Goal: Task Accomplishment & Management: Manage account settings

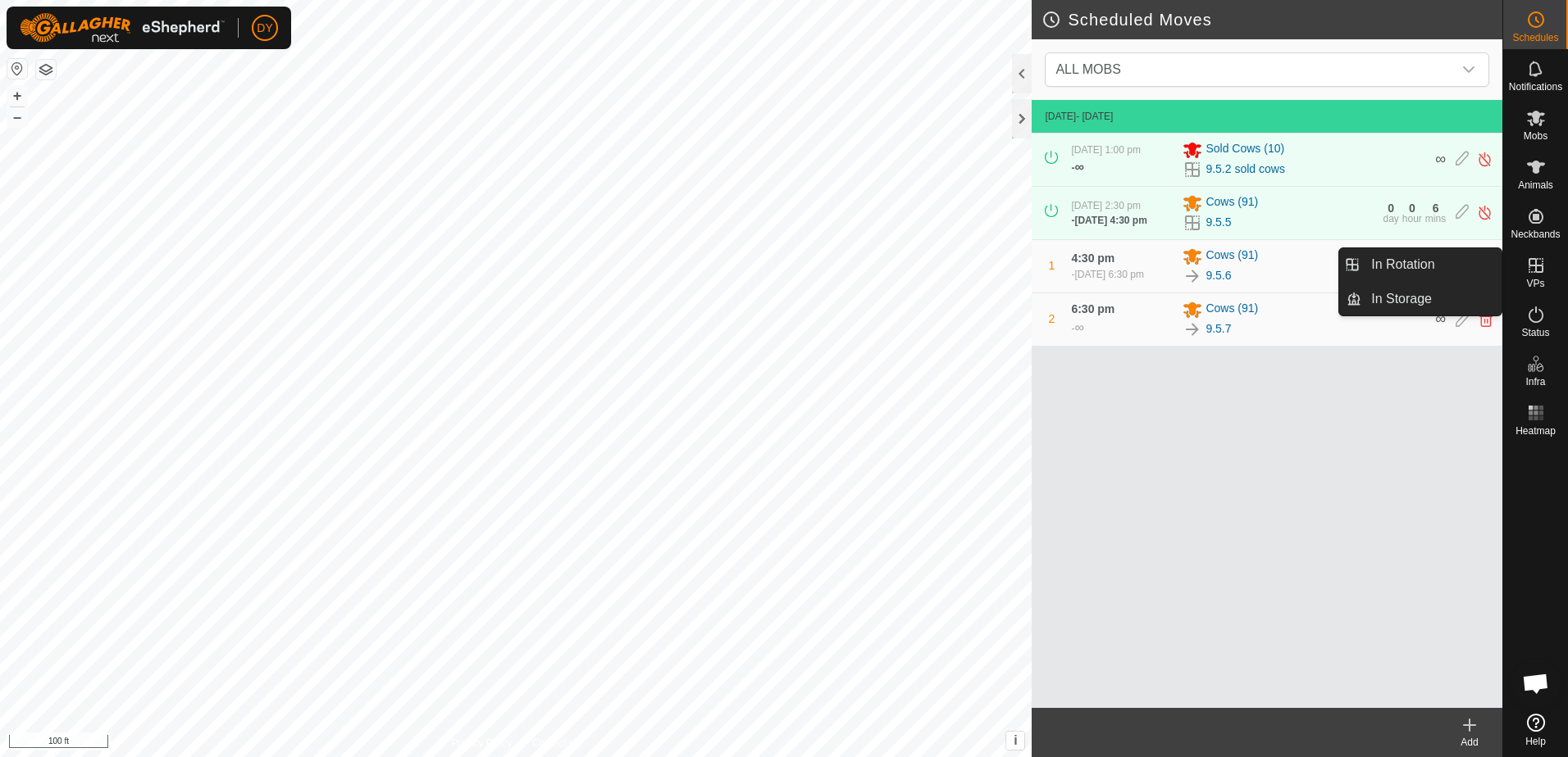
click at [1539, 273] on icon at bounding box center [1535, 265] width 15 height 15
click at [1452, 260] on link "In Rotation" at bounding box center [1431, 265] width 140 height 33
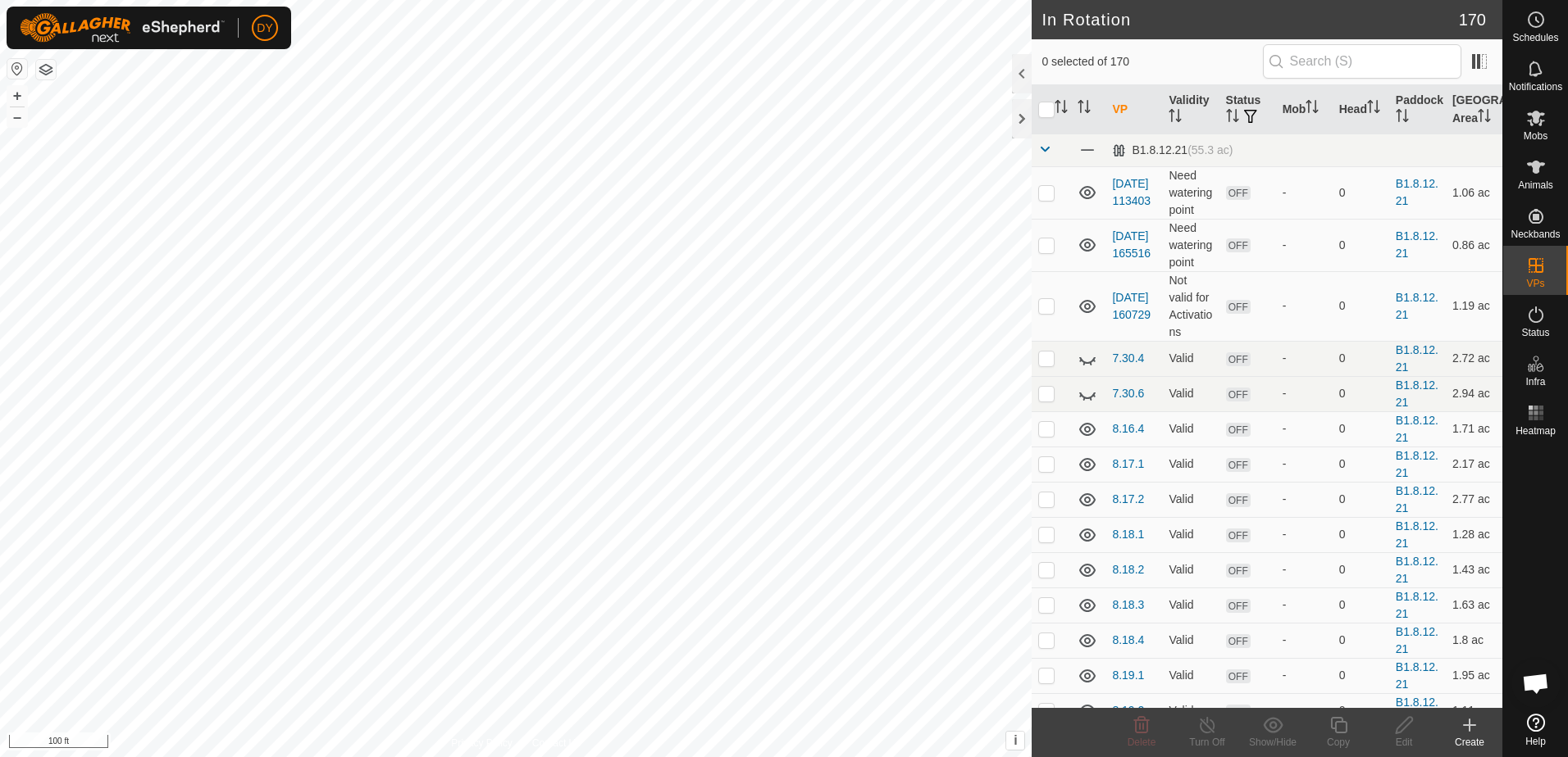
click at [1471, 726] on icon at bounding box center [1470, 726] width 12 height 0
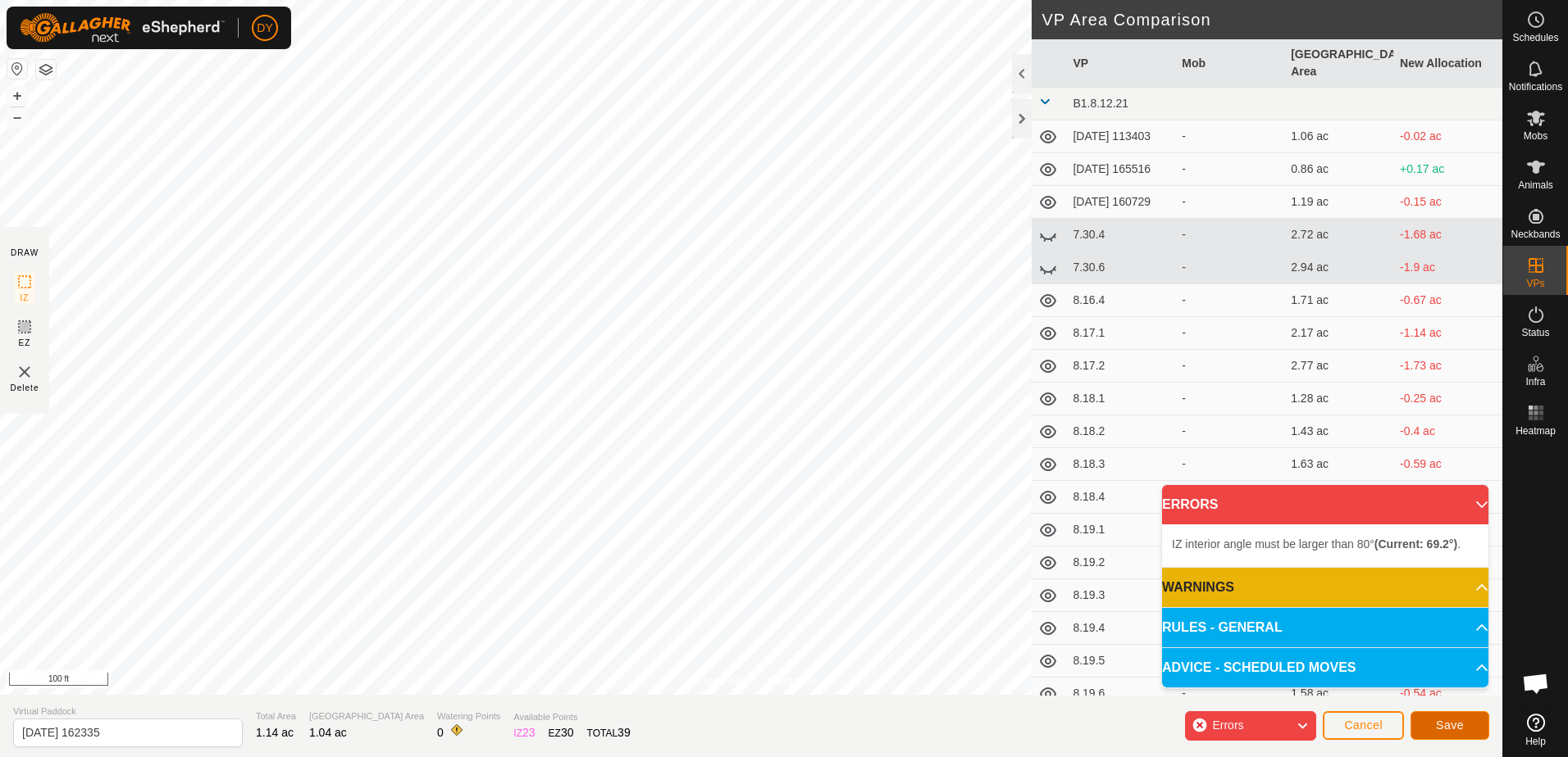
click at [1450, 735] on button "Save" at bounding box center [1449, 726] width 79 height 29
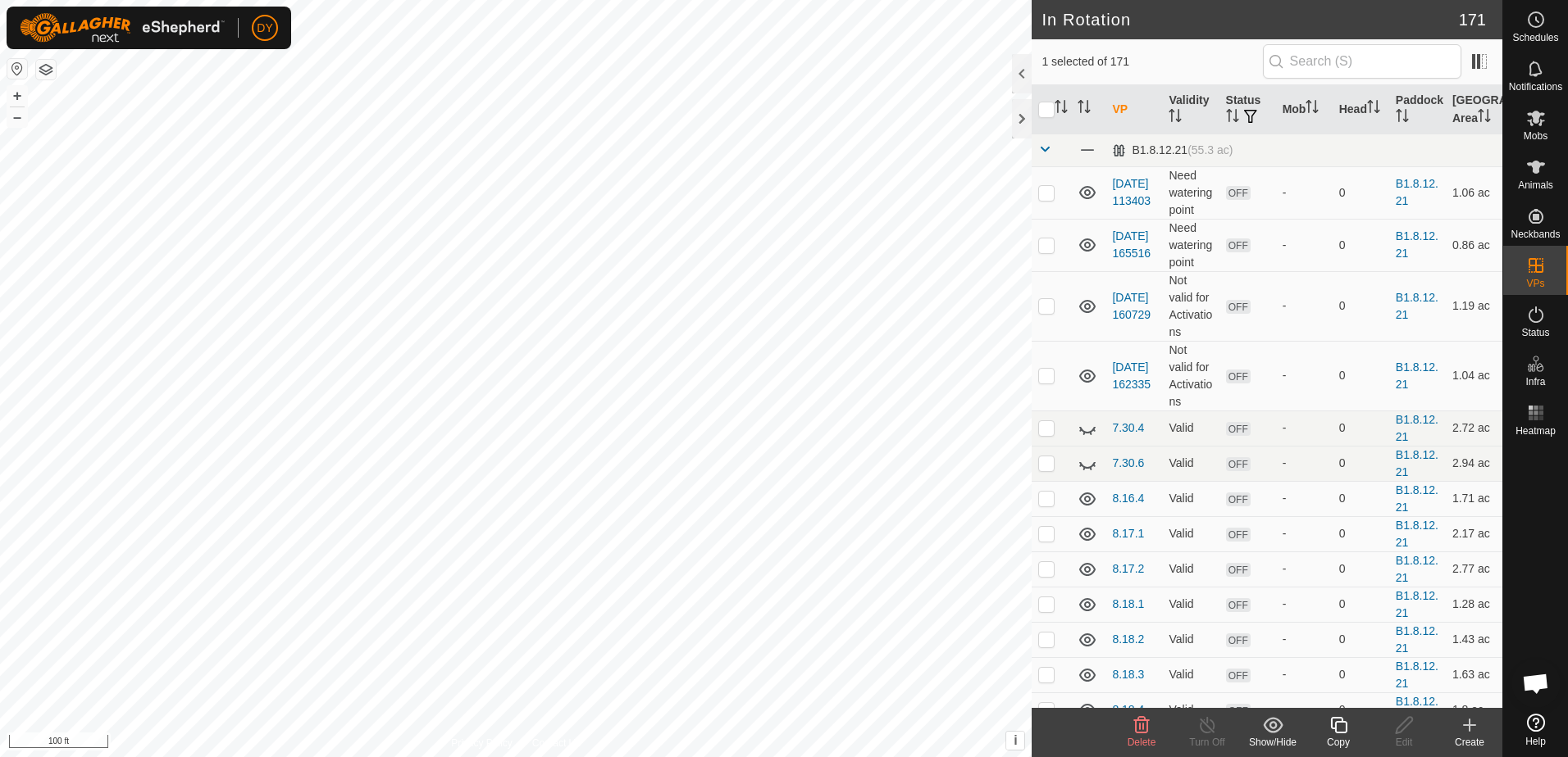
click at [1336, 726] on icon at bounding box center [1338, 725] width 17 height 17
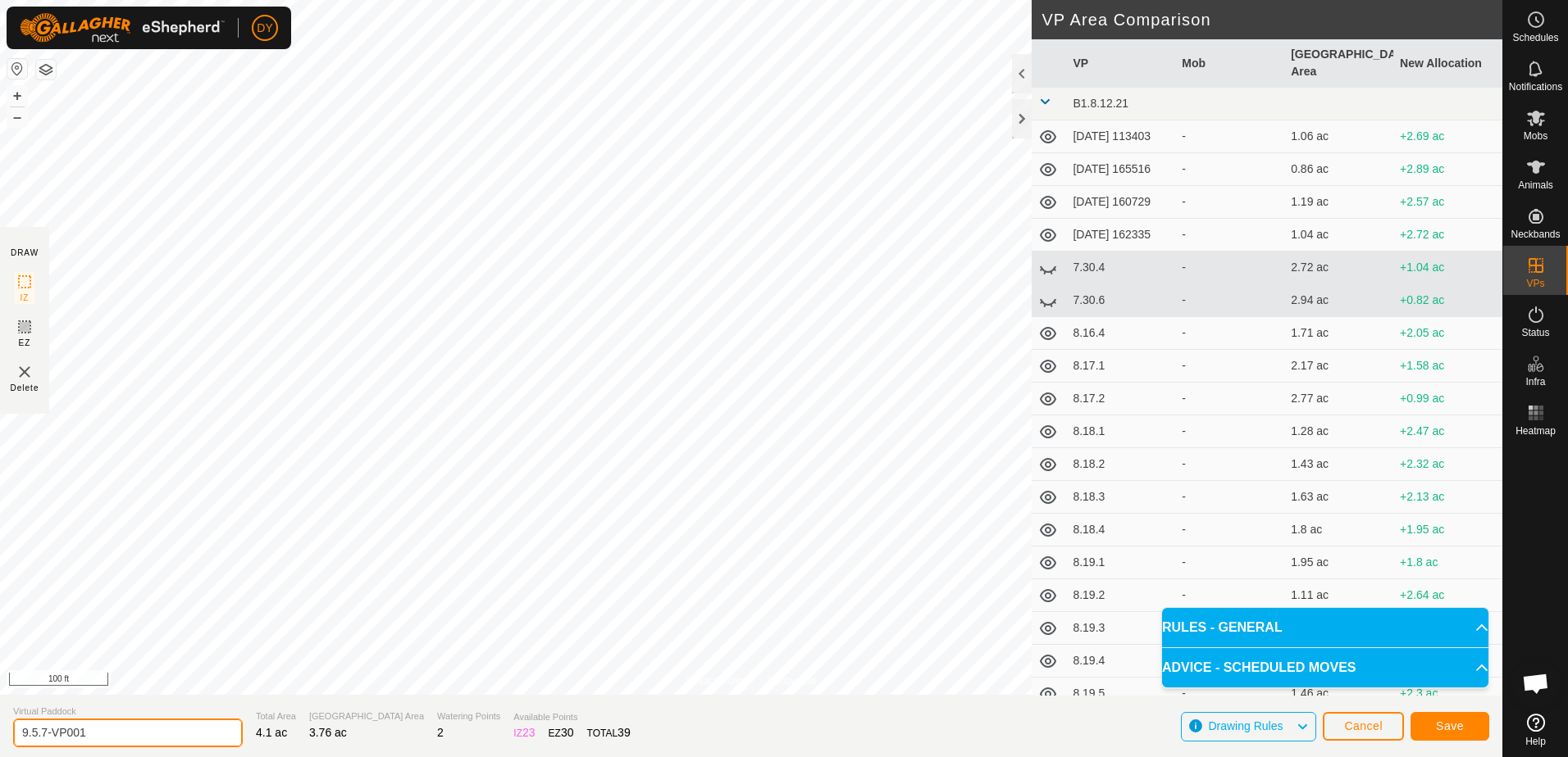
drag, startPoint x: 106, startPoint y: 731, endPoint x: 33, endPoint y: 737, distance: 73.2
click at [33, 737] on input "9.5.7-VP001" at bounding box center [127, 734] width 229 height 29
type input "9.6.1"
click at [1446, 727] on span "Save" at bounding box center [1449, 726] width 28 height 13
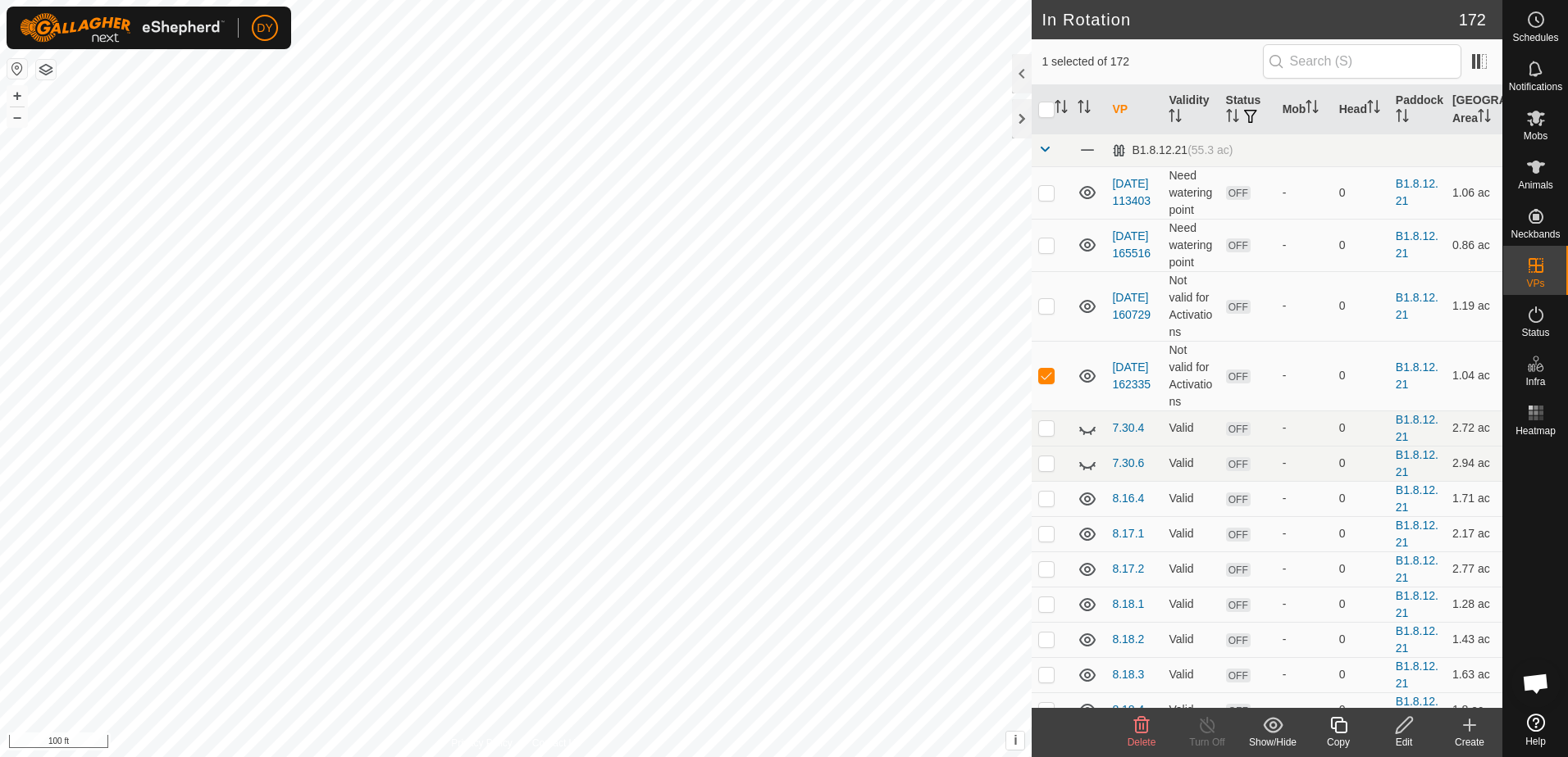
checkbox input "false"
checkbox input "true"
click at [1345, 730] on icon at bounding box center [1339, 725] width 20 height 19
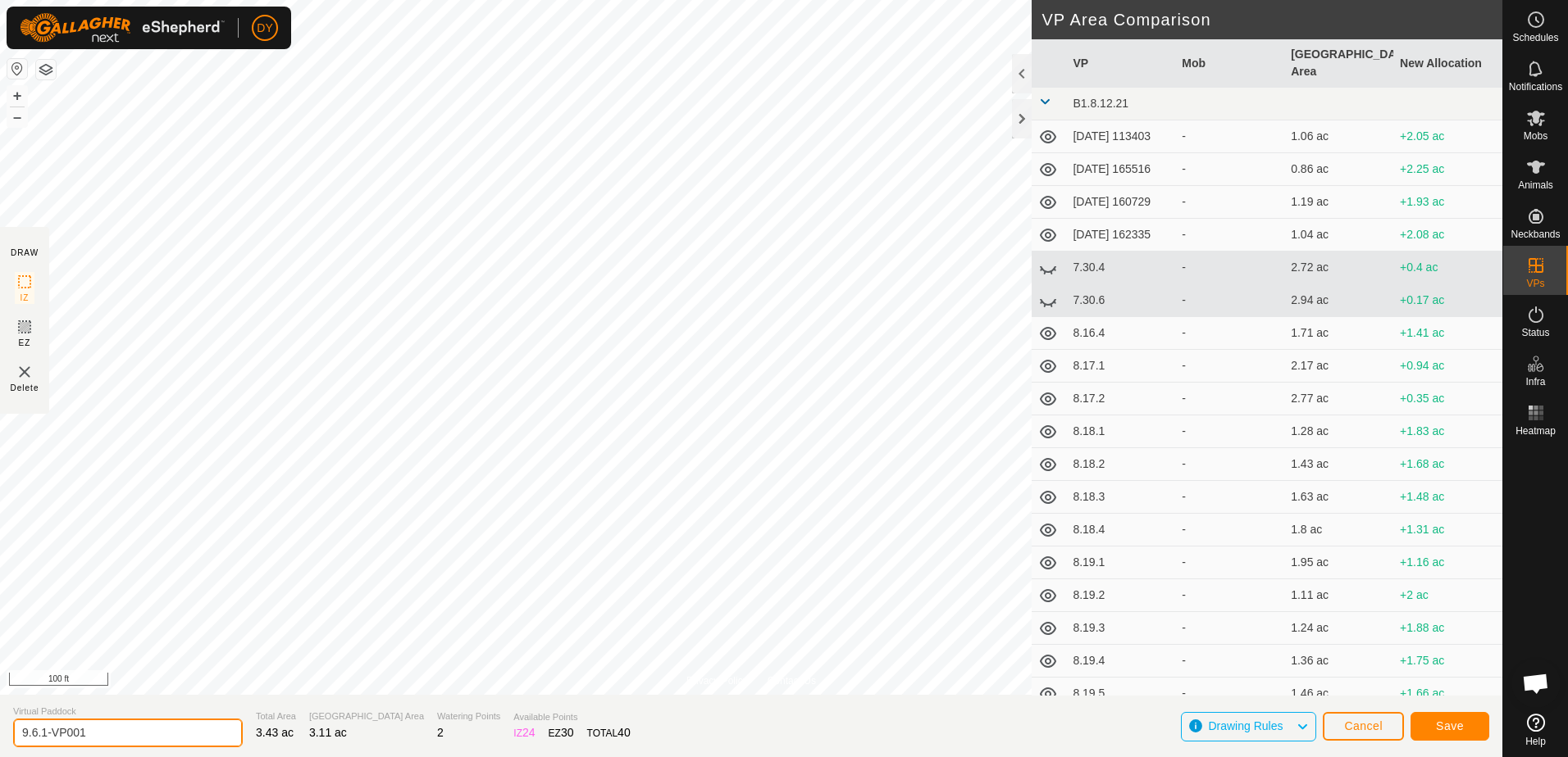
drag, startPoint x: 89, startPoint y: 735, endPoint x: 42, endPoint y: 733, distance: 47.0
click at [42, 733] on input "9.6.1-VP001" at bounding box center [127, 734] width 229 height 29
type input "9.6.2"
click at [1469, 729] on button "Save" at bounding box center [1449, 727] width 79 height 29
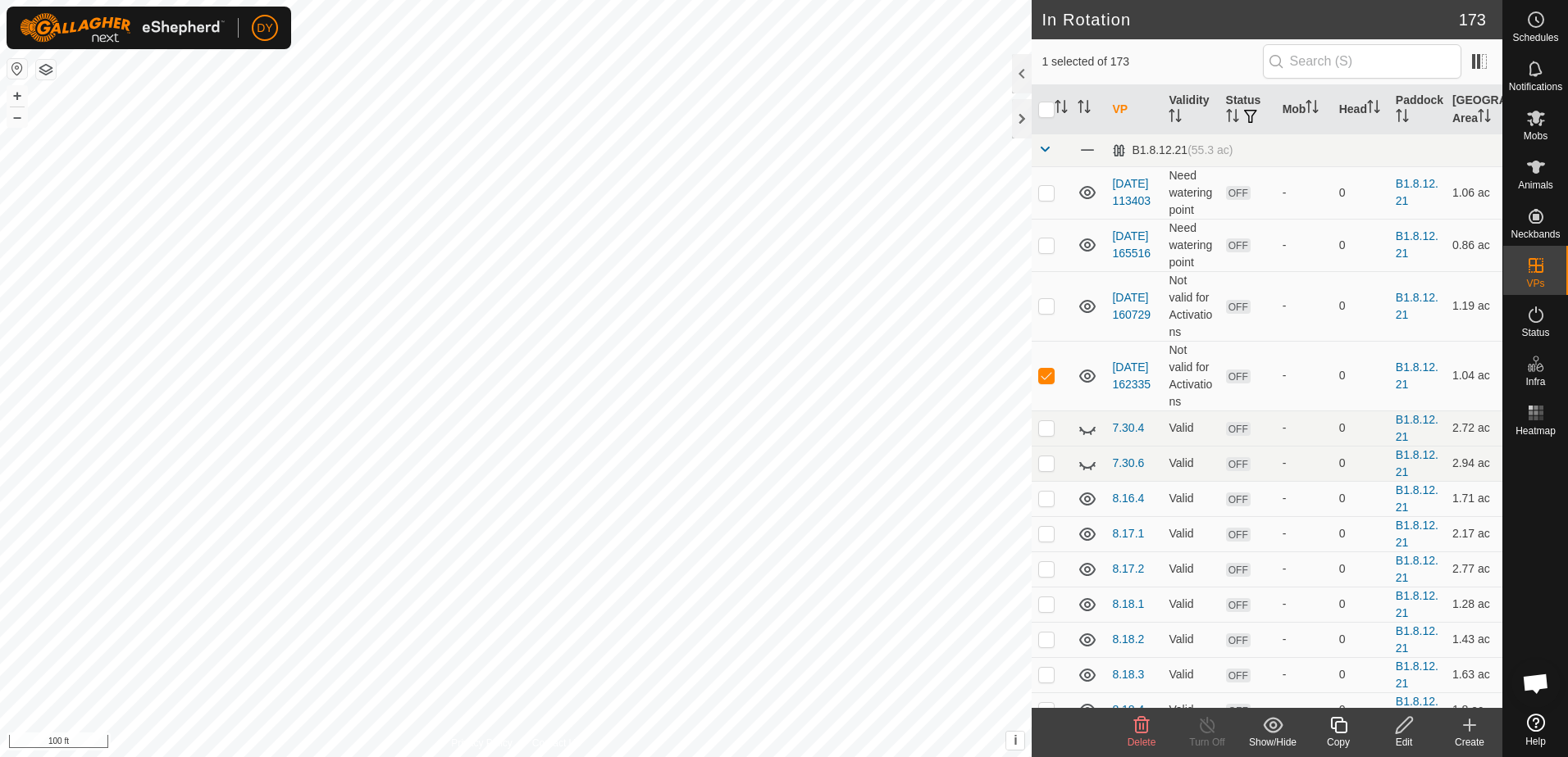
checkbox input "false"
checkbox input "true"
click at [1336, 727] on icon at bounding box center [1338, 725] width 17 height 17
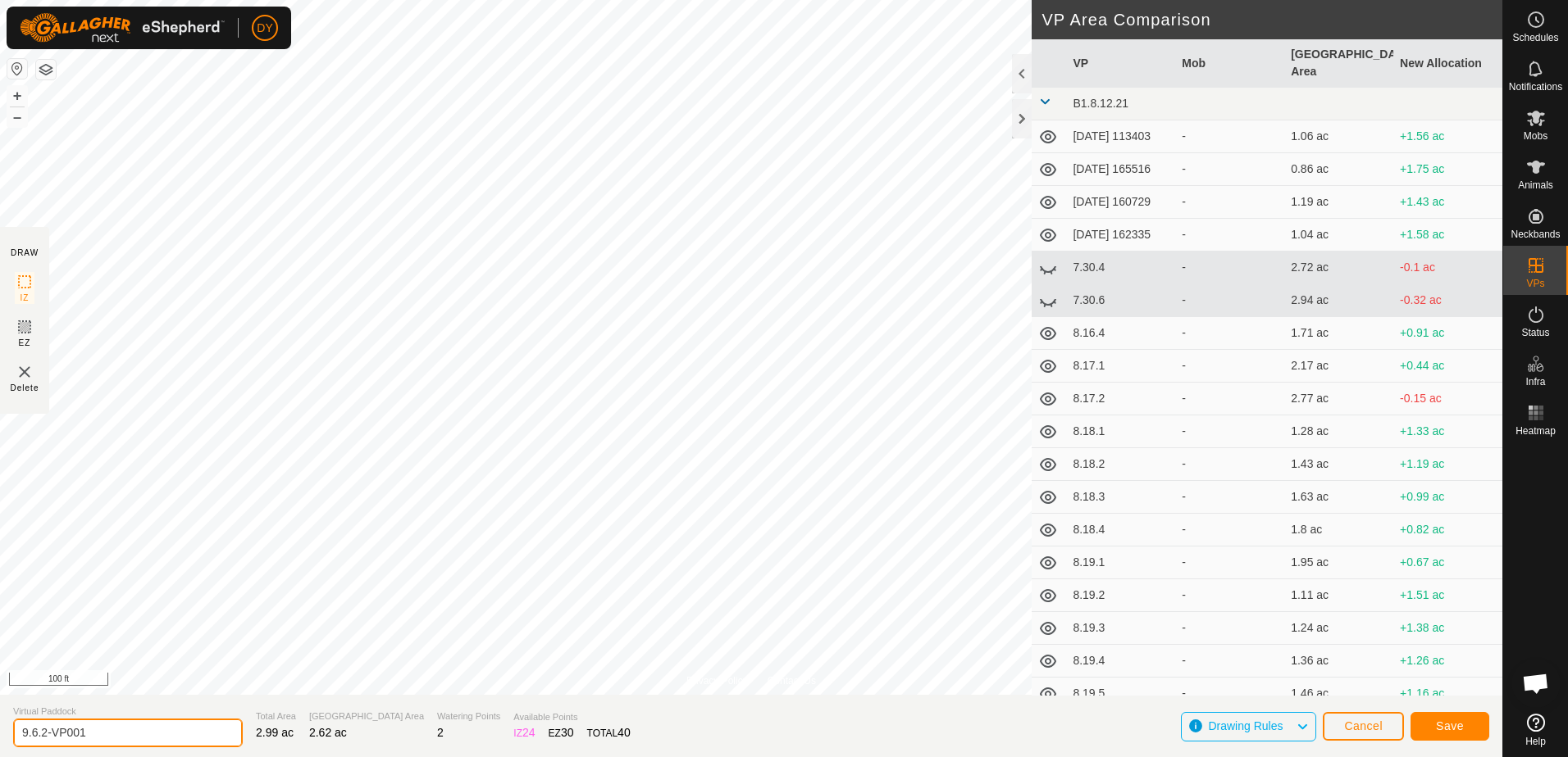
drag, startPoint x: 75, startPoint y: 731, endPoint x: 45, endPoint y: 732, distance: 30.0
click at [45, 732] on input "9.6.2-VP001" at bounding box center [127, 734] width 229 height 29
type input "9.6.3"
click at [1469, 734] on button "Save" at bounding box center [1449, 727] width 79 height 29
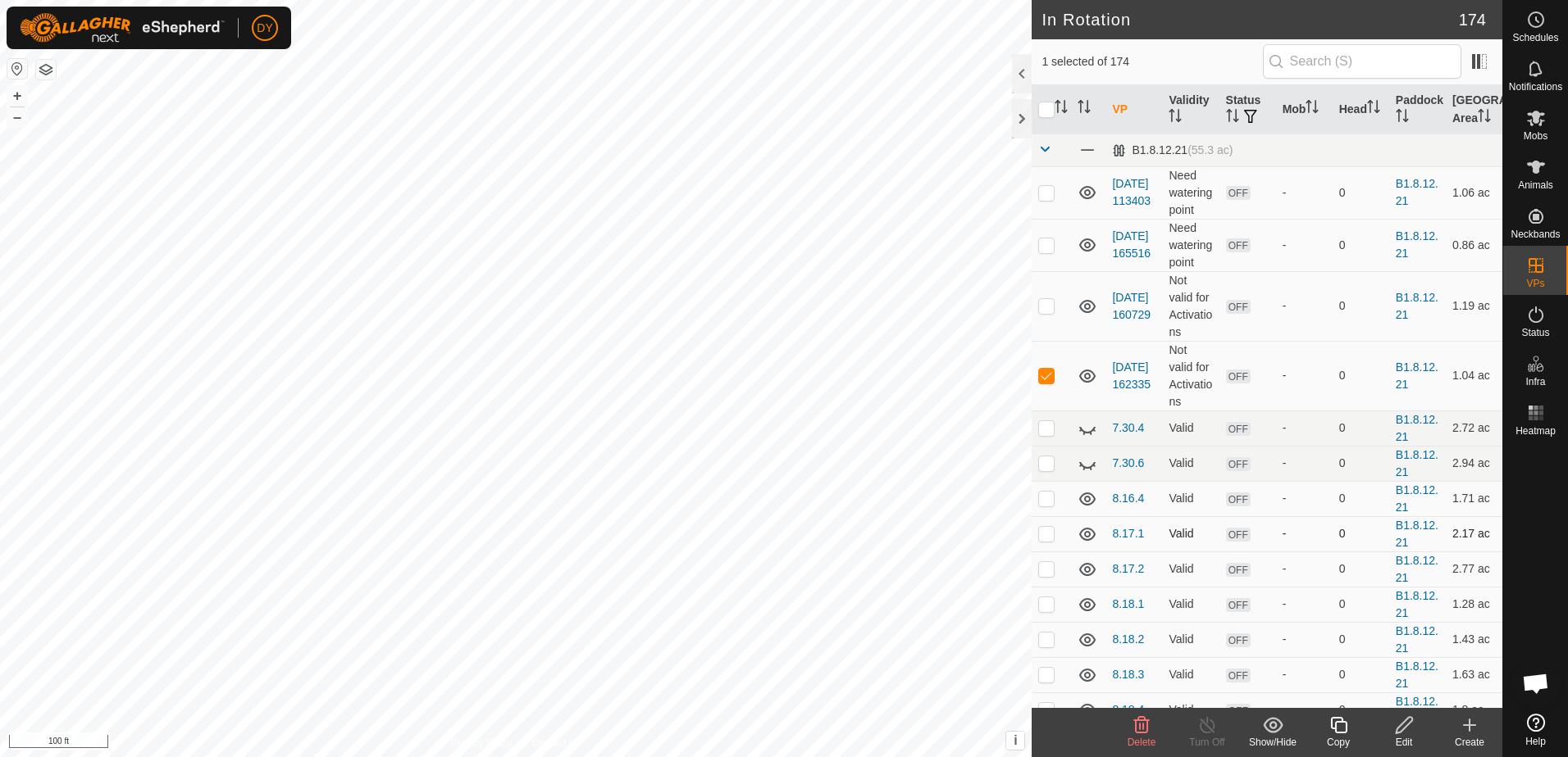
checkbox input "false"
checkbox input "true"
click at [1341, 726] on icon at bounding box center [1339, 725] width 20 height 19
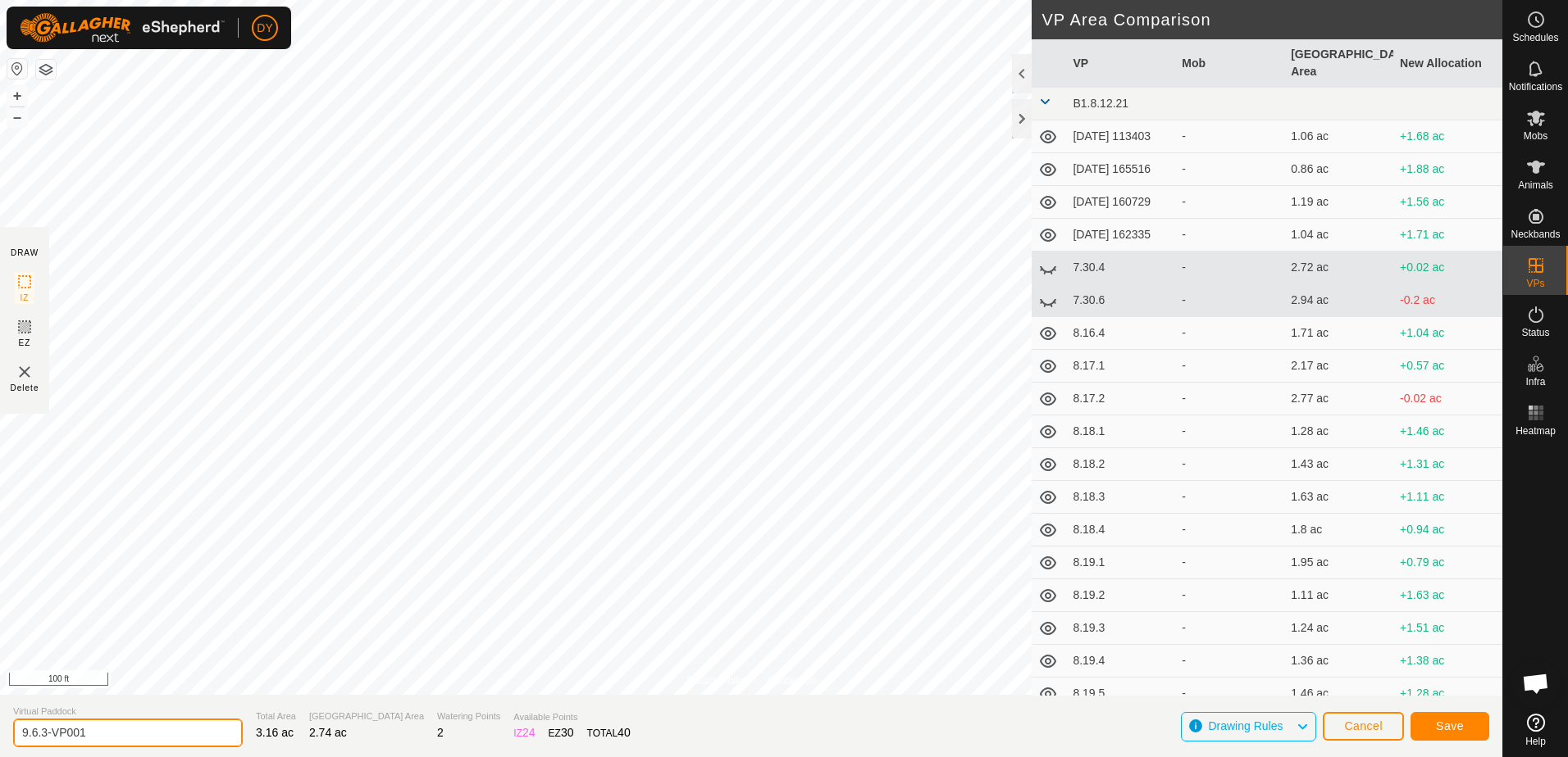
drag, startPoint x: 133, startPoint y: 733, endPoint x: 41, endPoint y: 729, distance: 92.1
click at [41, 729] on input "9.6.3-VP001" at bounding box center [127, 734] width 229 height 29
type input "9.6.4"
click at [1445, 726] on span "Save" at bounding box center [1449, 726] width 28 height 13
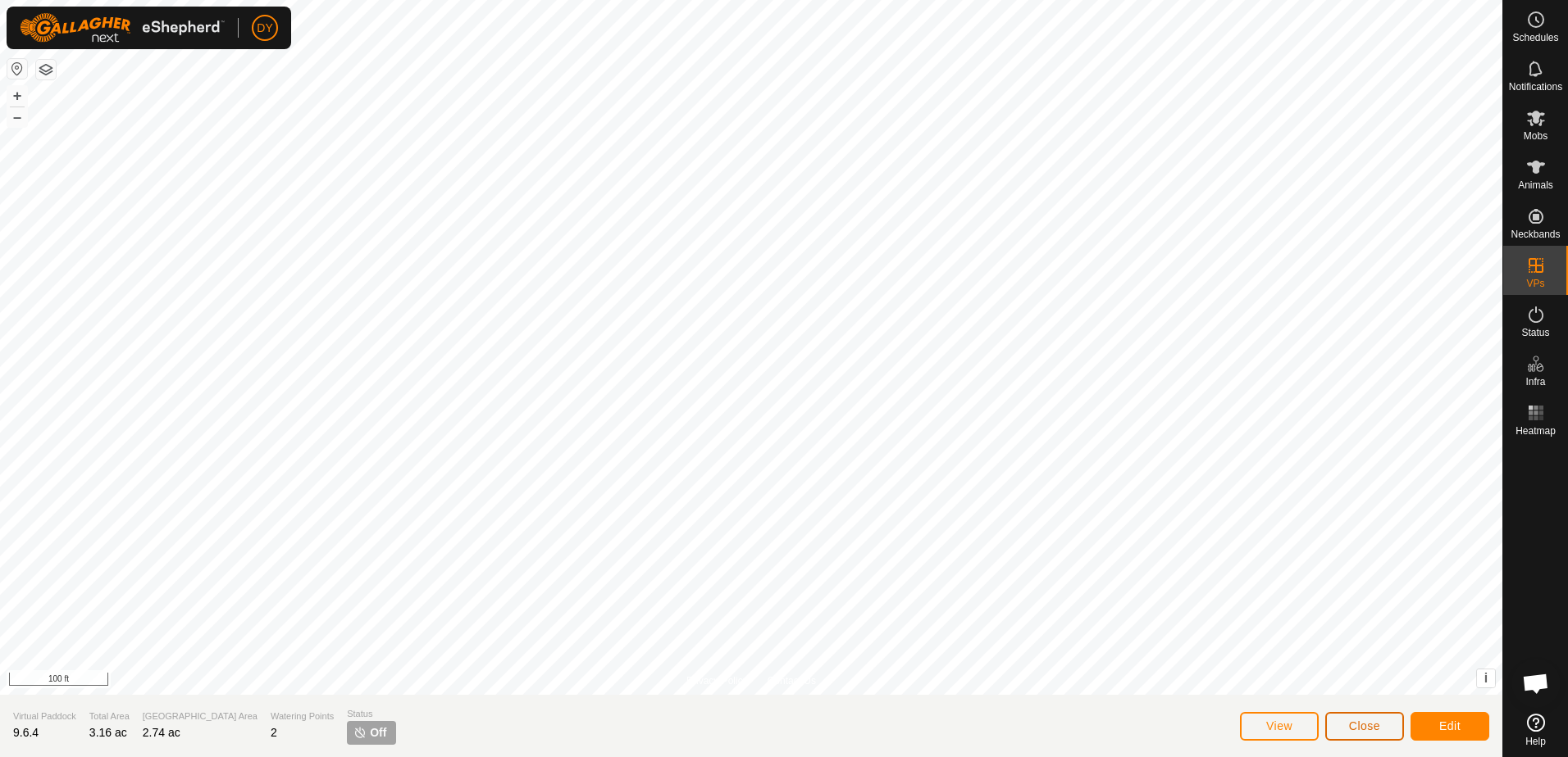
click at [1349, 723] on span "Close" at bounding box center [1365, 726] width 31 height 13
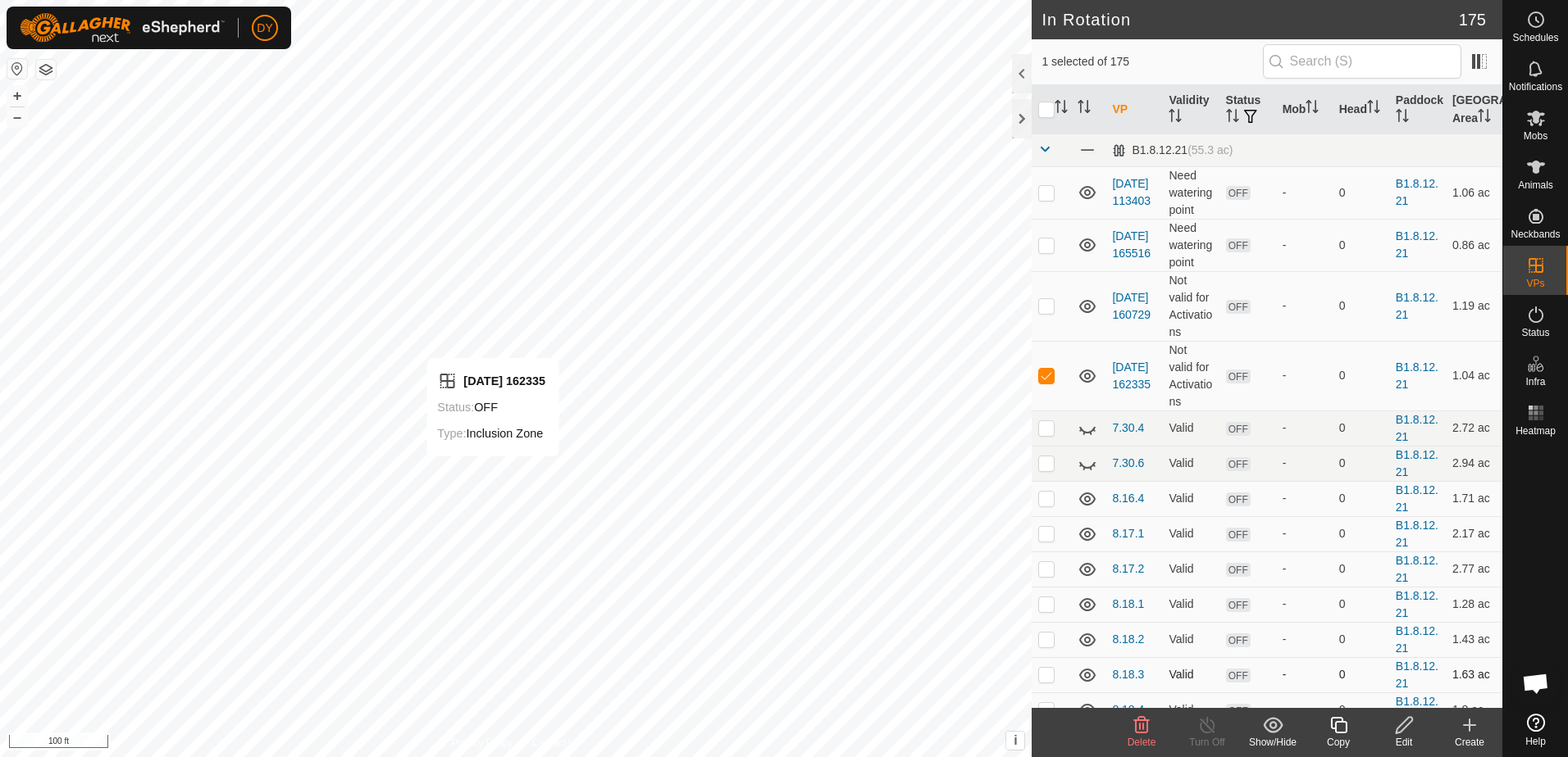
checkbox input "false"
checkbox input "true"
click at [1336, 730] on icon at bounding box center [1338, 725] width 17 height 17
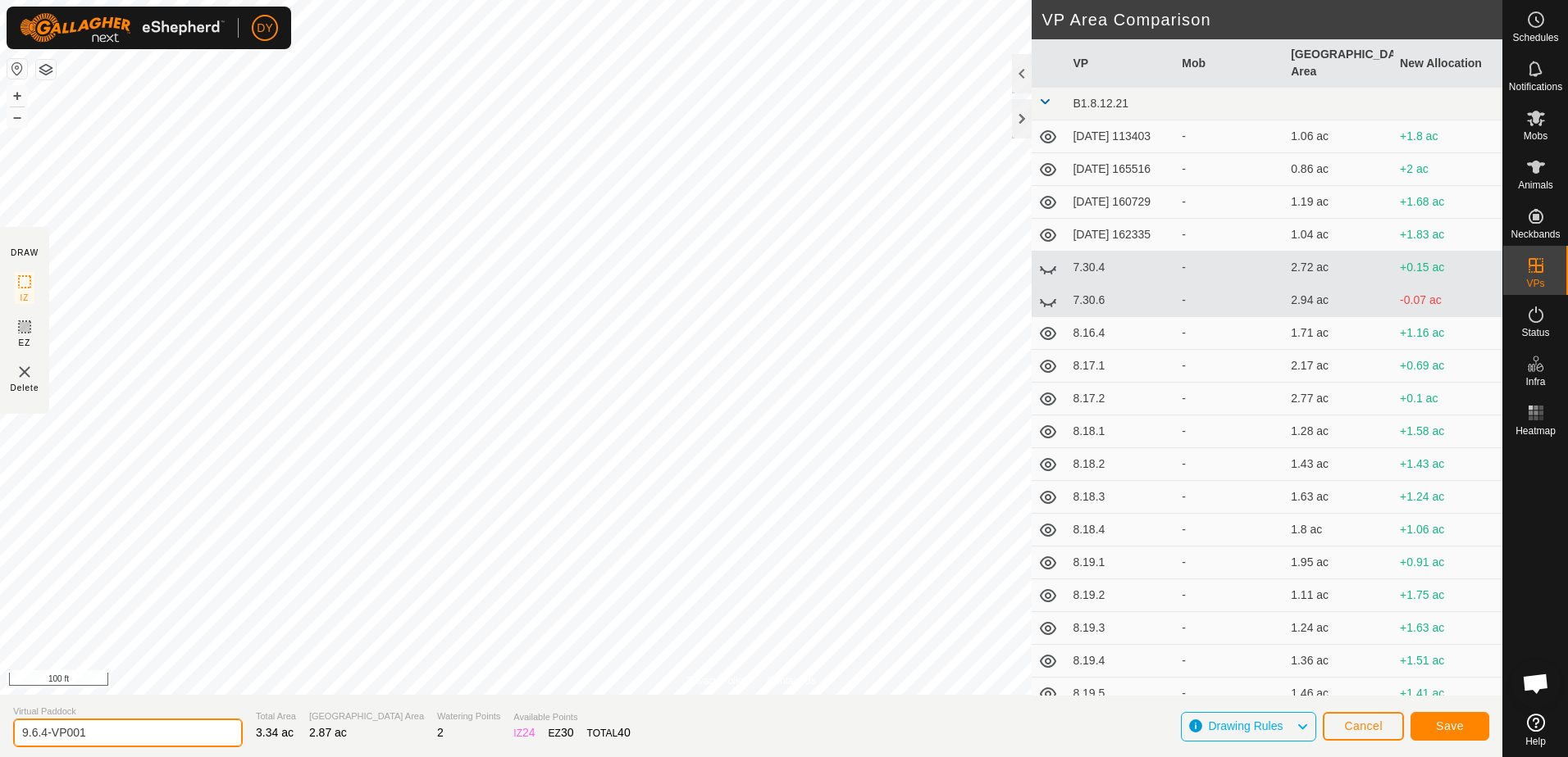
drag, startPoint x: 92, startPoint y: 738, endPoint x: 42, endPoint y: 735, distance: 50.1
click at [42, 735] on input "9.6.4-VP001" at bounding box center [127, 734] width 229 height 29
type input "9.6.5"
click at [1483, 731] on button "Save" at bounding box center [1449, 727] width 79 height 29
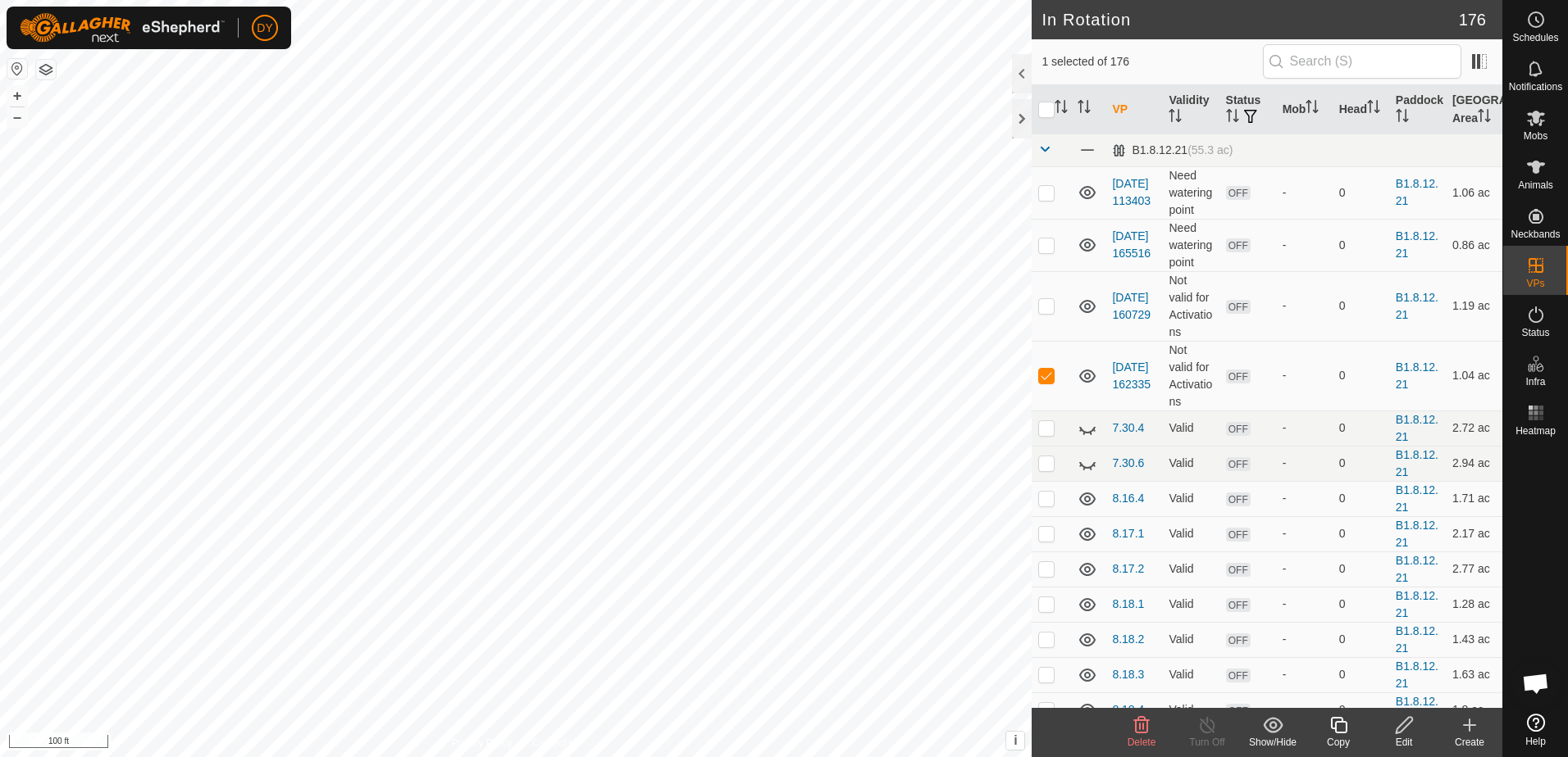
checkbox input "false"
checkbox input "true"
click at [1340, 730] on icon at bounding box center [1339, 725] width 20 height 19
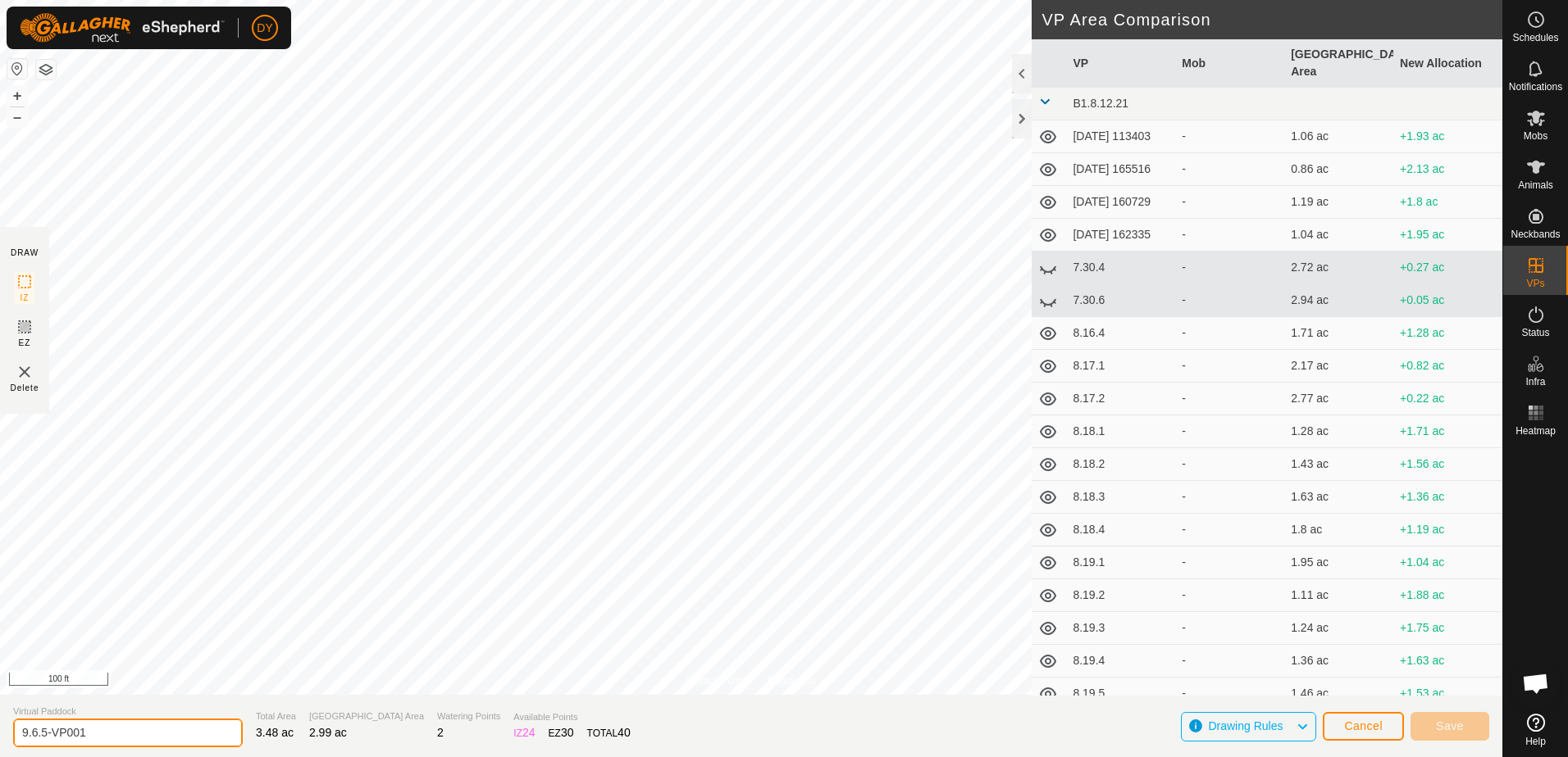
drag, startPoint x: 95, startPoint y: 731, endPoint x: 44, endPoint y: 738, distance: 51.5
click at [44, 738] on input "9.6.5-VP001" at bounding box center [127, 734] width 229 height 29
type input "9.6.6"
click at [1449, 724] on span "Save" at bounding box center [1449, 726] width 28 height 13
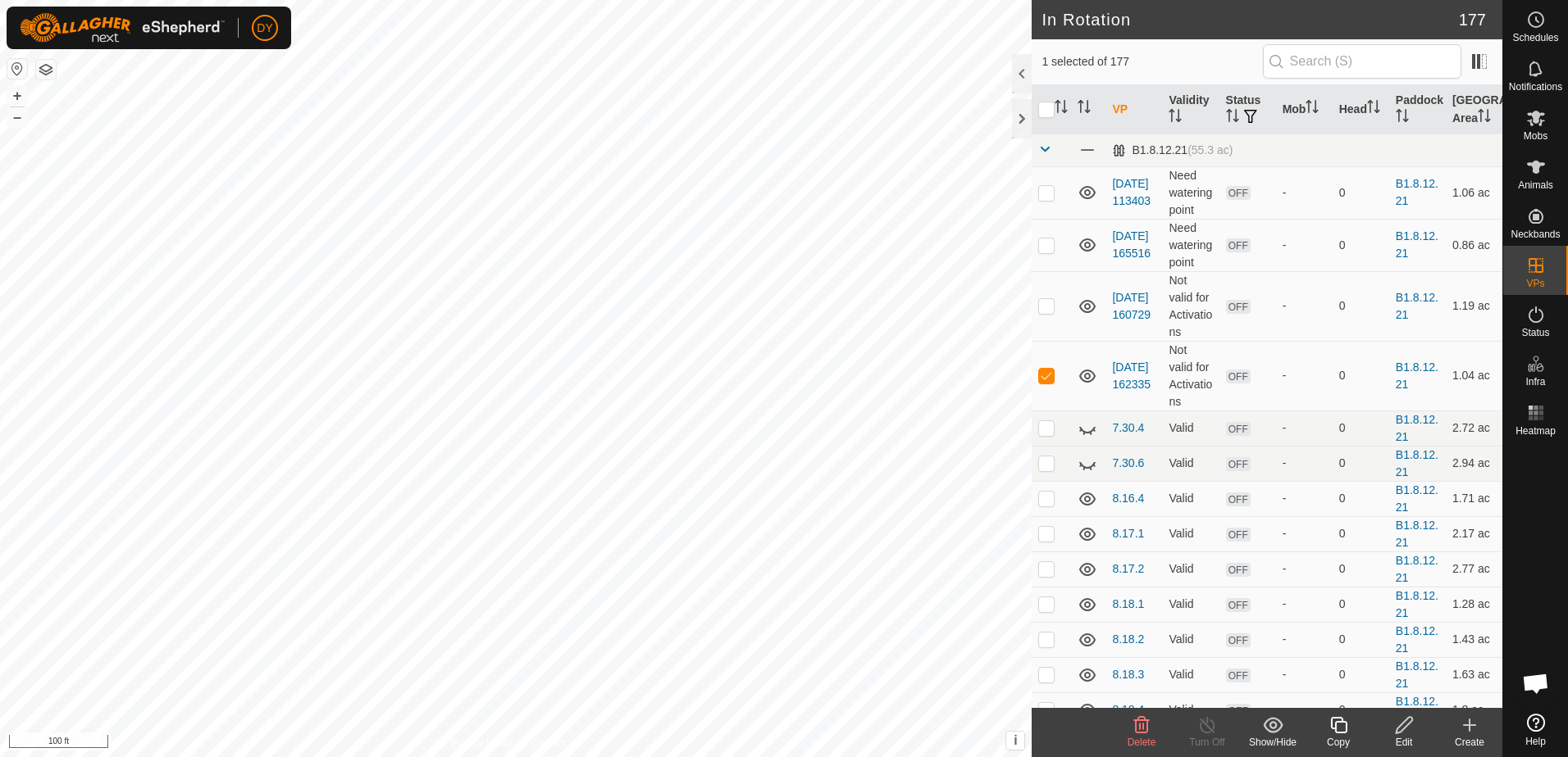
checkbox input "false"
checkbox input "true"
click at [1341, 729] on icon at bounding box center [1339, 725] width 20 height 19
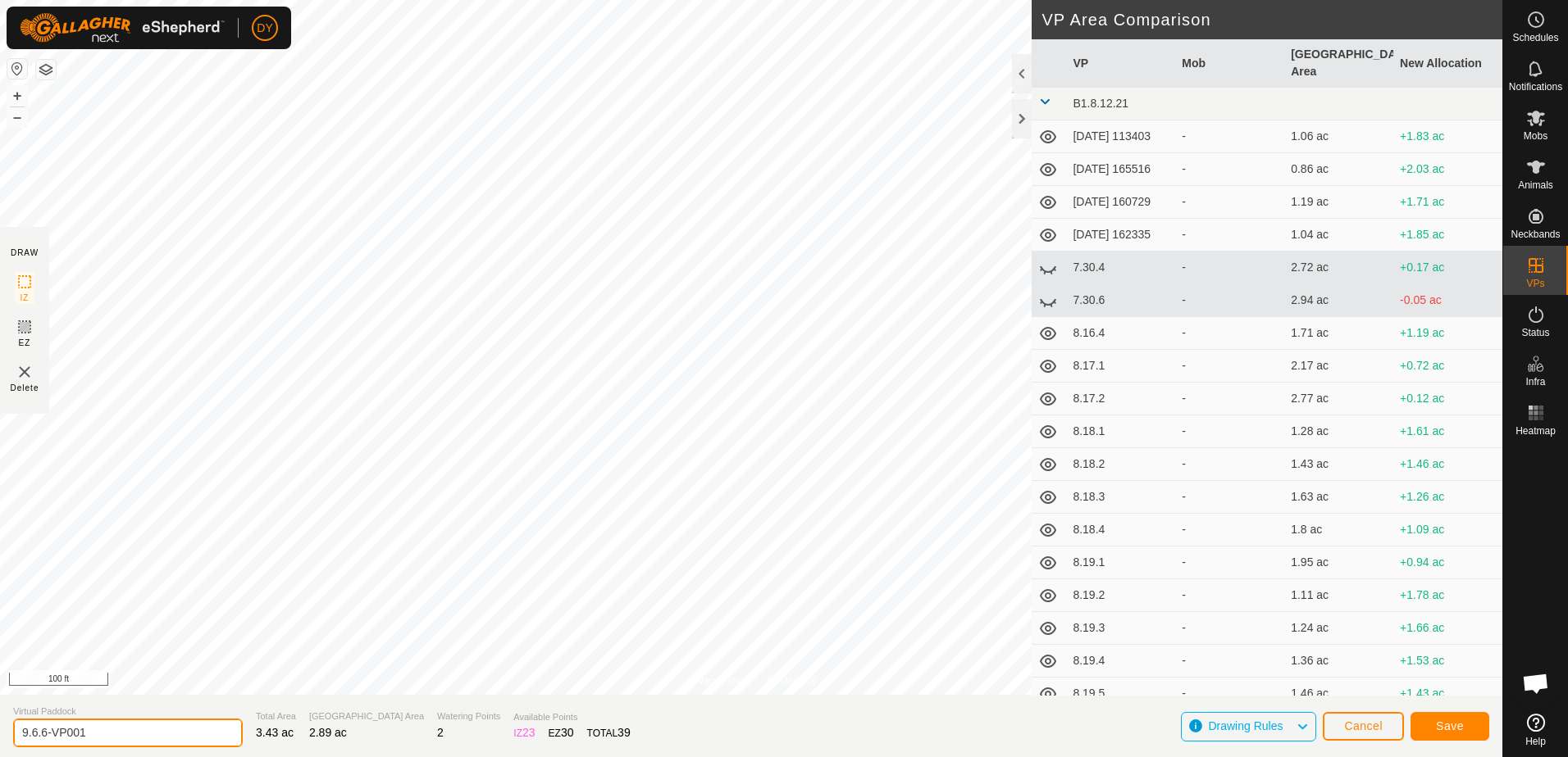
drag, startPoint x: 116, startPoint y: 729, endPoint x: 44, endPoint y: 730, distance: 72.0
click at [44, 730] on input "9.6.6-VP001" at bounding box center [127, 734] width 229 height 29
type input "9.6.7"
click at [1428, 726] on button "Save" at bounding box center [1449, 727] width 79 height 29
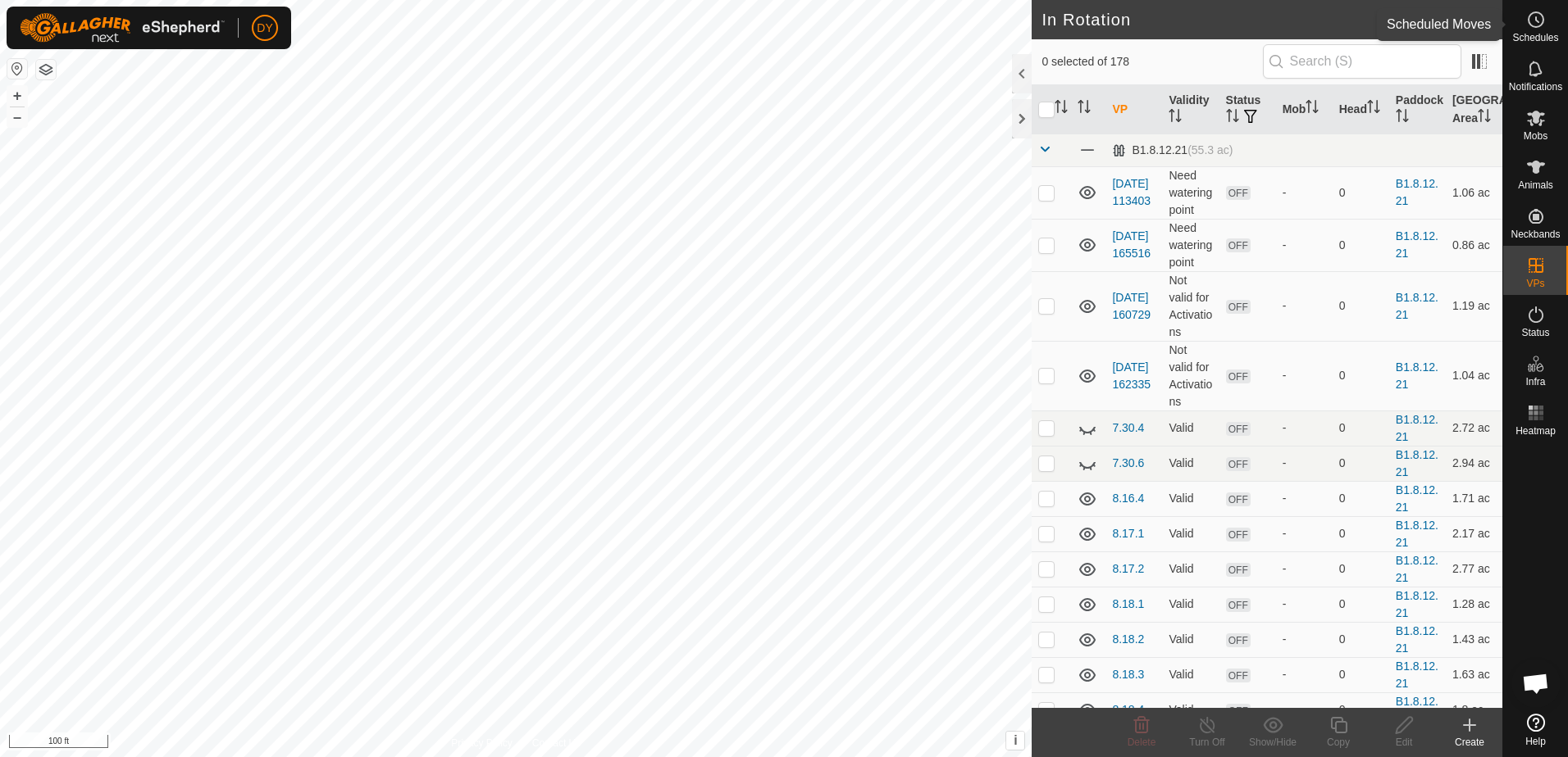
click at [1540, 19] on icon at bounding box center [1536, 19] width 19 height 19
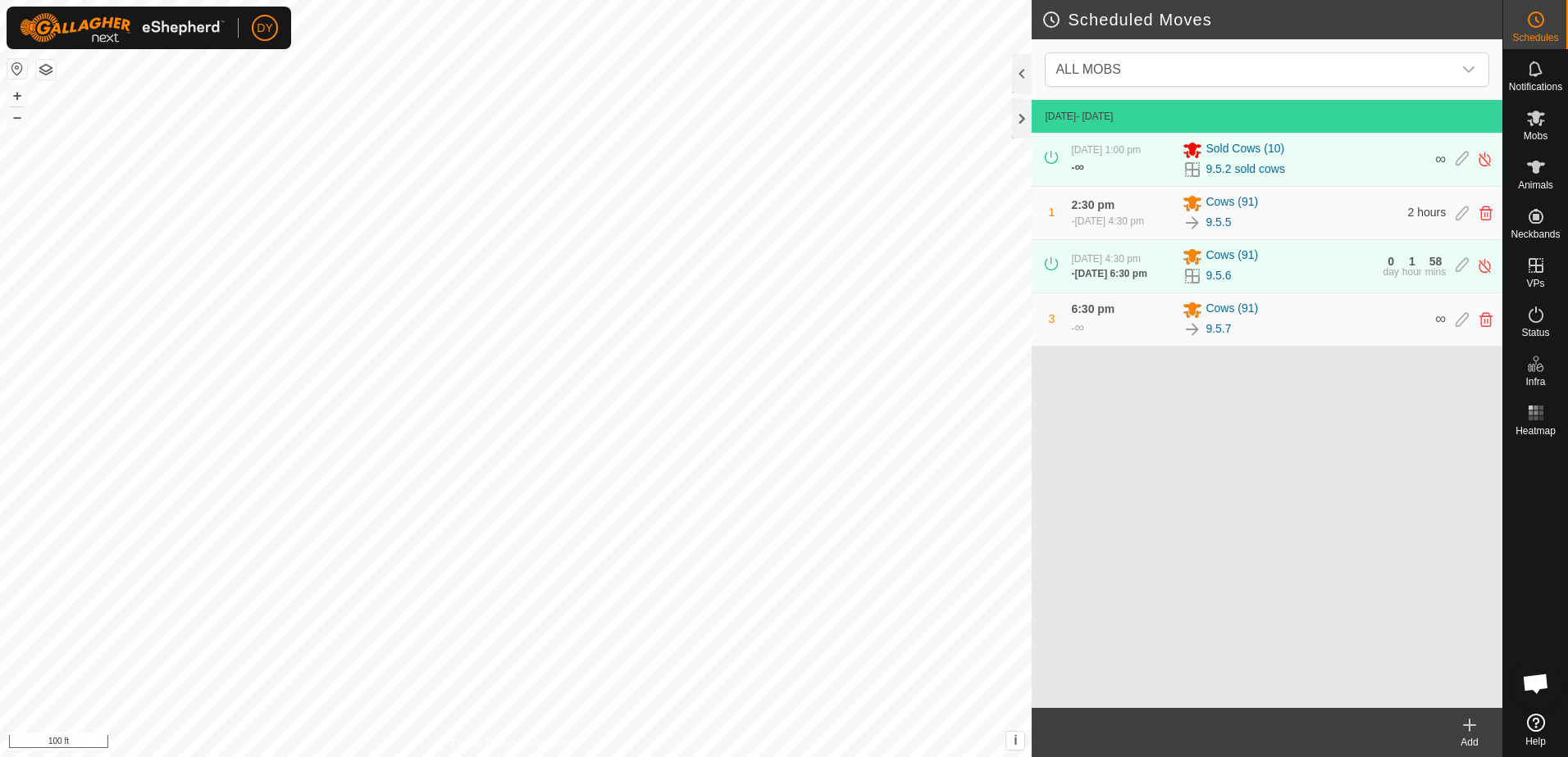
click at [1464, 726] on icon at bounding box center [1470, 726] width 12 height 0
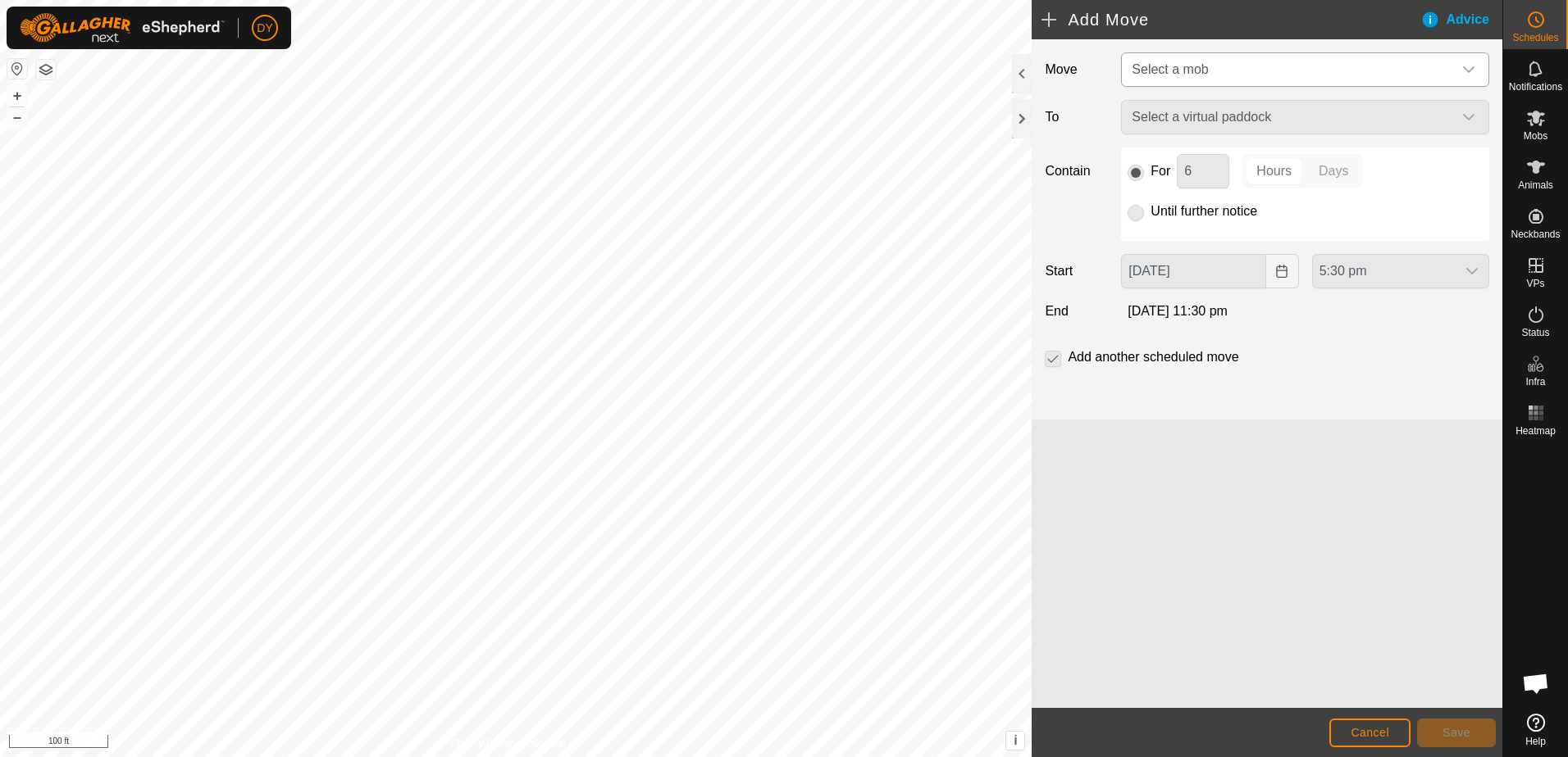
click at [1170, 66] on span "Select a mob" at bounding box center [1169, 69] width 76 height 14
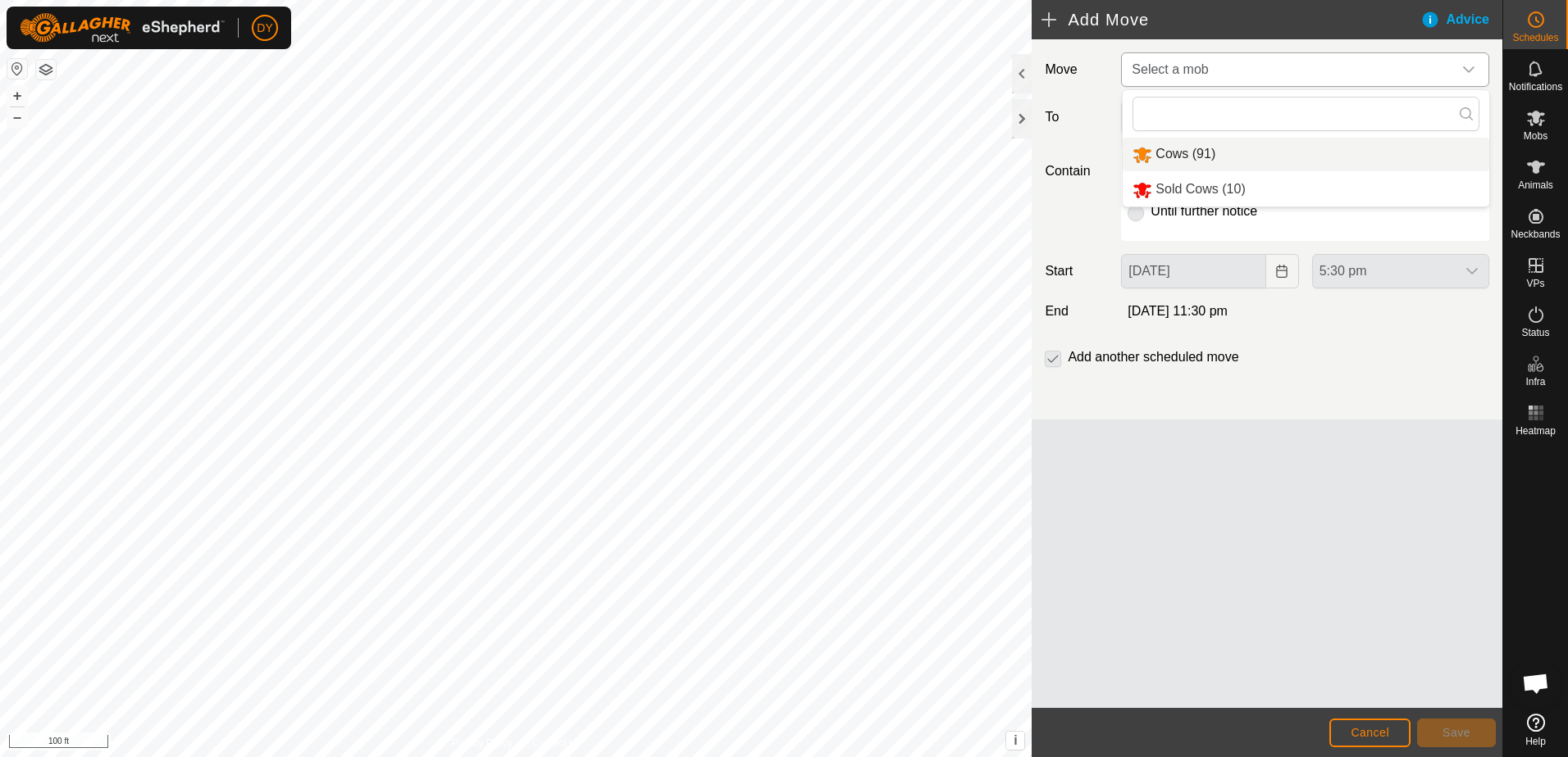
click at [1173, 155] on li "Cows (91)" at bounding box center [1306, 155] width 366 height 34
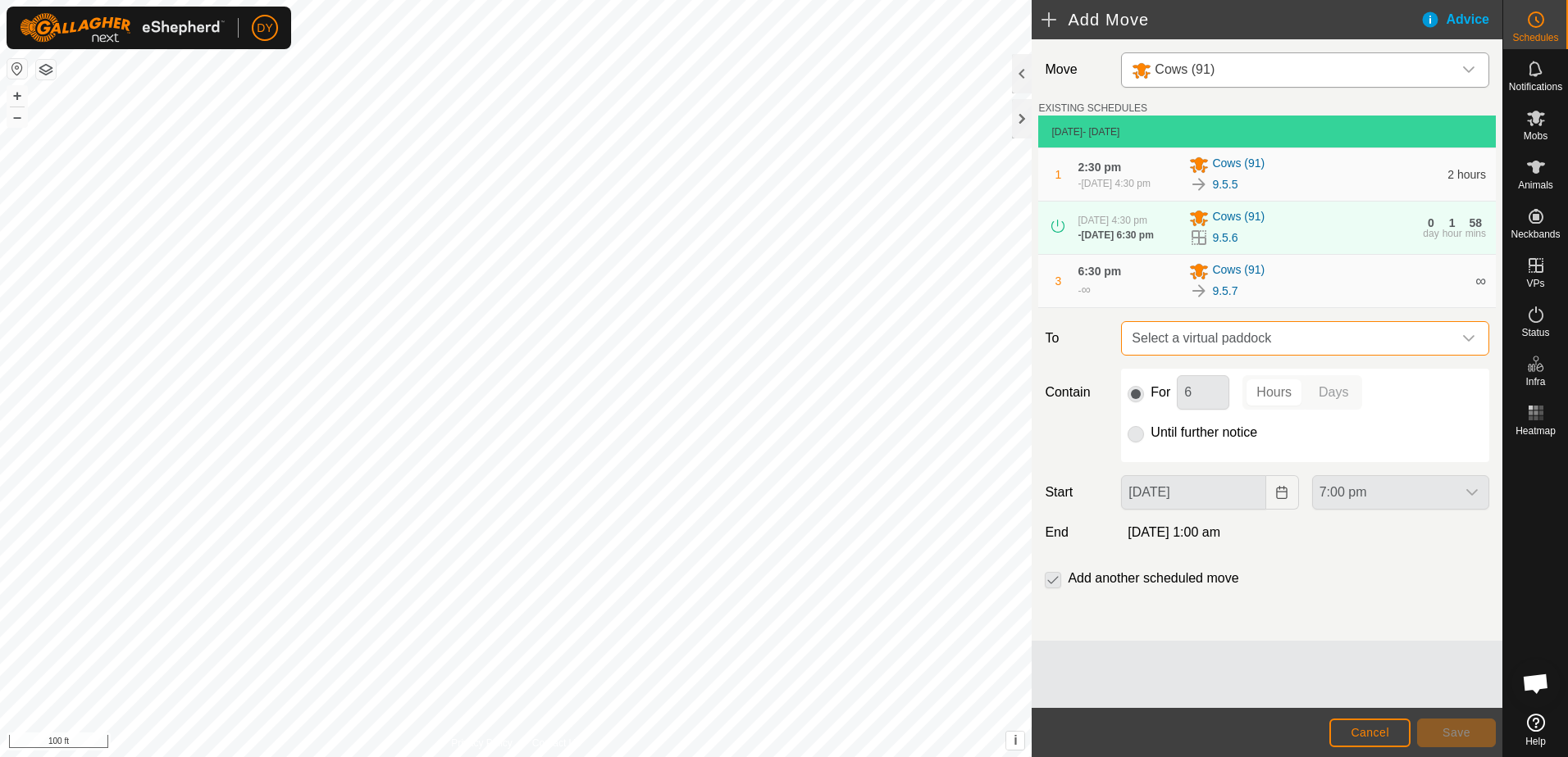
click at [1273, 340] on span "Select a virtual paddock" at bounding box center [1288, 339] width 328 height 33
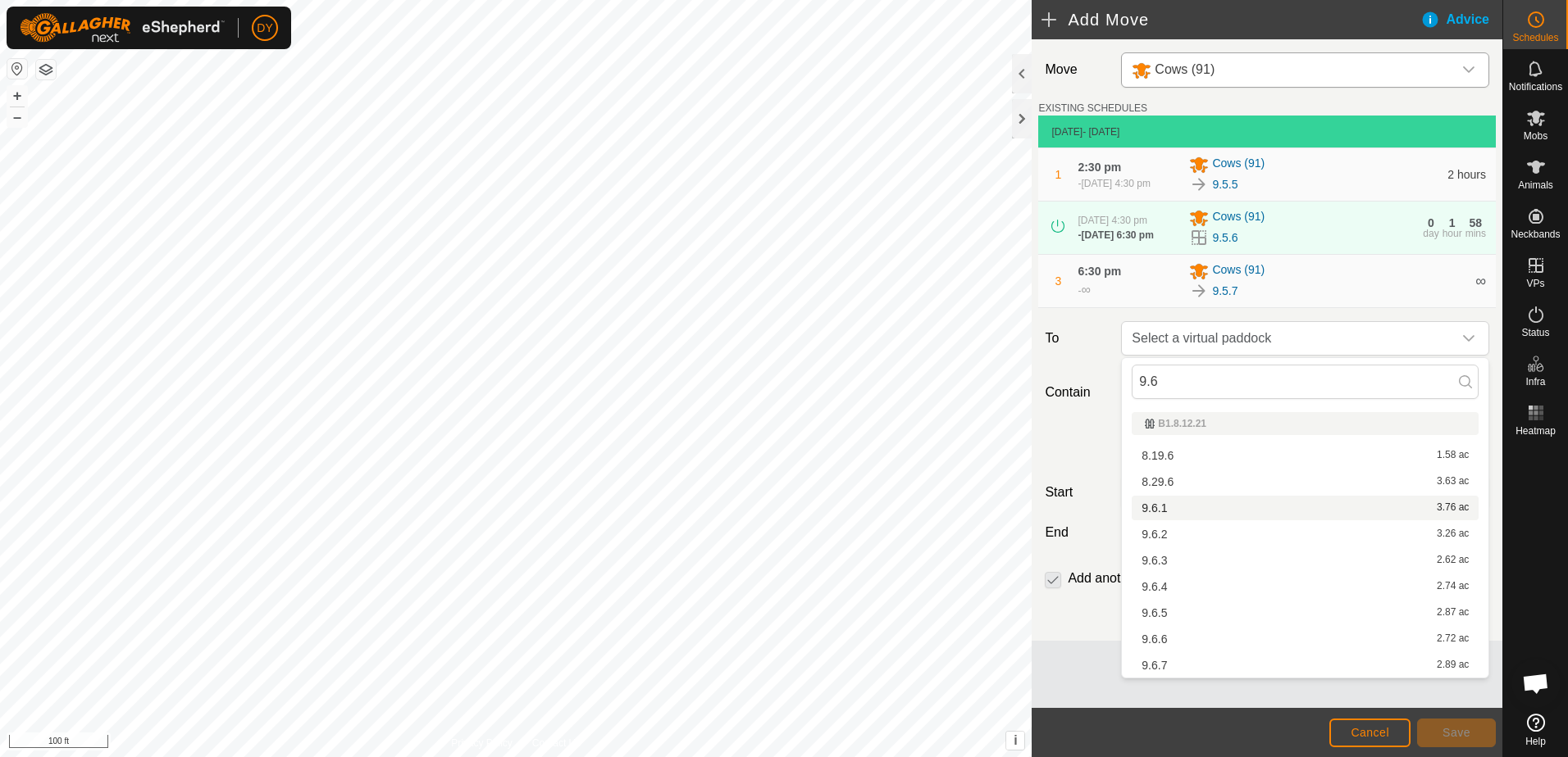
type input "9.6"
click at [1163, 503] on li "9.6.1 3.76 ac" at bounding box center [1305, 507] width 347 height 24
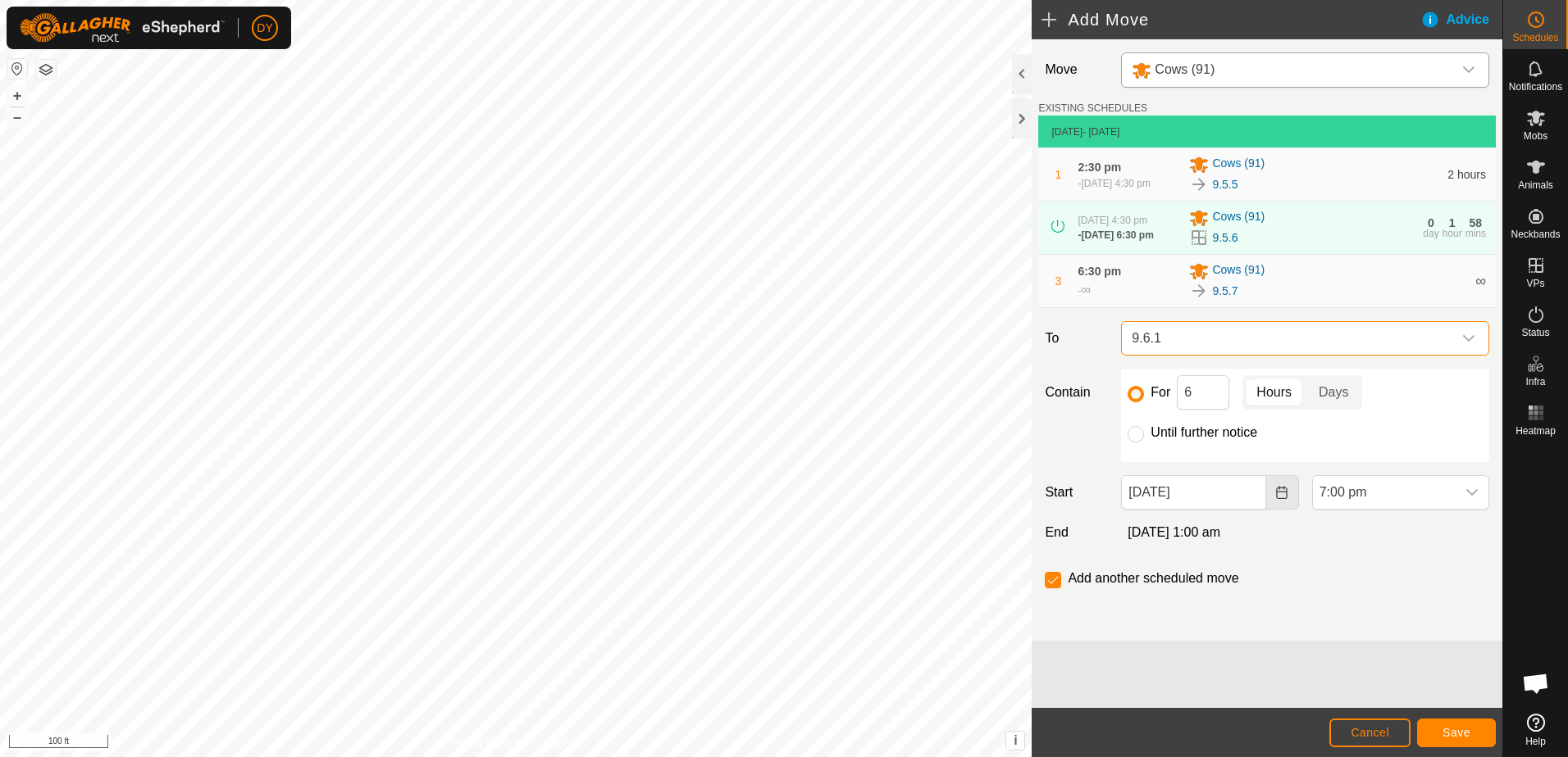
click at [1276, 492] on icon "Choose Date" at bounding box center [1281, 492] width 13 height 13
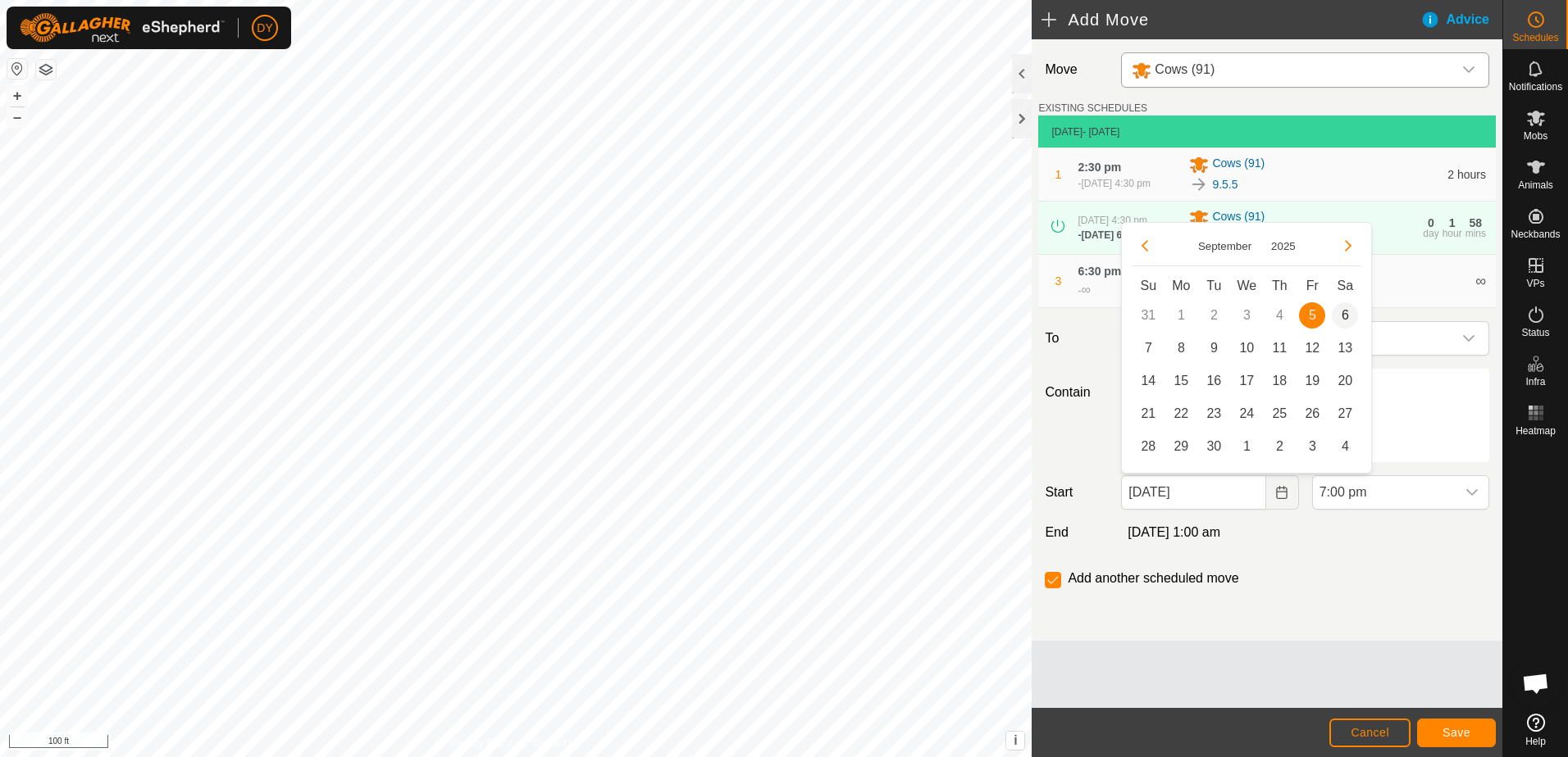
click at [1341, 318] on span "6" at bounding box center [1344, 315] width 26 height 26
type input "06 Sep, 2025"
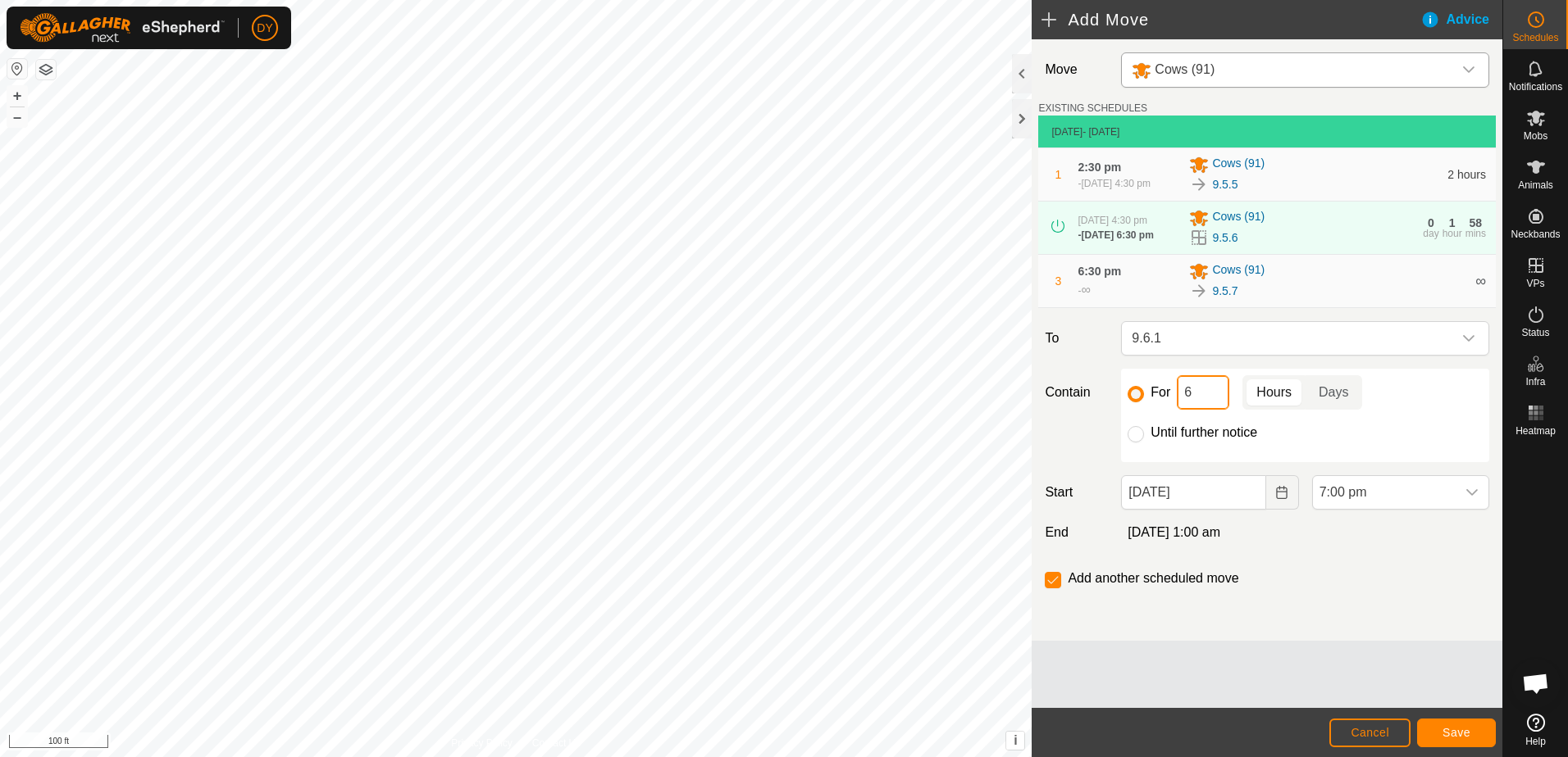
drag, startPoint x: 1214, startPoint y: 398, endPoint x: 1183, endPoint y: 399, distance: 31.0
click at [1183, 399] on input "6" at bounding box center [1203, 392] width 52 height 34
type input "2"
click at [1470, 489] on icon "dropdown trigger" at bounding box center [1472, 492] width 13 height 13
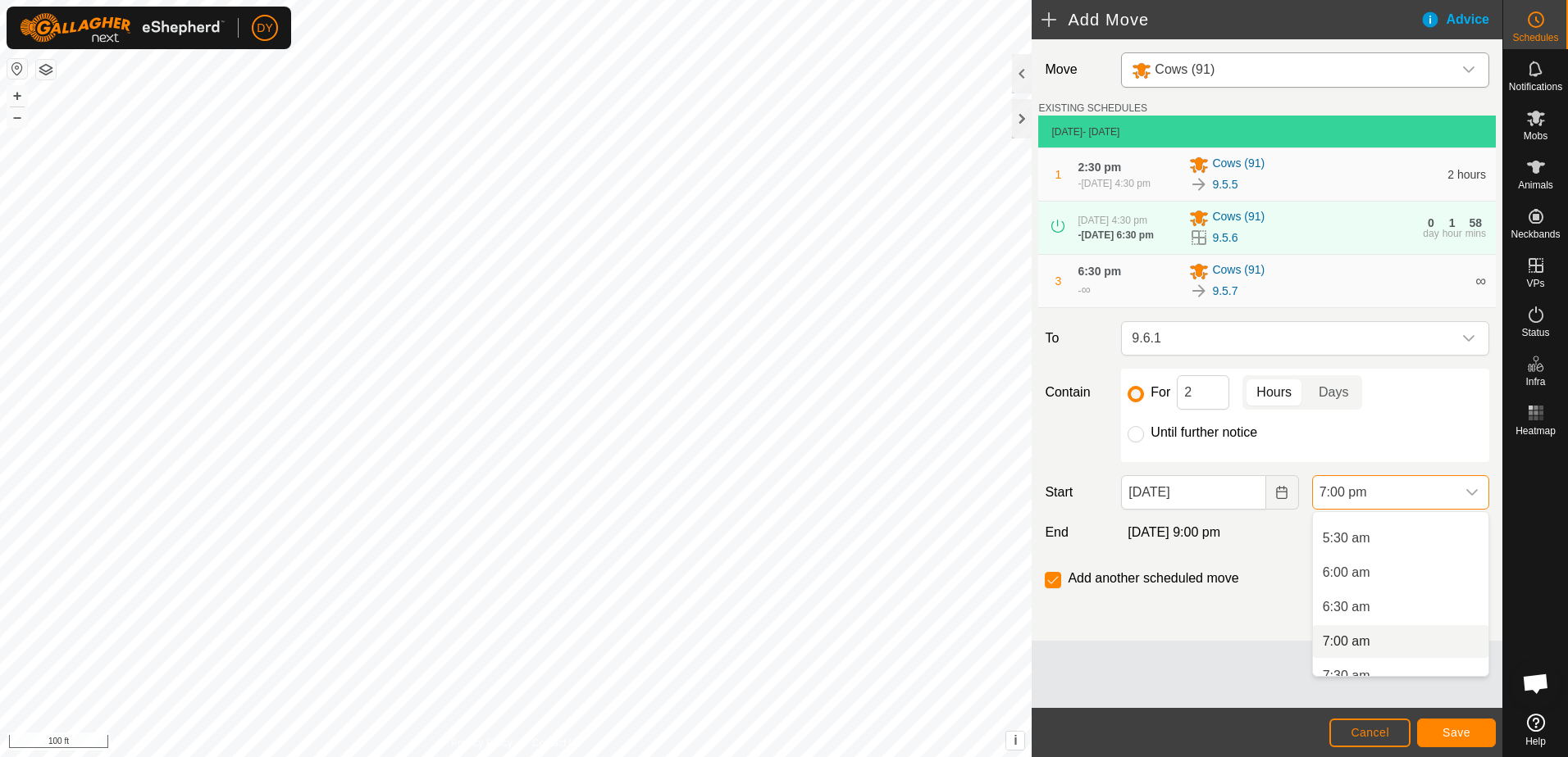
scroll to position [358, 0]
click at [1363, 616] on li "6:30 am" at bounding box center [1401, 619] width 176 height 33
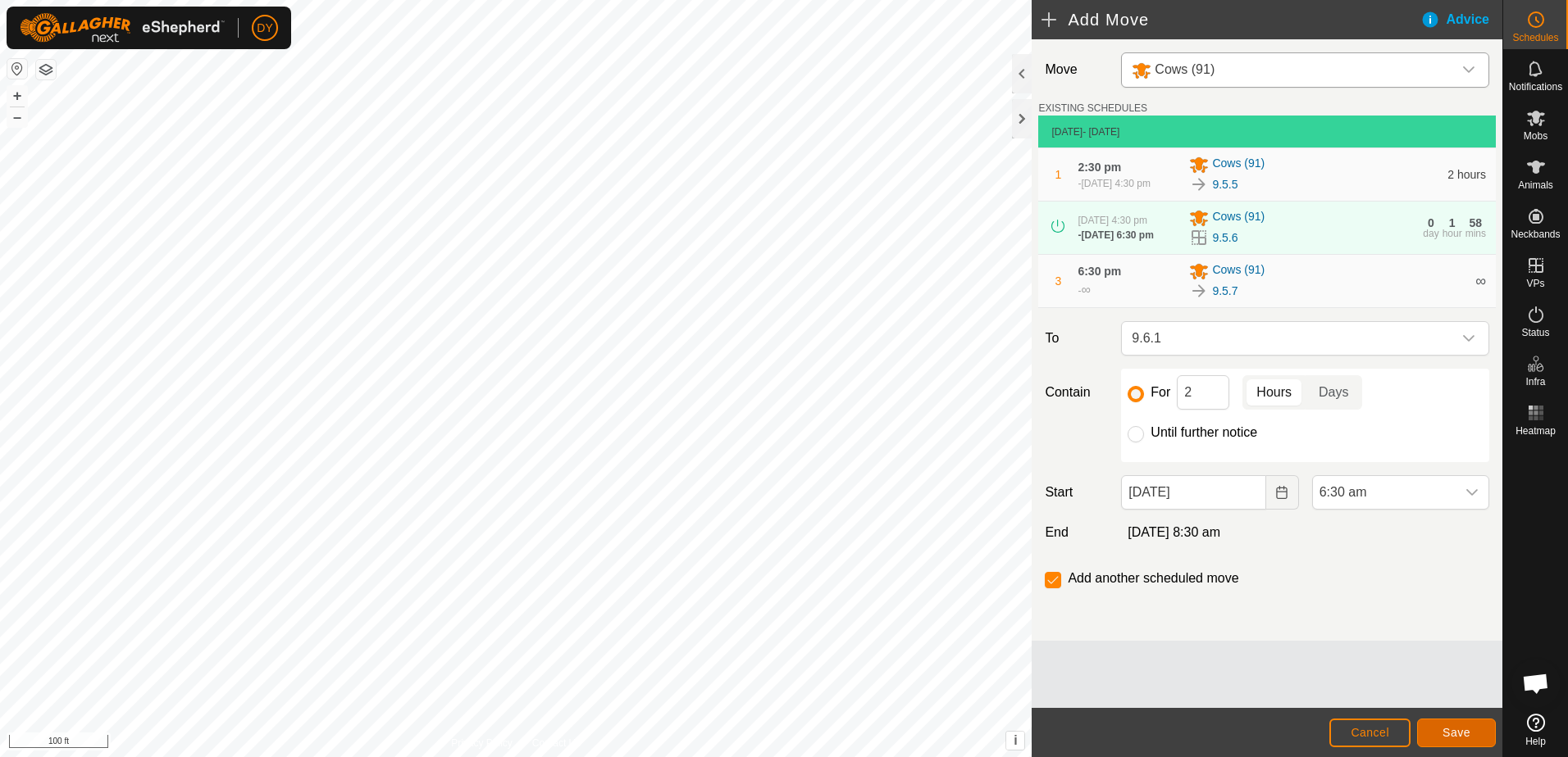
click at [1429, 731] on button "Save" at bounding box center [1456, 734] width 79 height 29
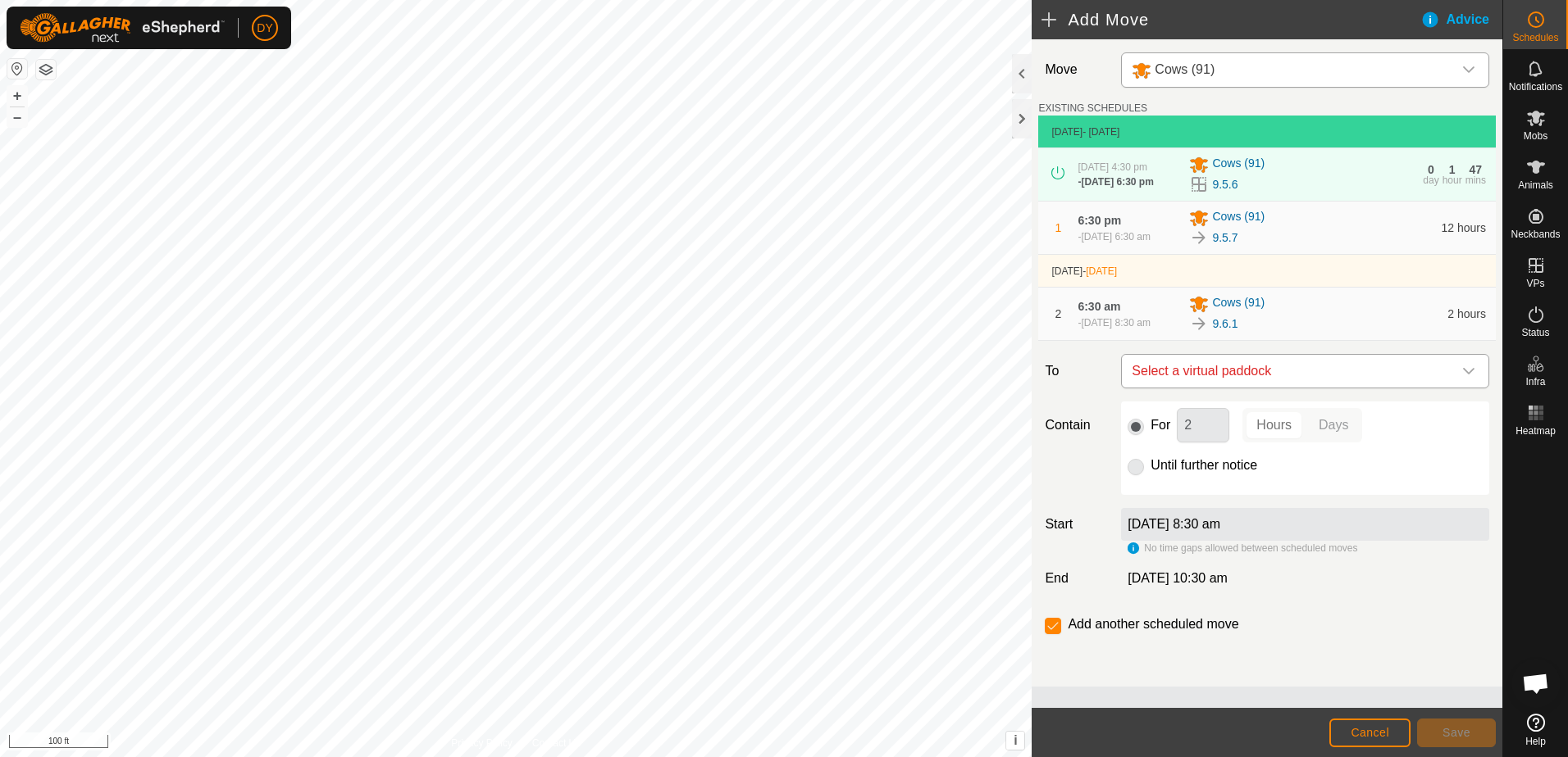
click at [1258, 380] on span "Select a virtual paddock" at bounding box center [1288, 371] width 328 height 33
type input "9.6.2"
click at [1170, 485] on li "9.6.2 3.26 ac" at bounding box center [1305, 488] width 347 height 24
click at [1446, 731] on span "Save" at bounding box center [1456, 732] width 28 height 13
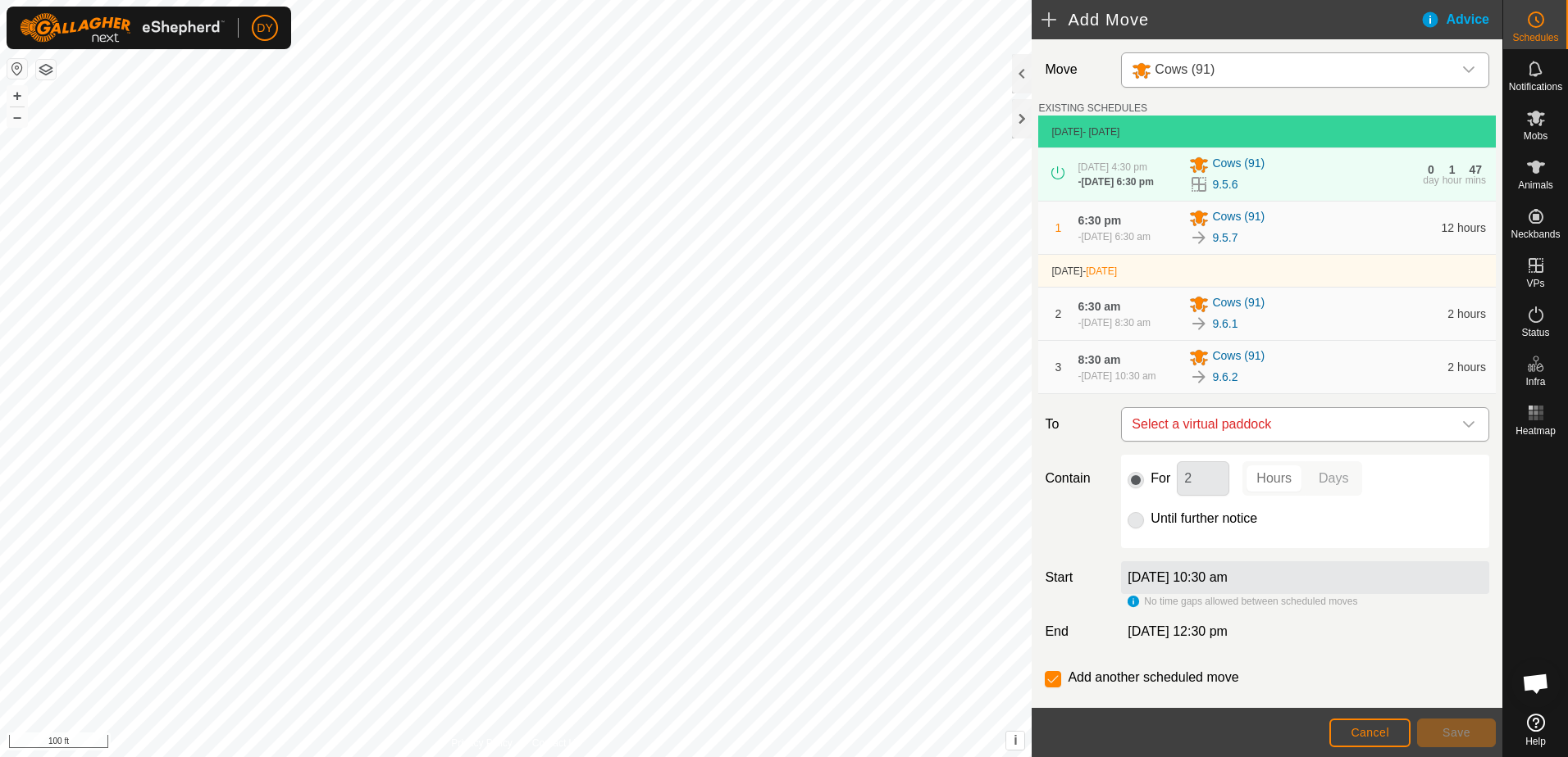
click at [1291, 428] on span "Select a virtual paddock" at bounding box center [1288, 425] width 328 height 33
type input "9.6.3"
click at [1151, 544] on li "9.6.3 2.62 ac" at bounding box center [1298, 549] width 336 height 24
click at [1452, 729] on span "Save" at bounding box center [1456, 732] width 28 height 13
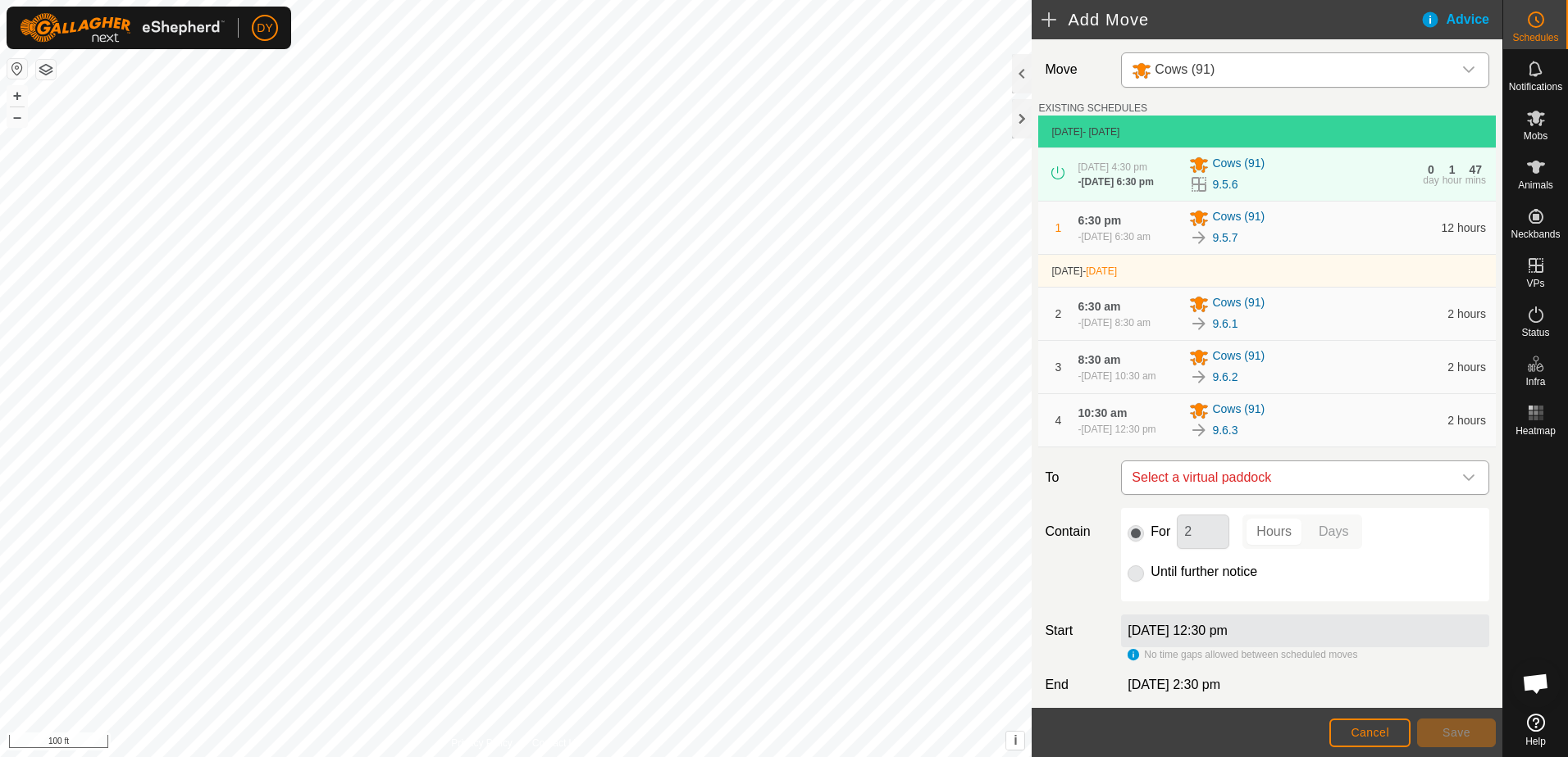
click at [1273, 495] on span "Select a virtual paddock" at bounding box center [1288, 478] width 328 height 33
type input "9.6.4"
click at [1154, 606] on li "9.6.4 2.74 ac" at bounding box center [1298, 609] width 336 height 24
click at [1431, 735] on button "Save" at bounding box center [1456, 734] width 79 height 29
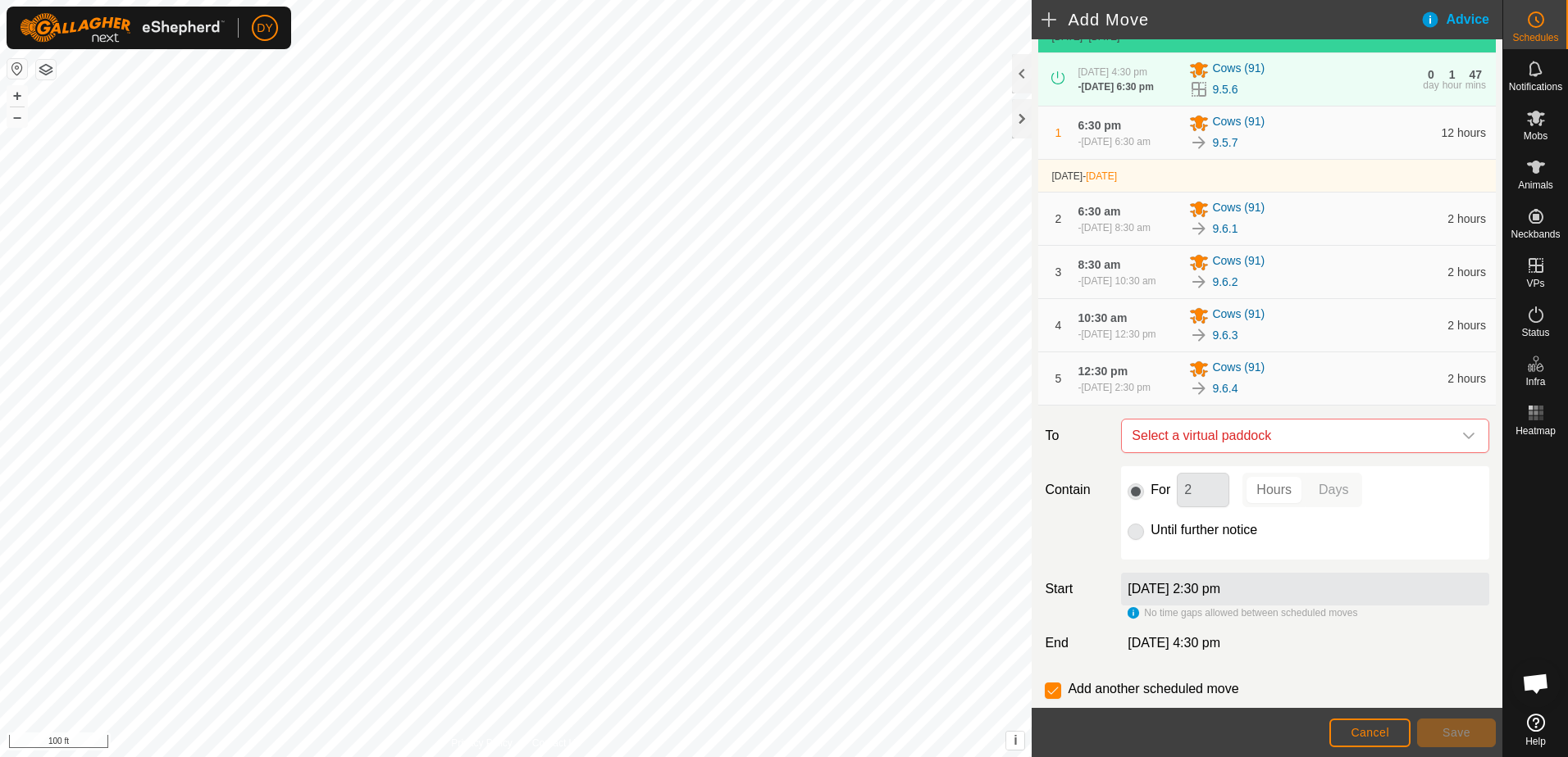
scroll to position [154, 0]
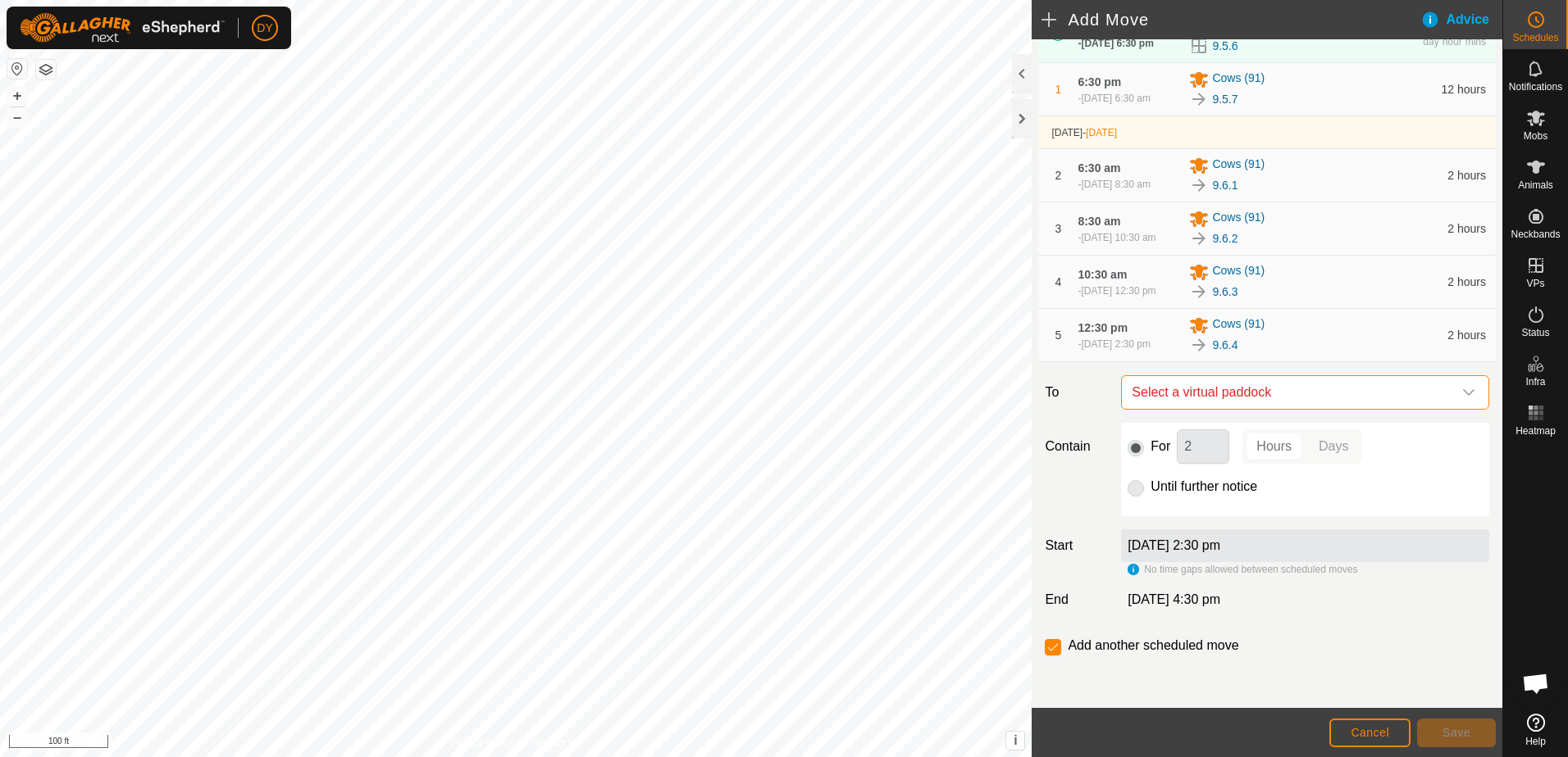
click at [1293, 396] on span "Select a virtual paddock" at bounding box center [1288, 393] width 328 height 33
type input "9.6.5"
click at [1161, 511] on li "9.6.5 2.87 ac" at bounding box center [1298, 509] width 336 height 24
click at [1449, 740] on span "Save" at bounding box center [1456, 732] width 28 height 13
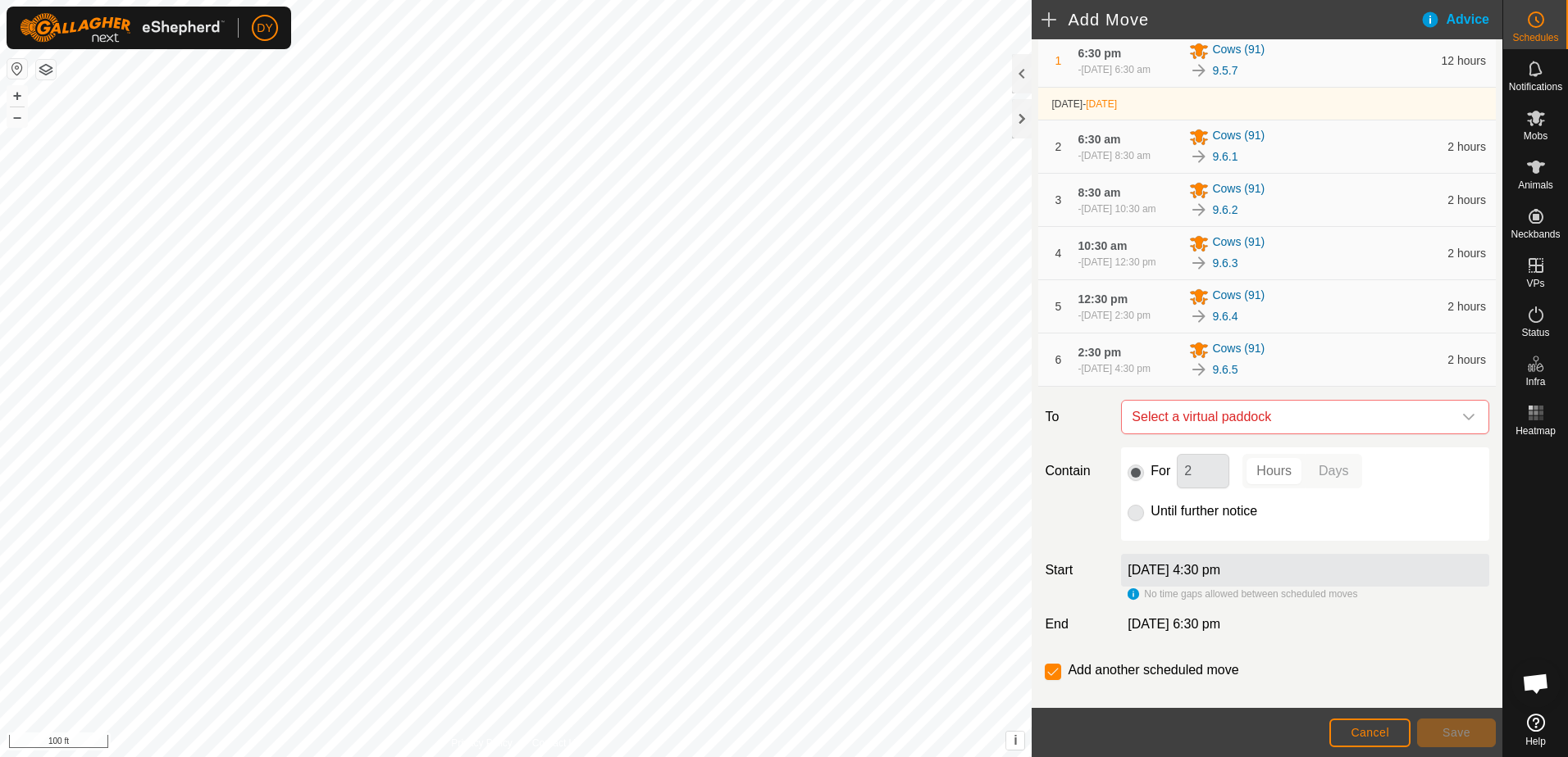
scroll to position [207, 0]
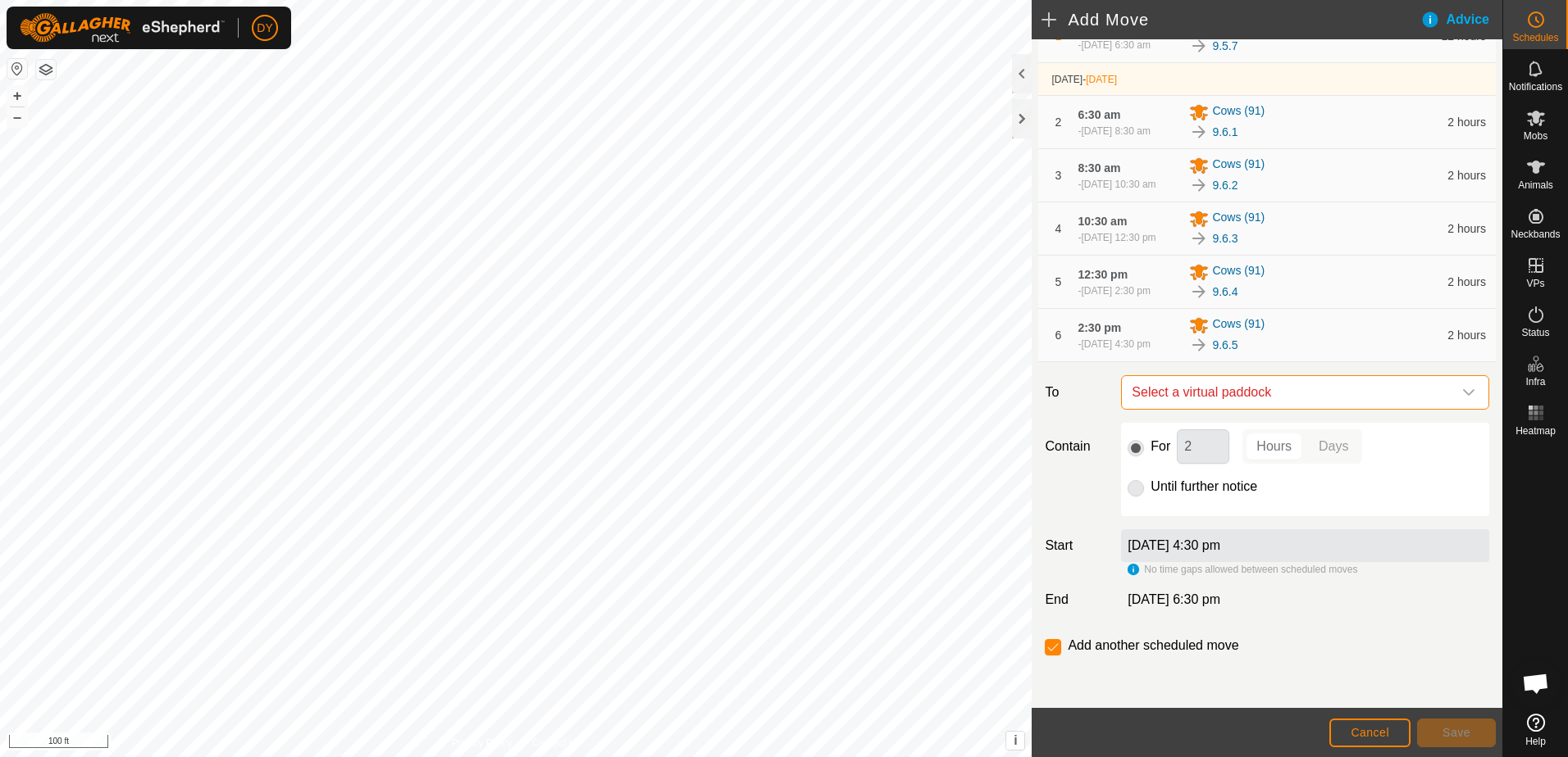
click at [1244, 388] on span "Select a virtual paddock" at bounding box center [1288, 393] width 328 height 33
type input "9.6.6"
click at [1174, 505] on li "9.6.6 2.72 ac" at bounding box center [1298, 509] width 336 height 24
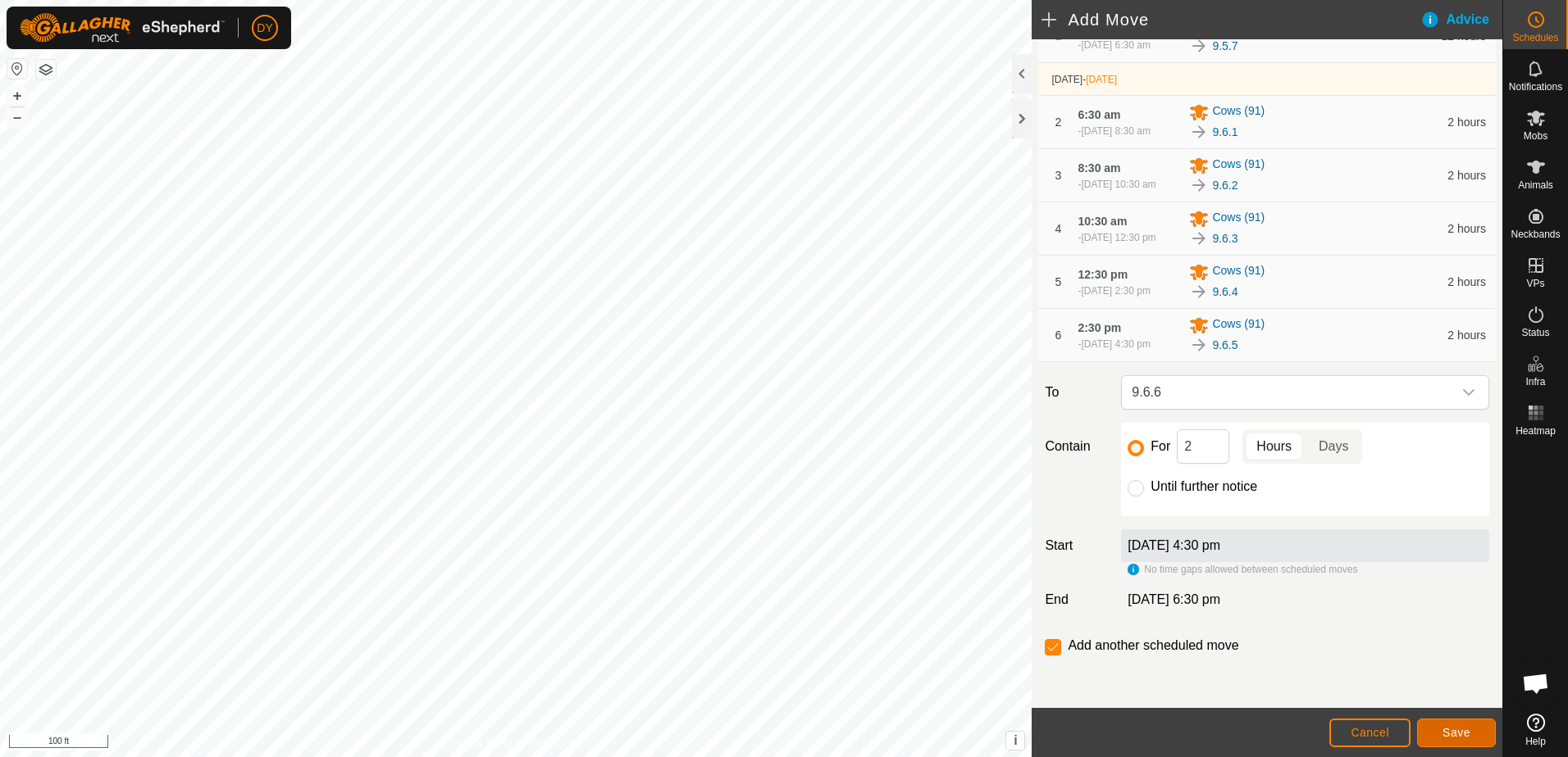
click at [1440, 730] on button "Save" at bounding box center [1456, 734] width 79 height 29
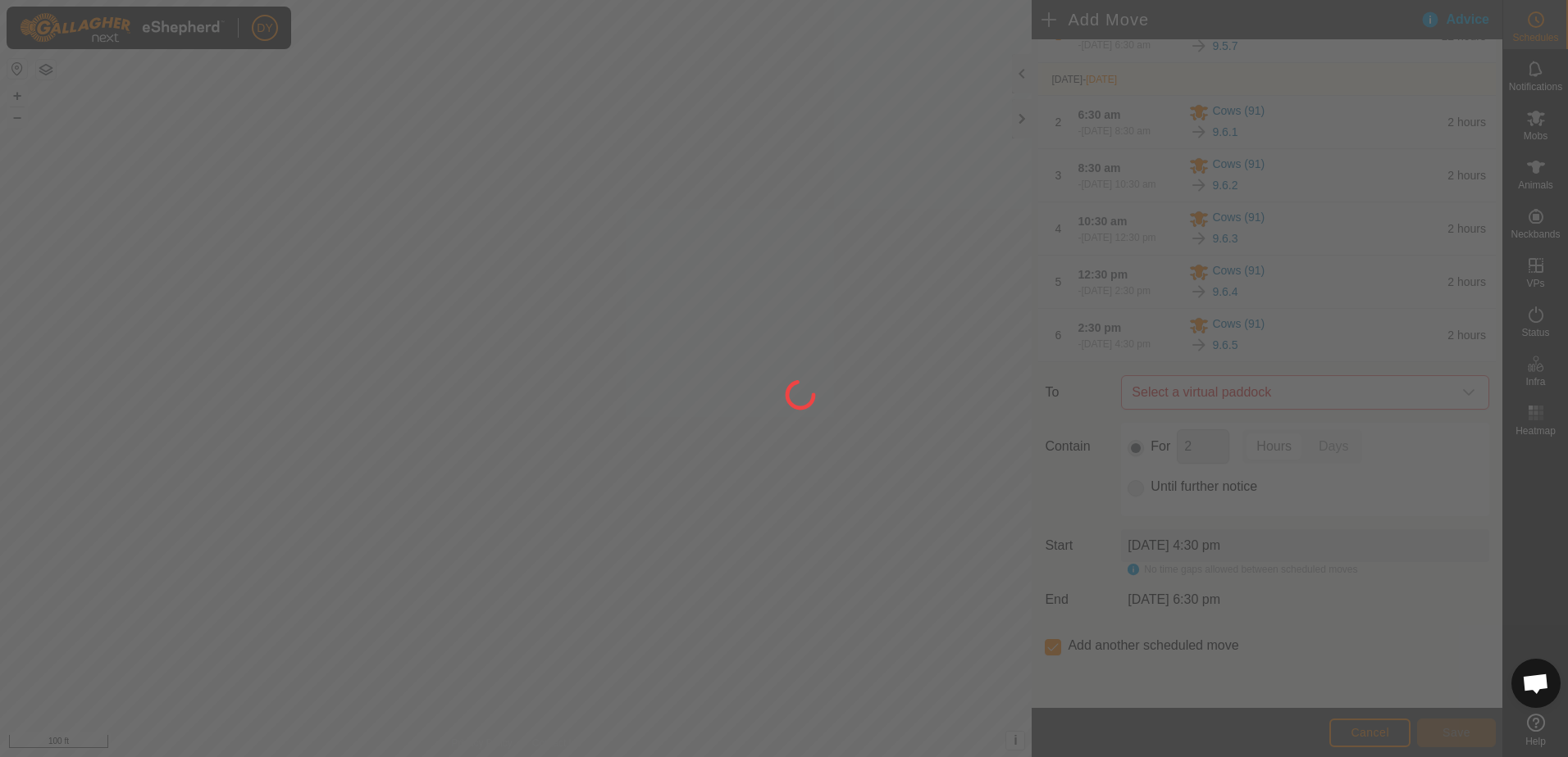
scroll to position [0, 0]
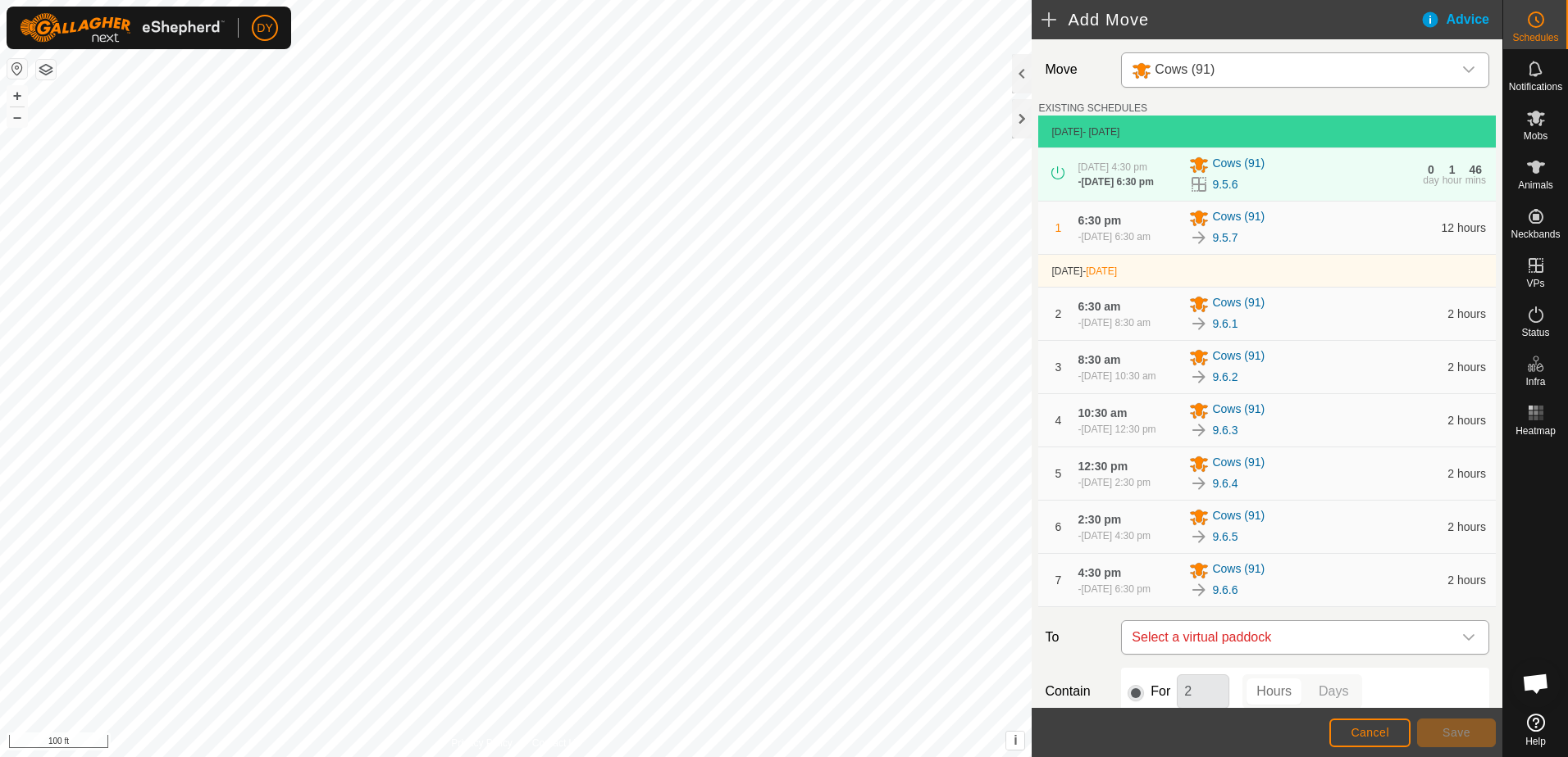
click at [1262, 651] on span "Select a virtual paddock" at bounding box center [1288, 637] width 328 height 33
type input "9.6.7"
click at [1182, 621] on li "9.6.7 2.89 ac" at bounding box center [1298, 623] width 336 height 24
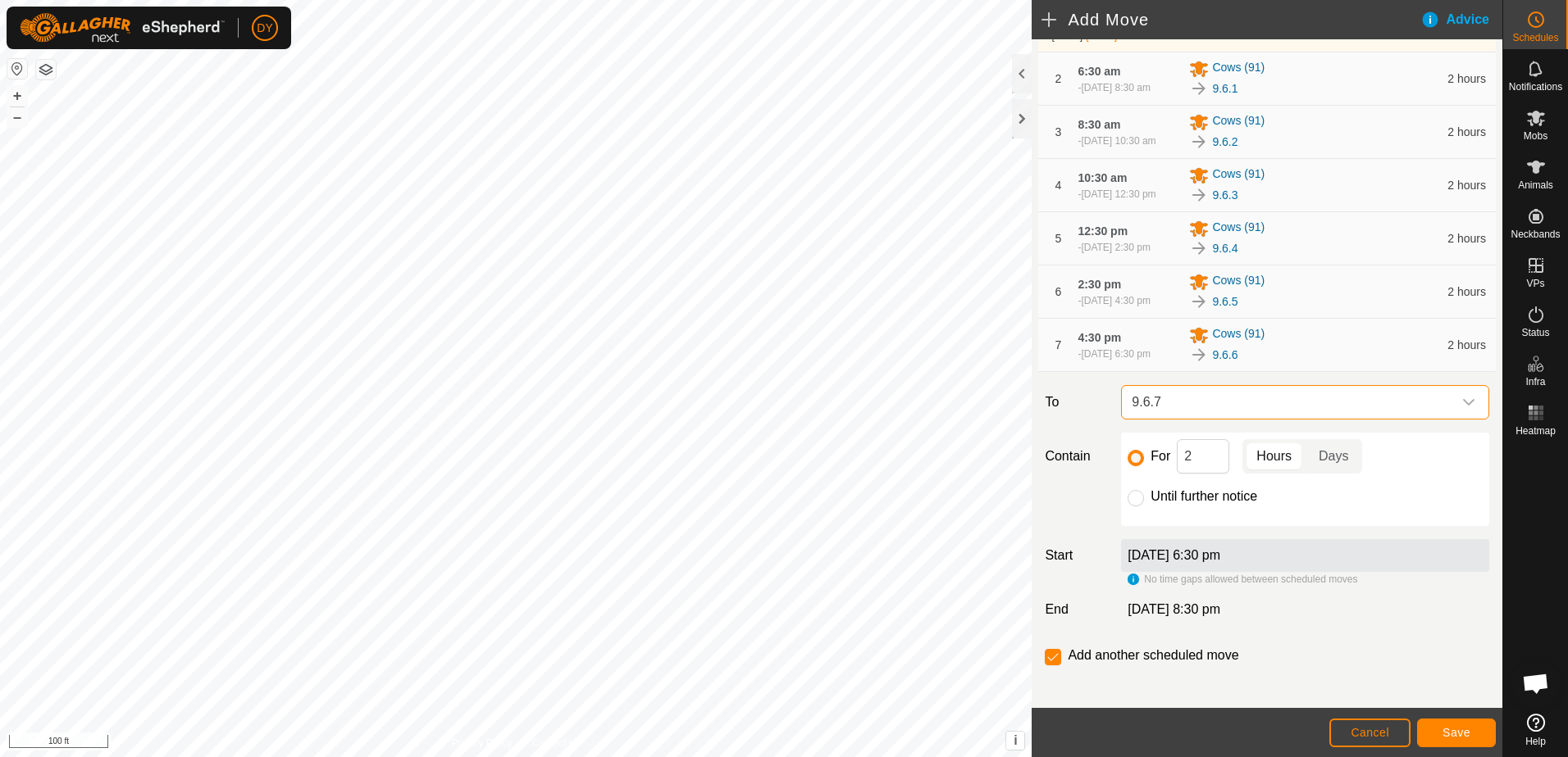
scroll to position [246, 0]
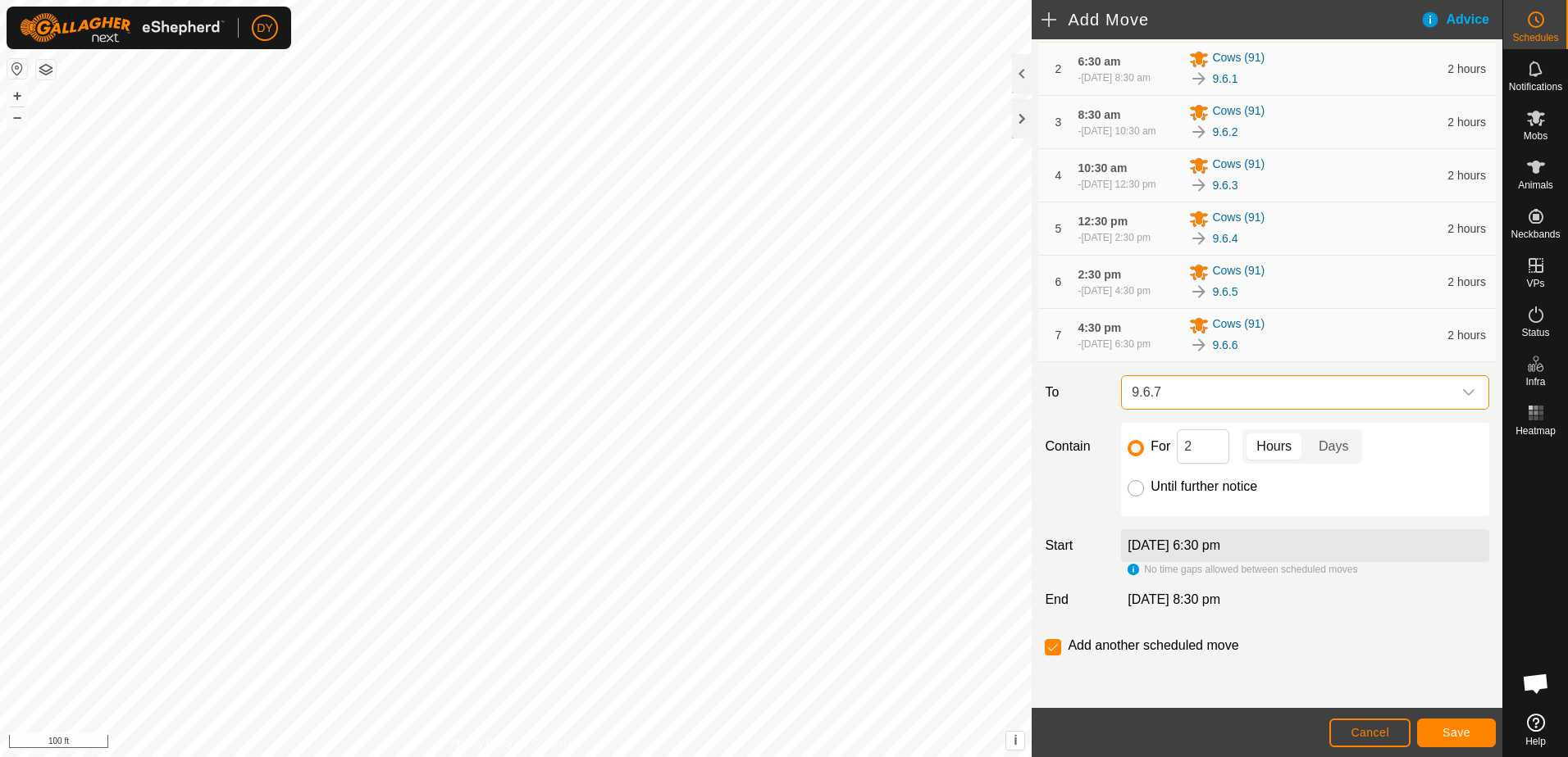
click at [1135, 497] on input "Until further notice" at bounding box center [1135, 488] width 17 height 17
radio input "true"
checkbox input "false"
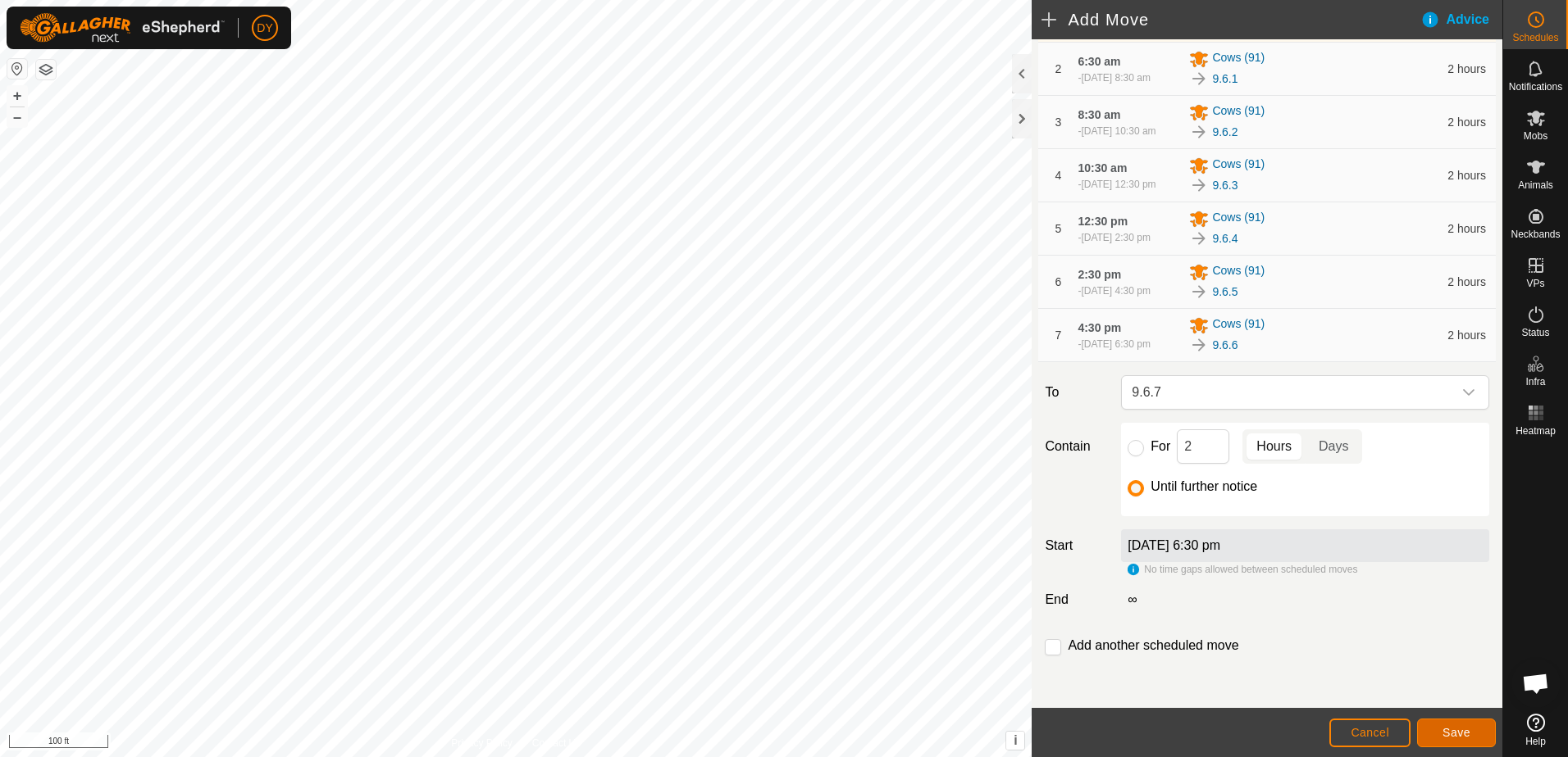
click at [1454, 735] on span "Save" at bounding box center [1456, 732] width 28 height 13
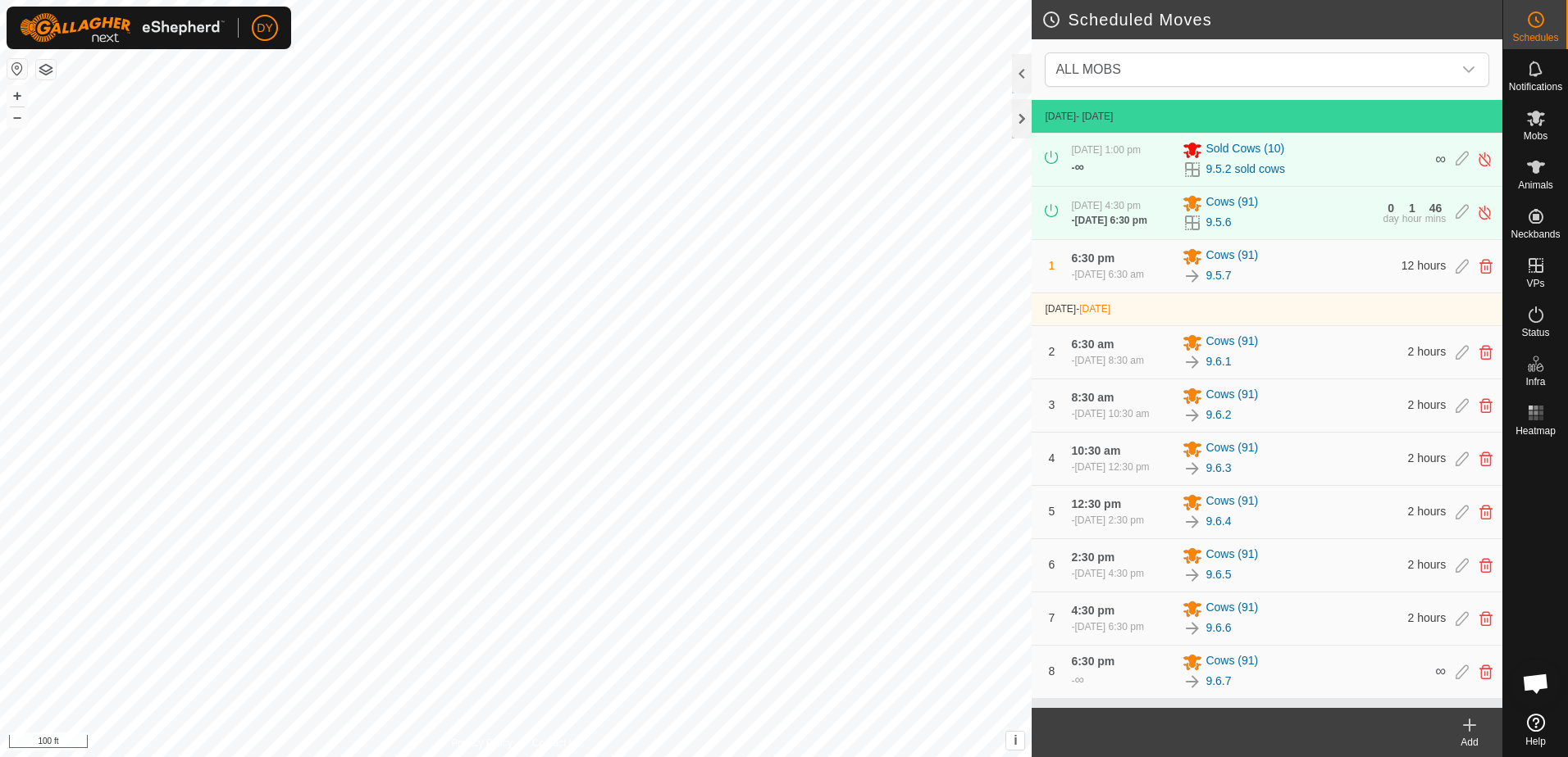
scroll to position [6, 0]
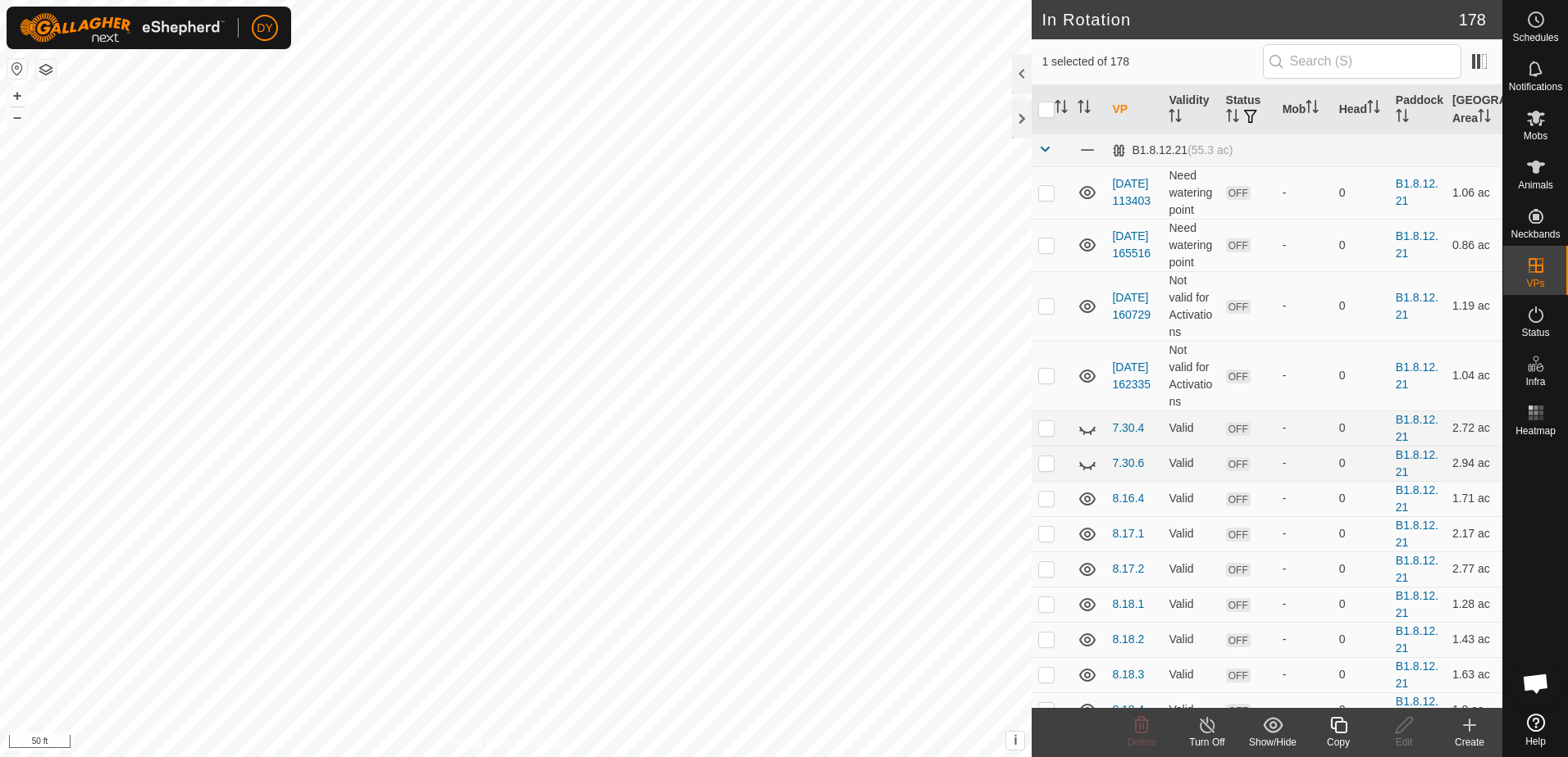
click at [1338, 726] on icon at bounding box center [1339, 725] width 20 height 19
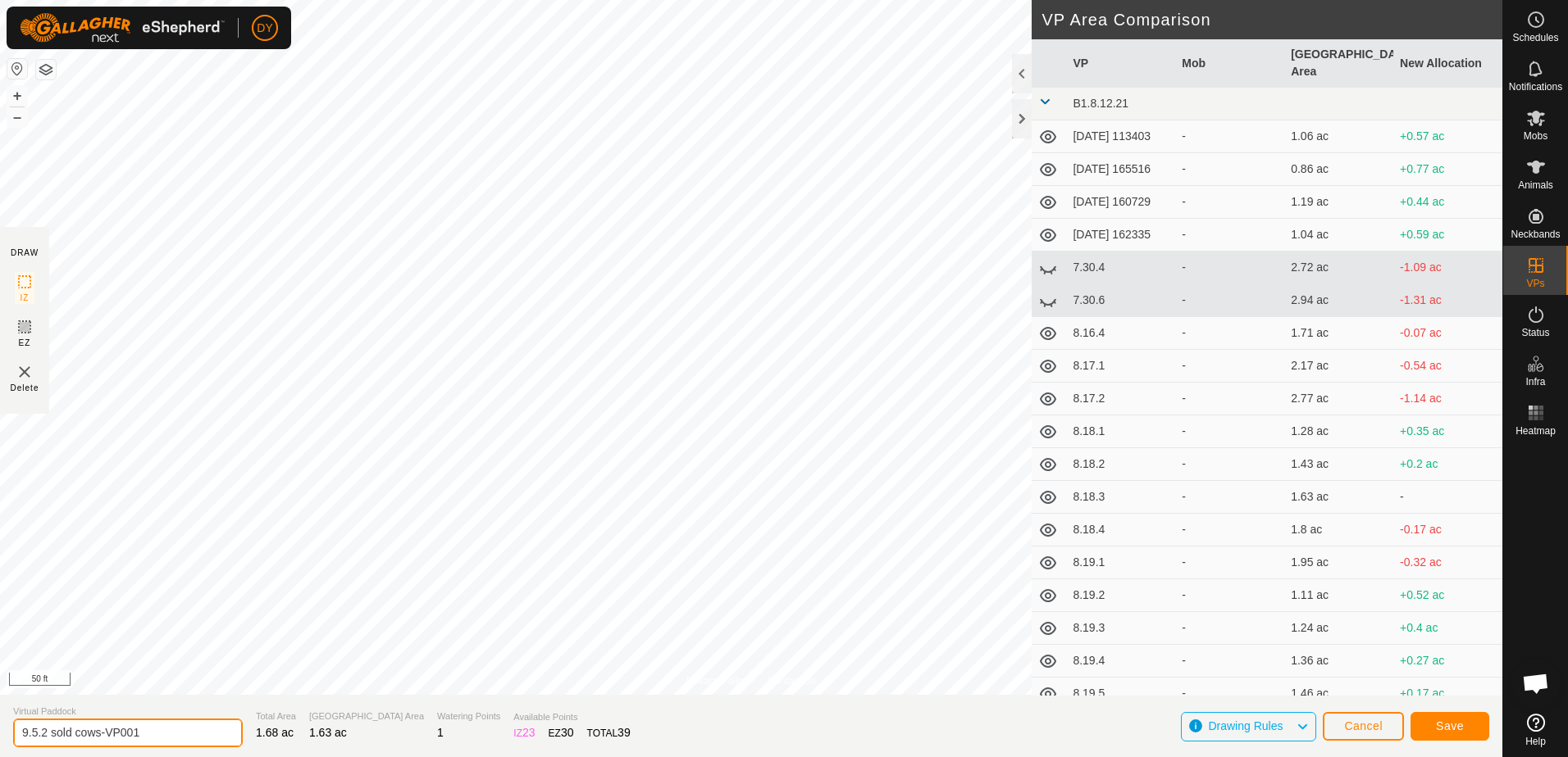
drag, startPoint x: 182, startPoint y: 732, endPoint x: 34, endPoint y: 731, distance: 148.0
click at [34, 731] on input "9.5.2 sold cows-VP001" at bounding box center [127, 734] width 229 height 29
type input "9.6.1 sold cows"
click at [1434, 726] on button "Save" at bounding box center [1449, 727] width 79 height 29
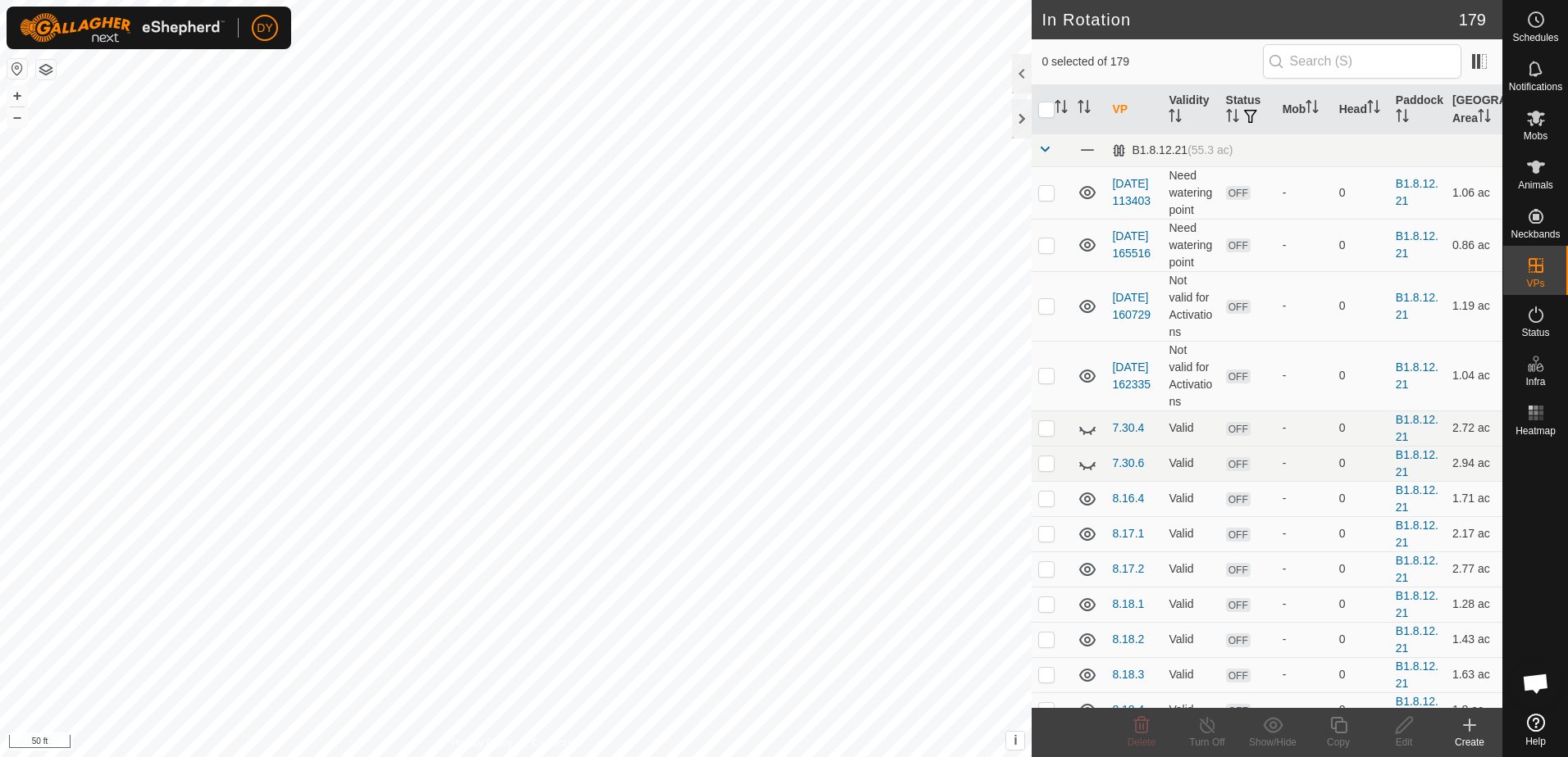
checkbox input "true"
click at [1335, 727] on icon at bounding box center [1339, 725] width 20 height 19
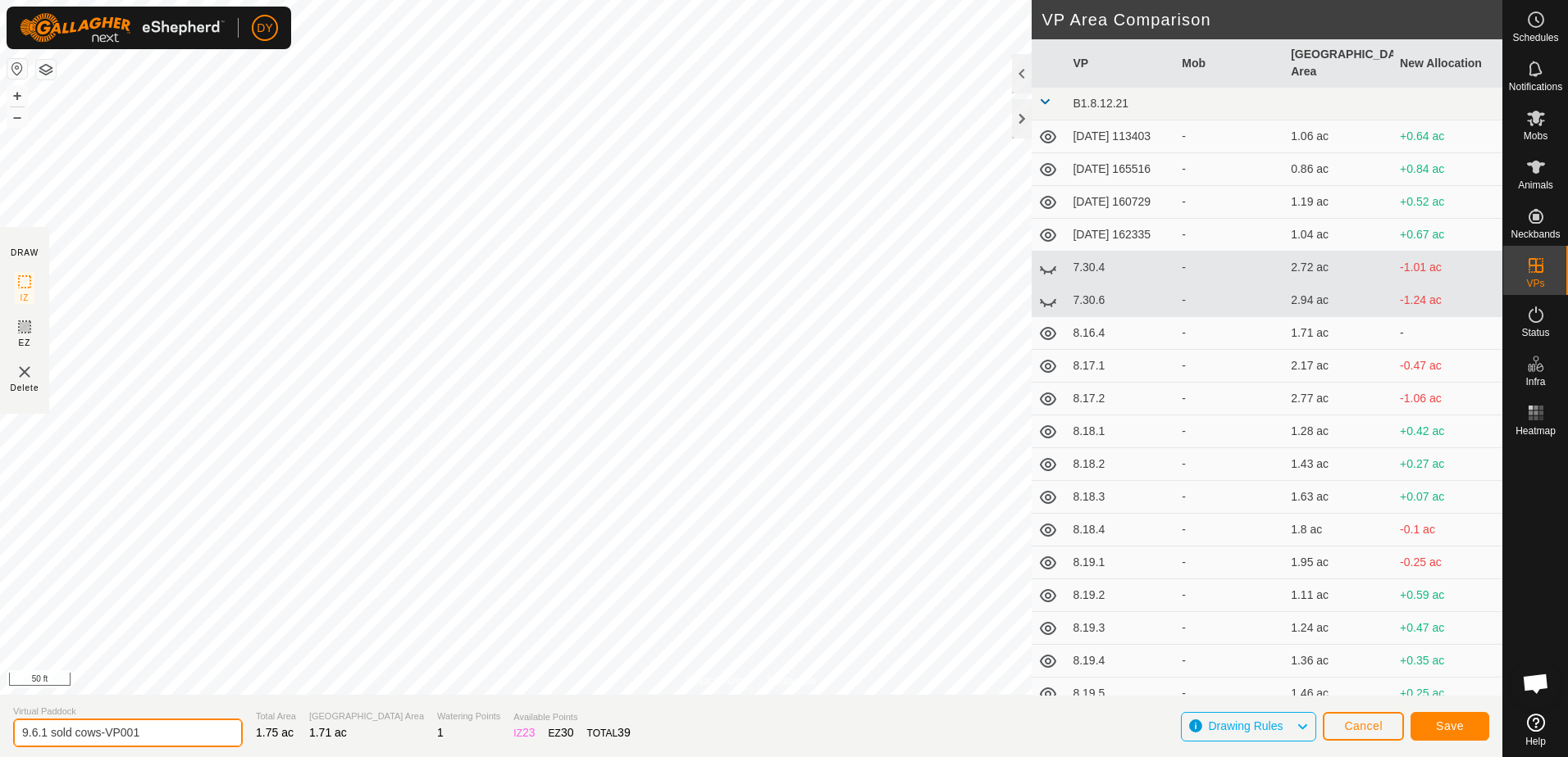
drag, startPoint x: 135, startPoint y: 731, endPoint x: 44, endPoint y: 736, distance: 91.1
click at [44, 736] on input "9.6.1 sold cows-VP001" at bounding box center [127, 734] width 229 height 29
type input "9.6.2 sold cows"
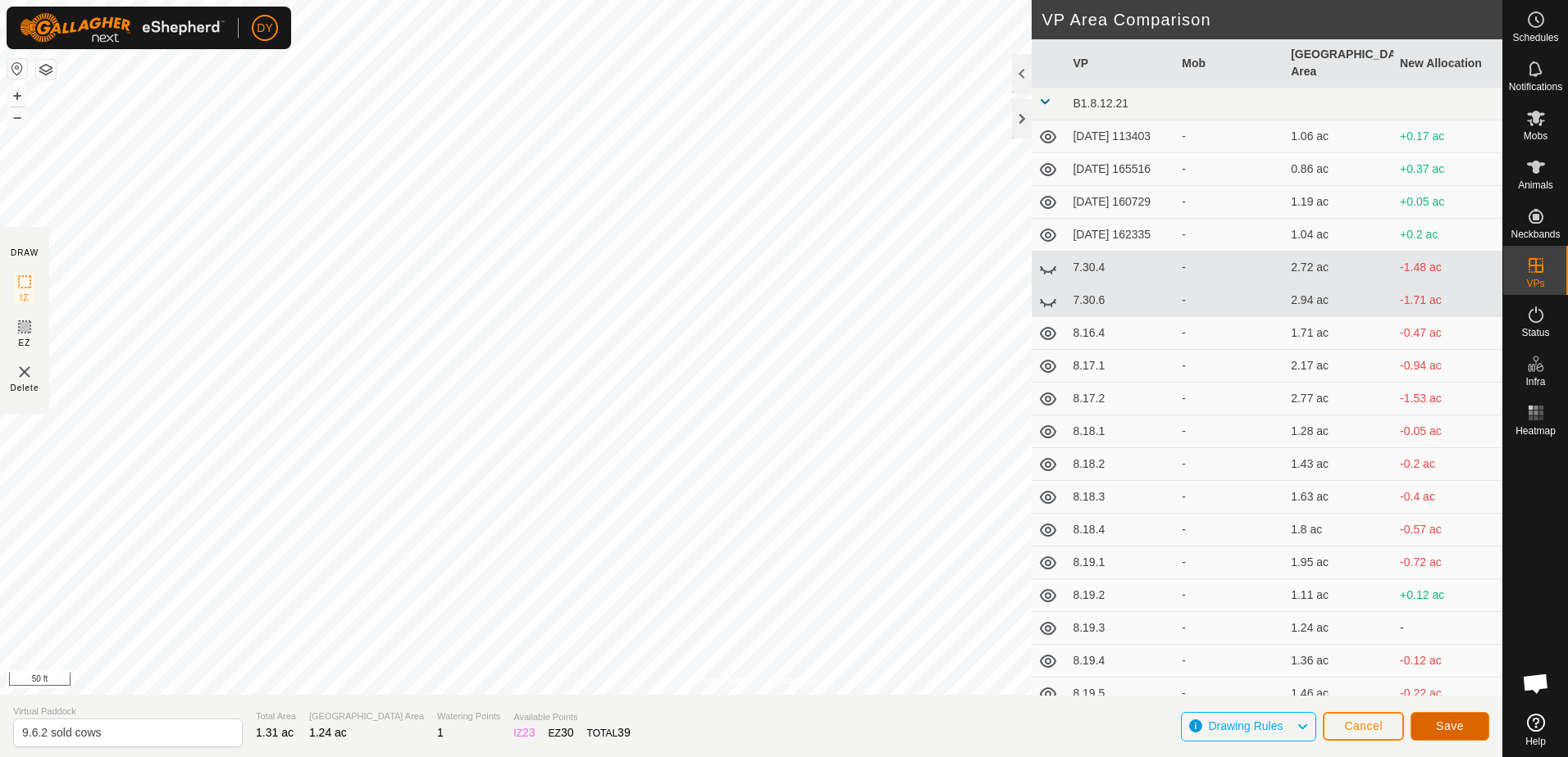
click at [1451, 725] on span "Save" at bounding box center [1449, 726] width 28 height 13
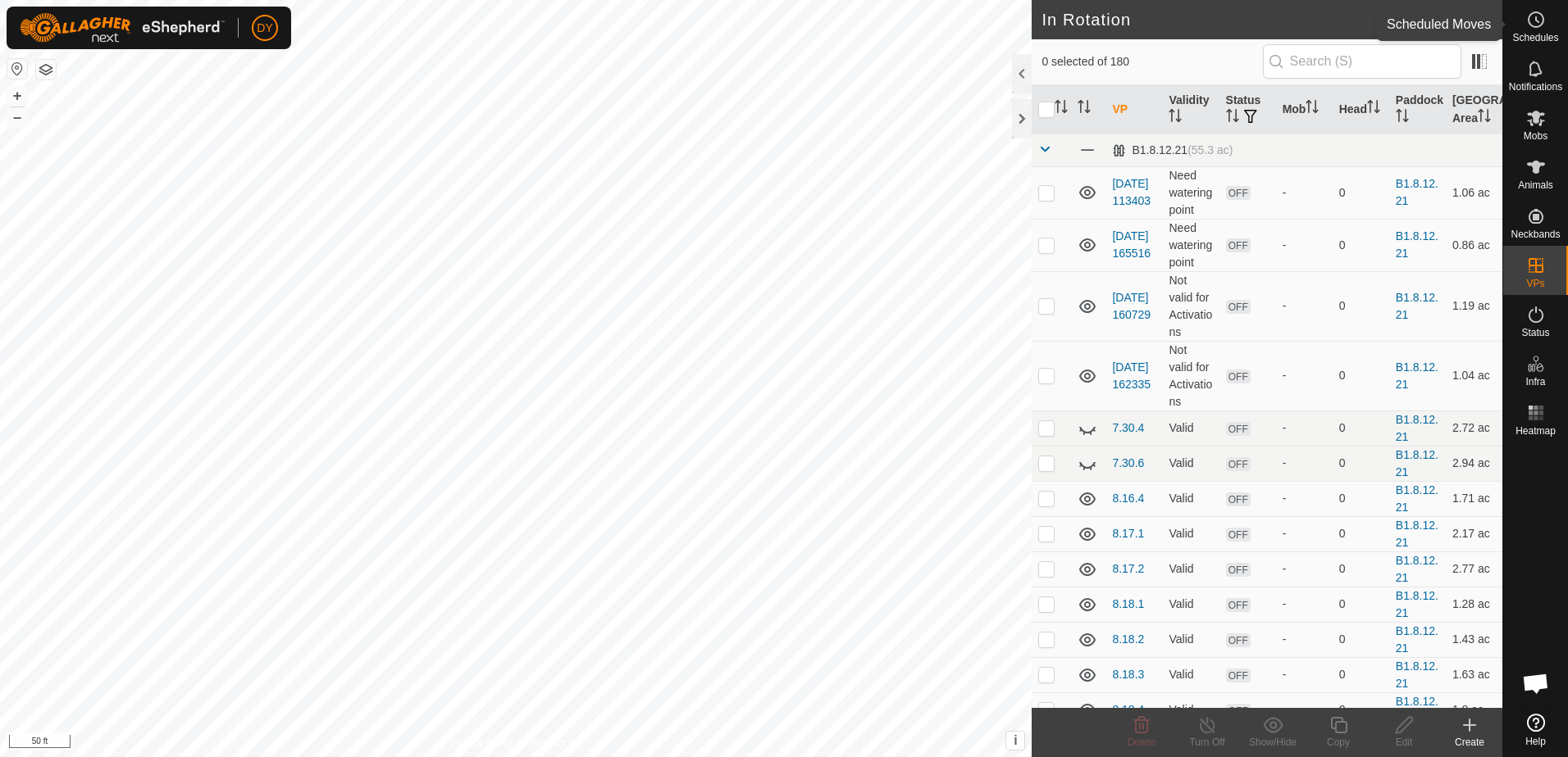
click at [1547, 17] on es-schedule-vp-svg-icon at bounding box center [1536, 19] width 29 height 26
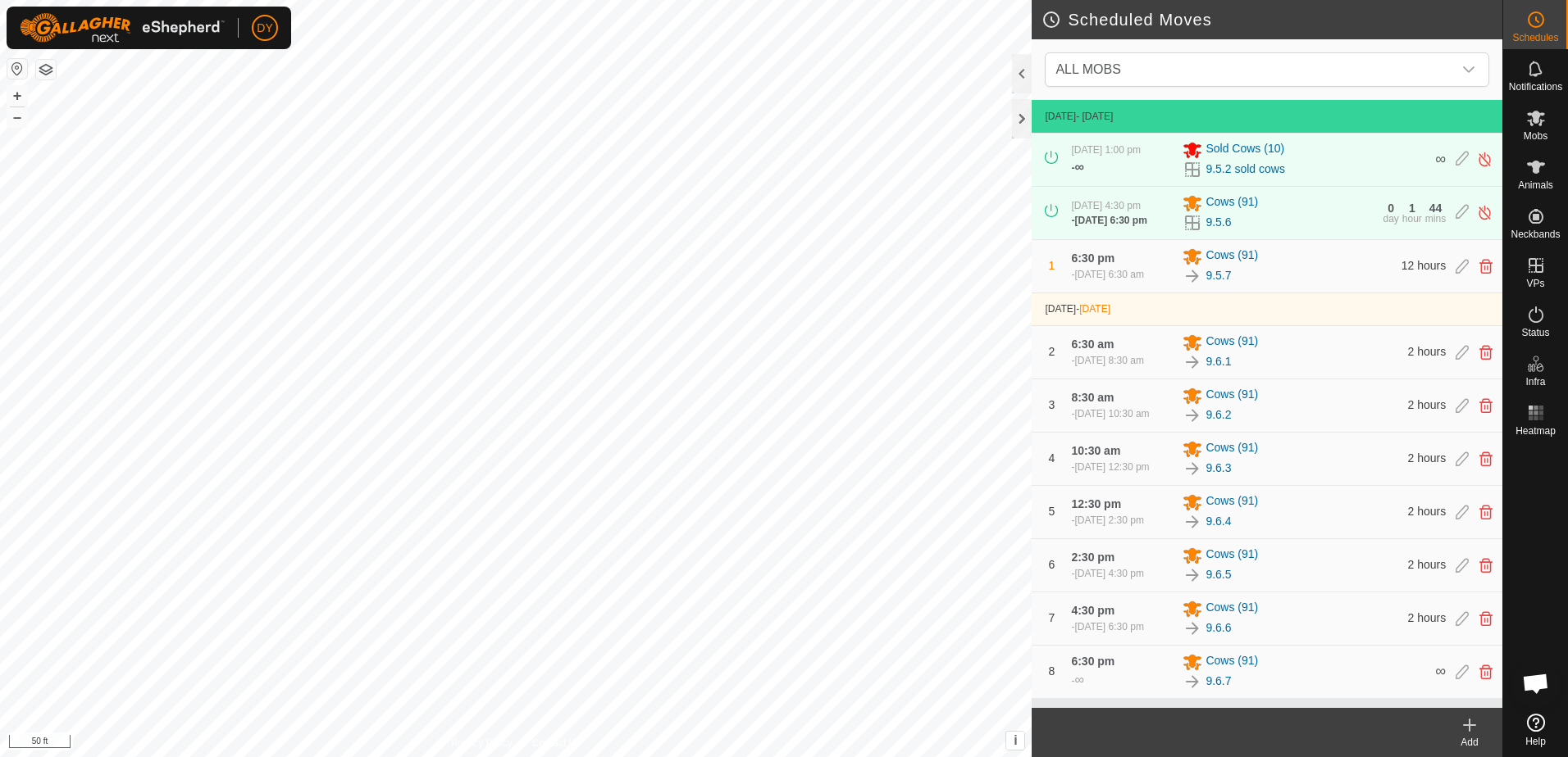
click at [1470, 729] on icon at bounding box center [1470, 726] width 0 height 12
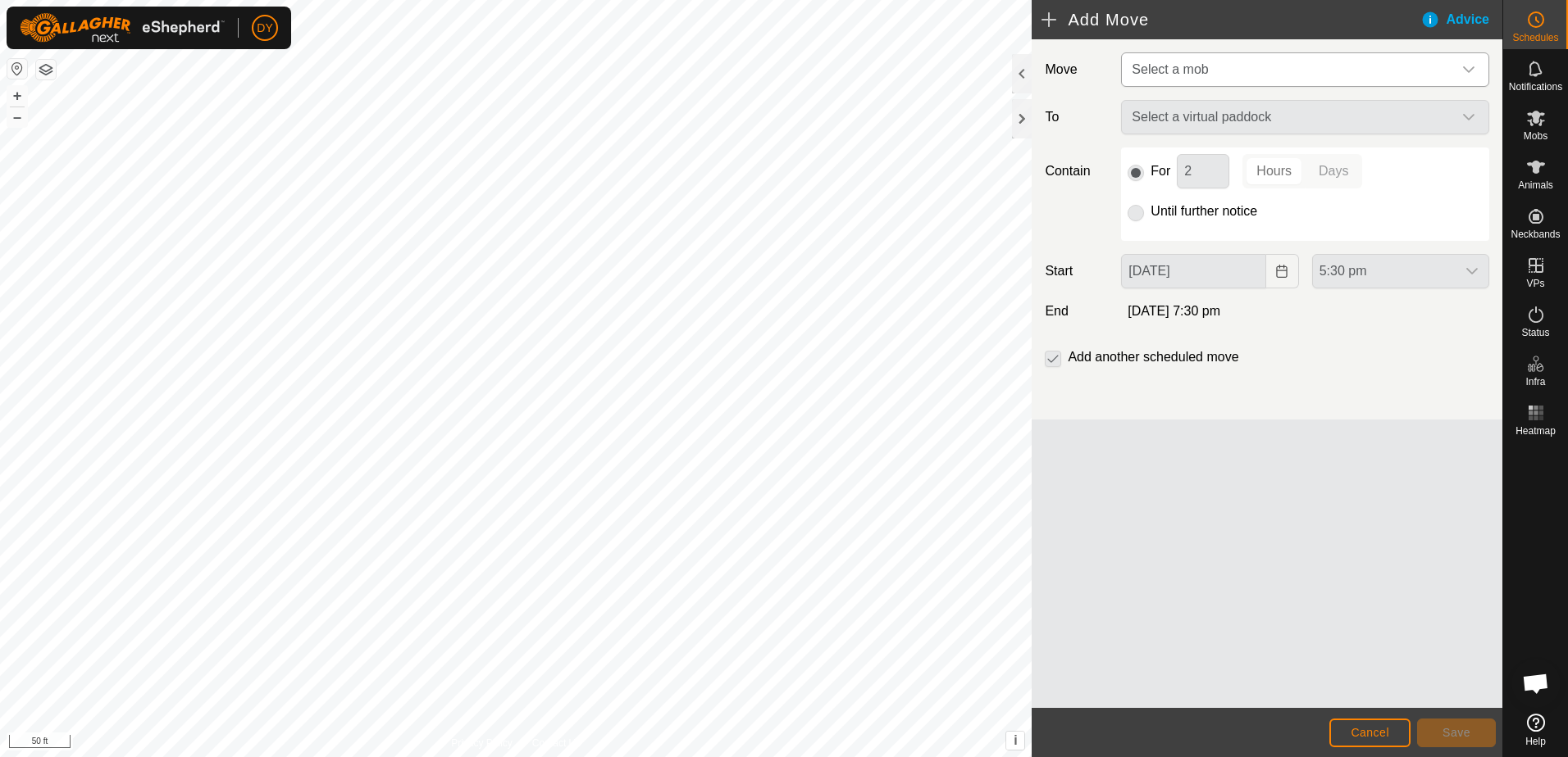
click at [1167, 74] on span "Select a mob" at bounding box center [1169, 69] width 76 height 14
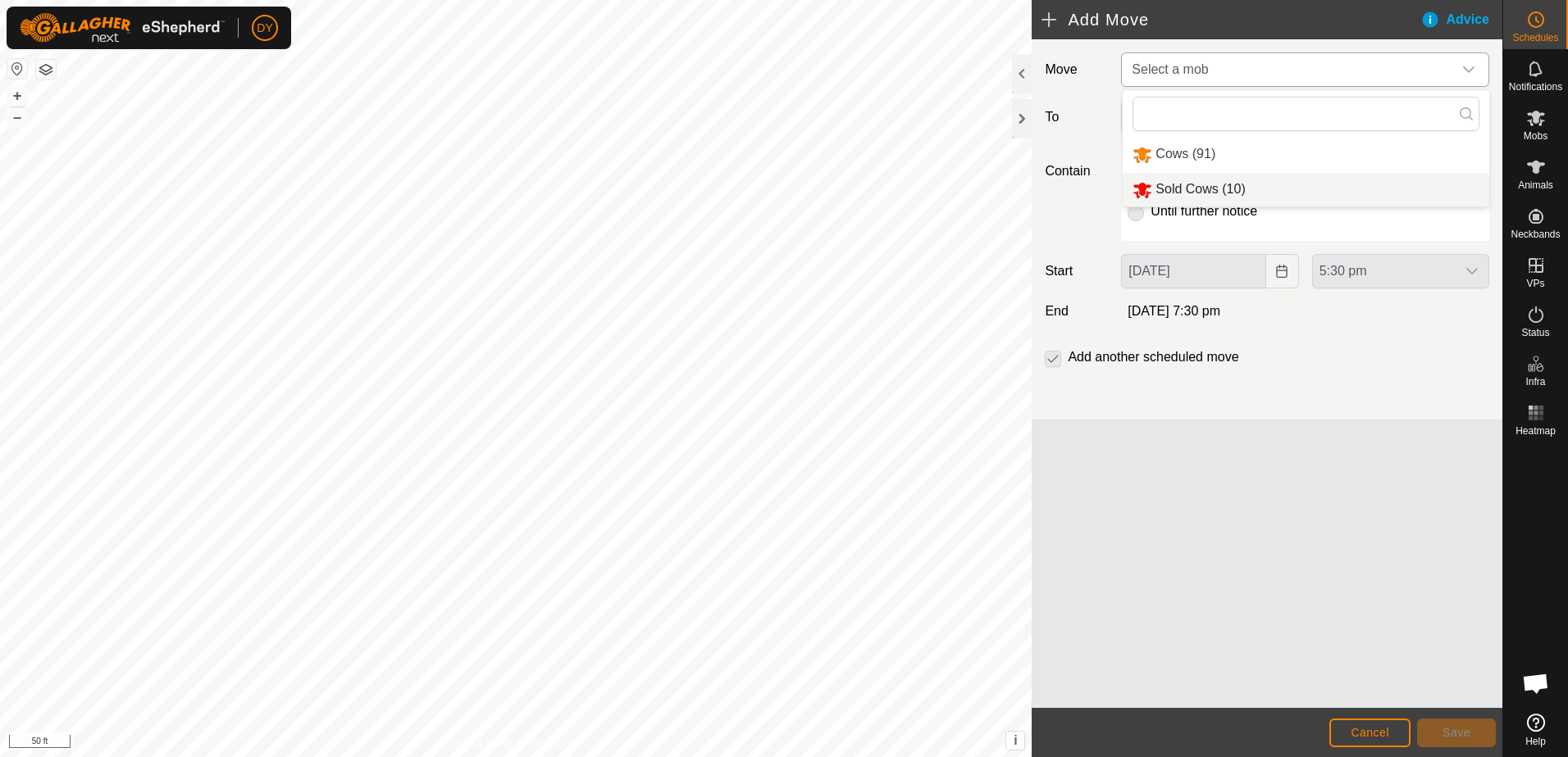
click at [1200, 187] on li "Sold Cows (10)" at bounding box center [1306, 189] width 366 height 34
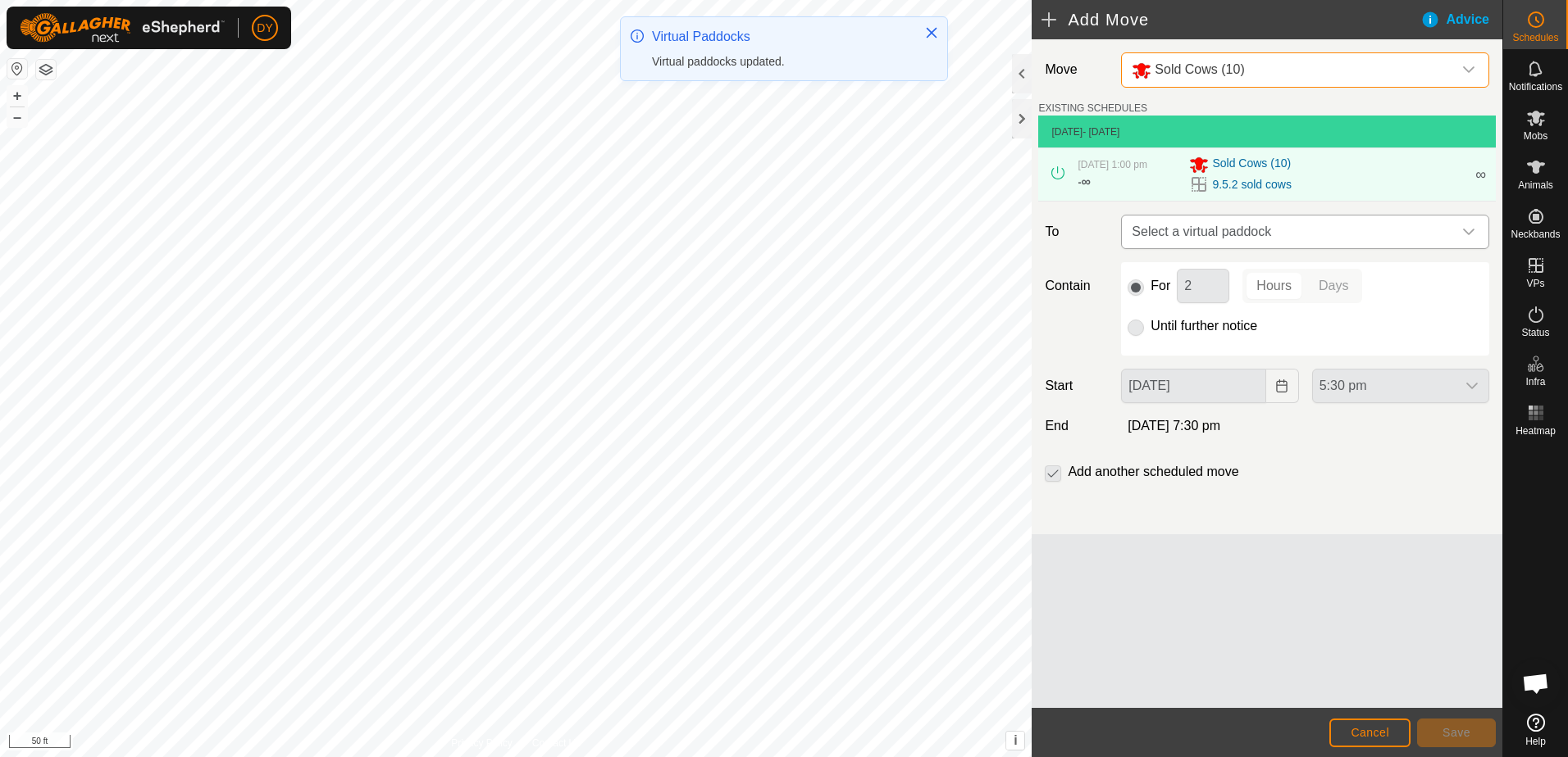
click at [1253, 228] on span "Select a virtual paddock" at bounding box center [1288, 232] width 328 height 33
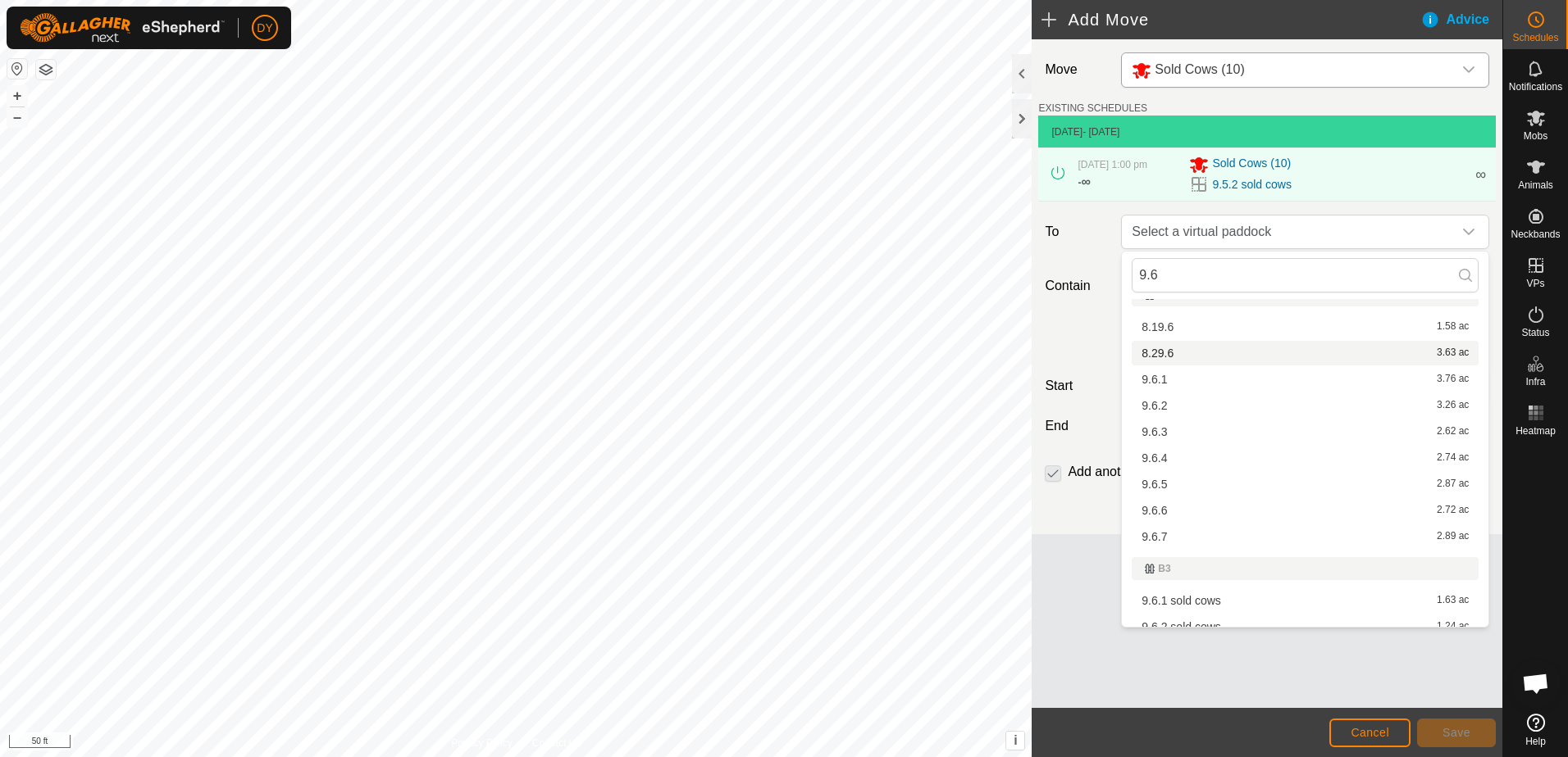
scroll to position [34, 0]
type input "9.6"
click at [1208, 590] on li "9.6.1 sold cows 1.63 ac" at bounding box center [1305, 588] width 347 height 24
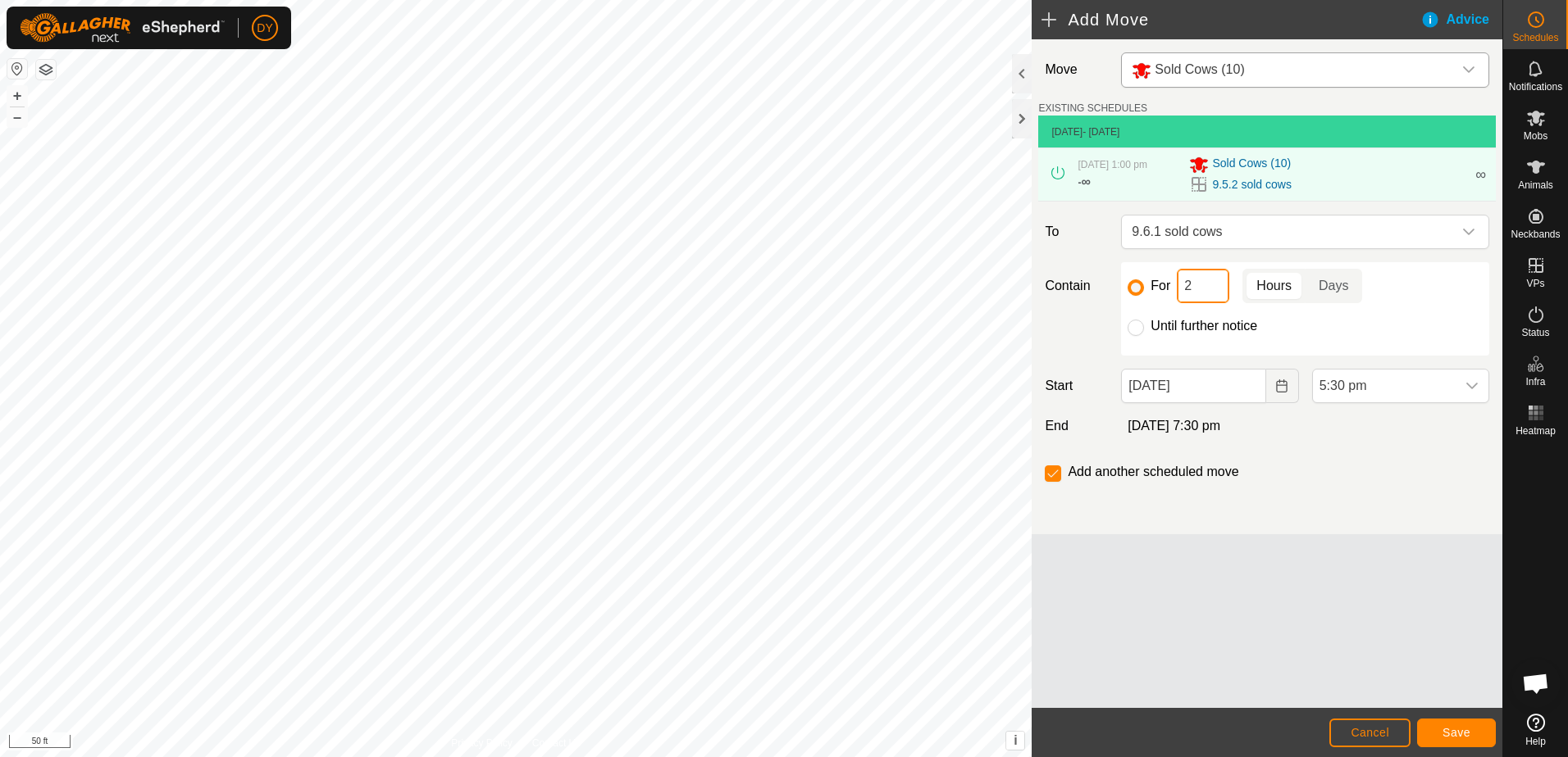
drag, startPoint x: 1197, startPoint y: 291, endPoint x: 1177, endPoint y: 295, distance: 20.4
click at [1177, 295] on input "2" at bounding box center [1203, 286] width 52 height 34
type input "6"
click at [1275, 388] on icon "Choose Date" at bounding box center [1281, 386] width 13 height 13
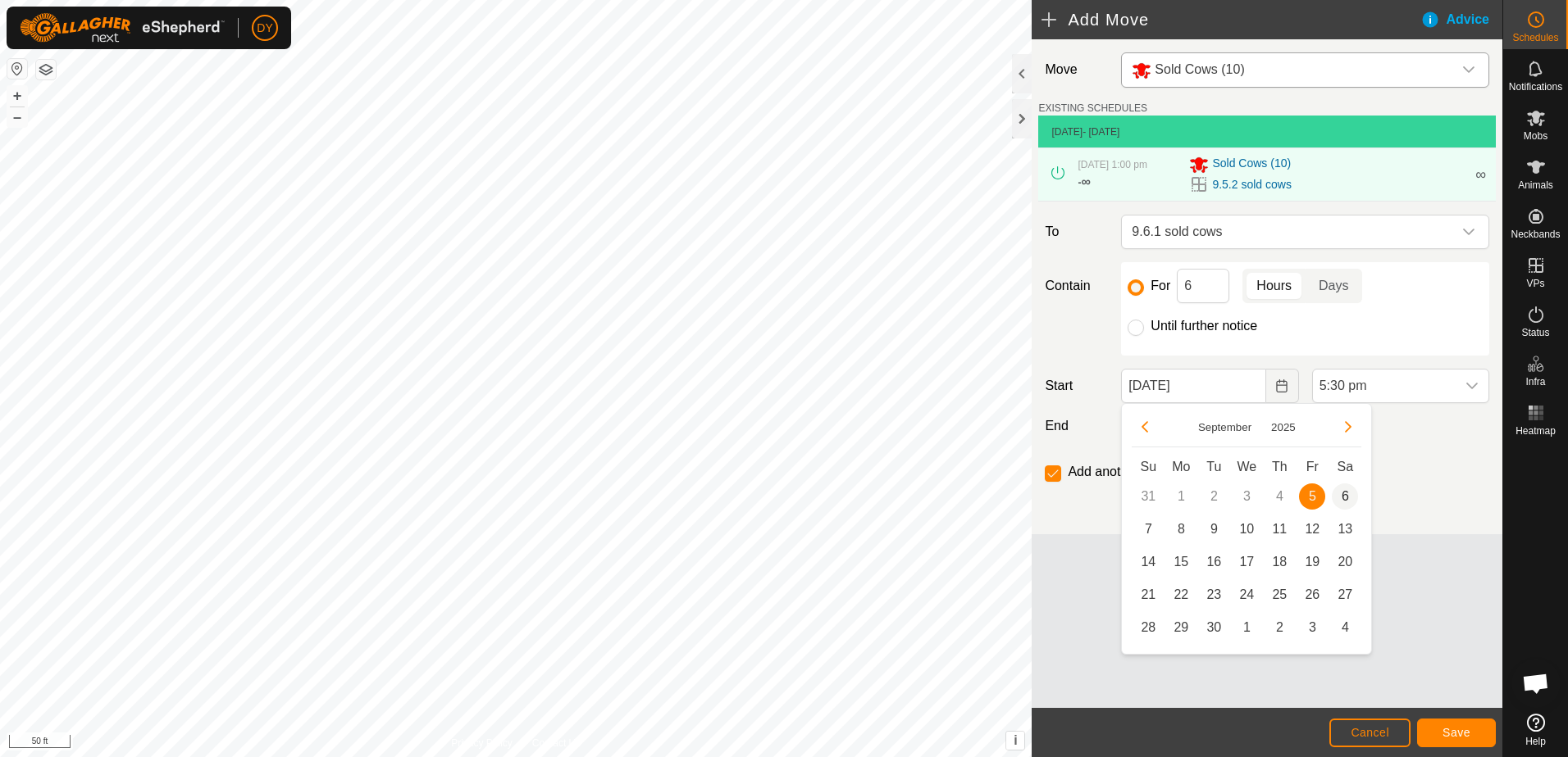
click at [1342, 494] on span "6" at bounding box center [1344, 497] width 26 height 26
type input "06 Sep, 2025"
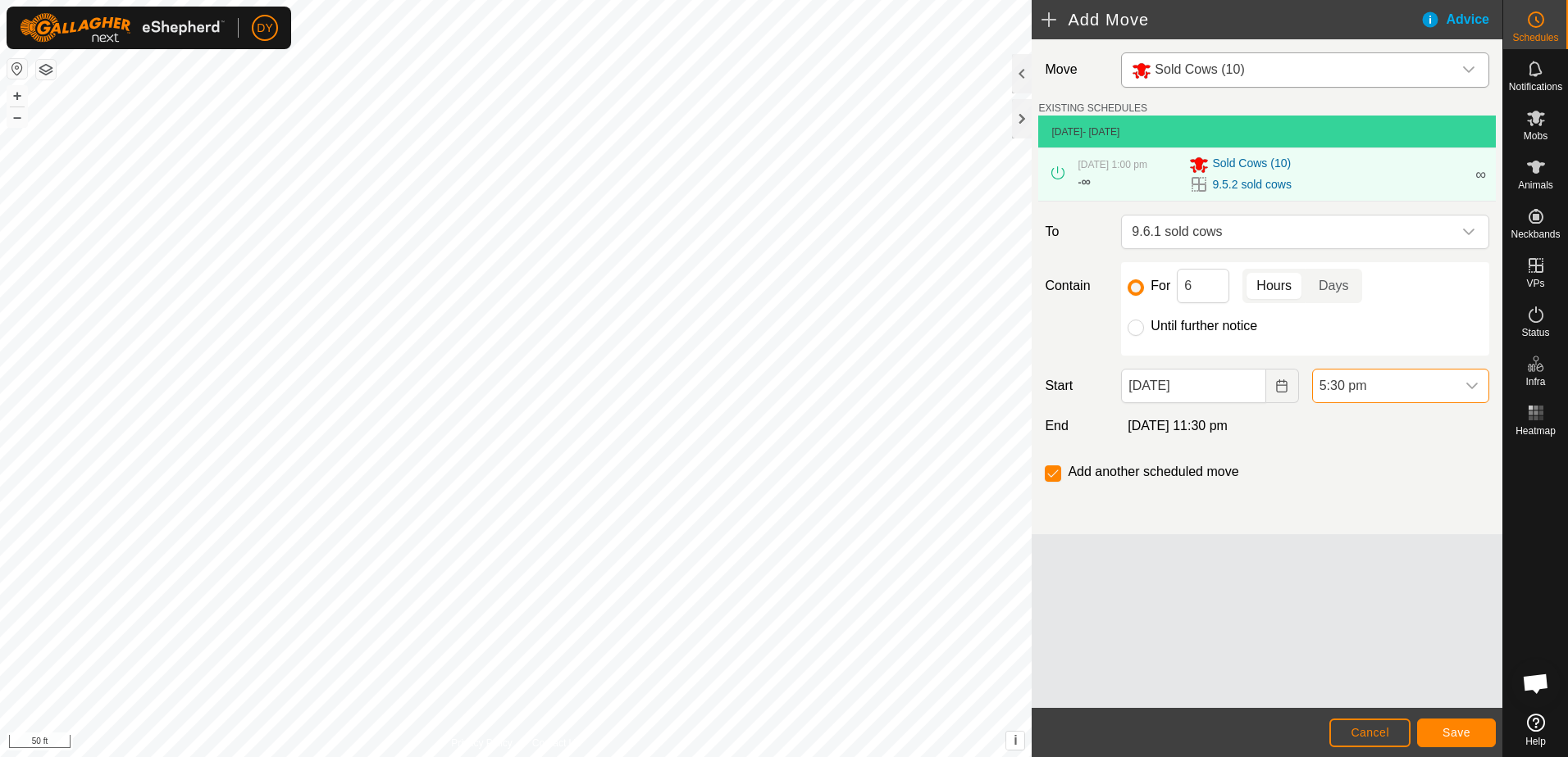
click at [1411, 387] on span "5:30 pm" at bounding box center [1384, 386] width 143 height 33
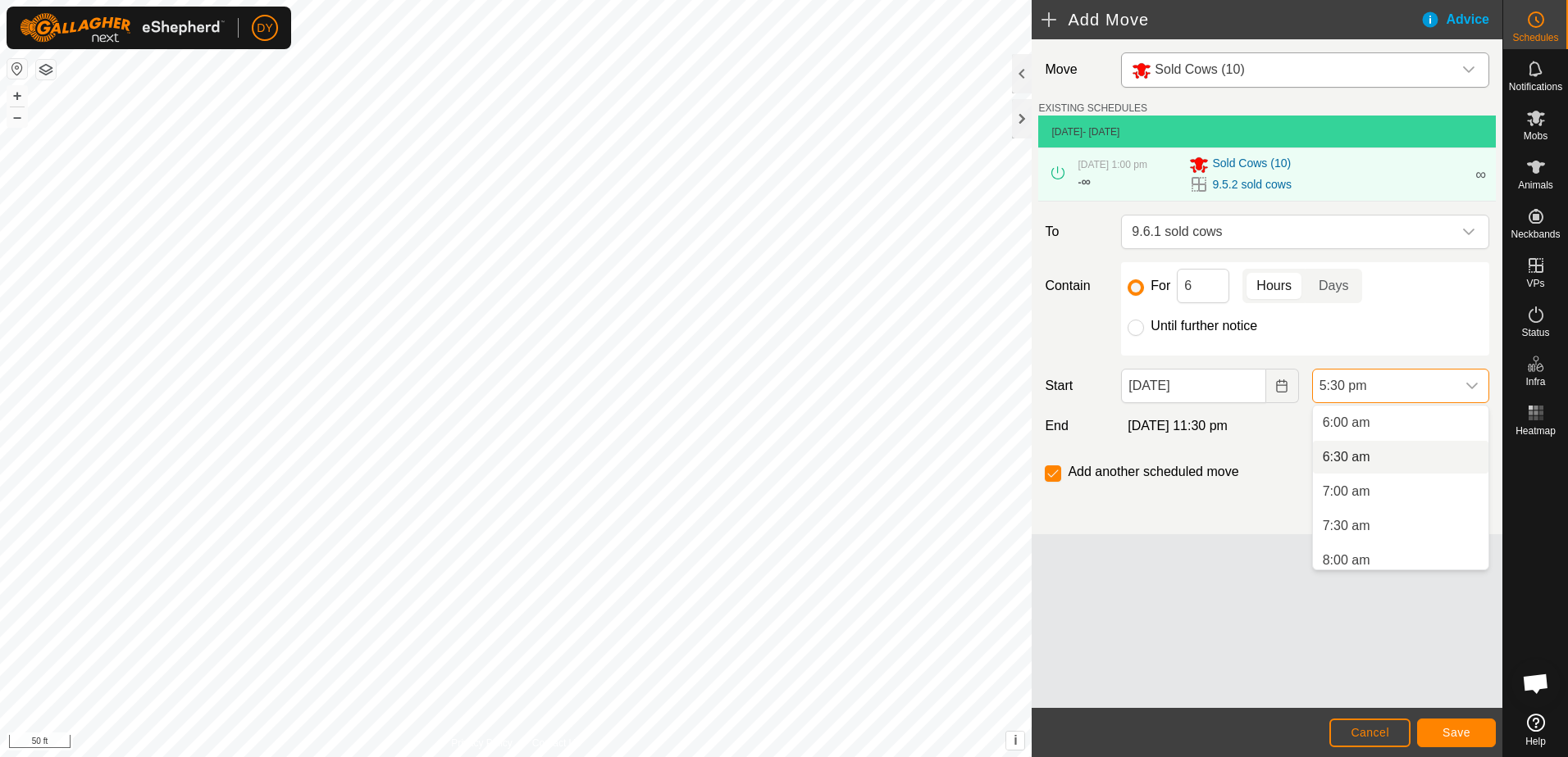
scroll to position [411, 0]
click at [1367, 497] on li "7:00 am" at bounding box center [1401, 493] width 176 height 33
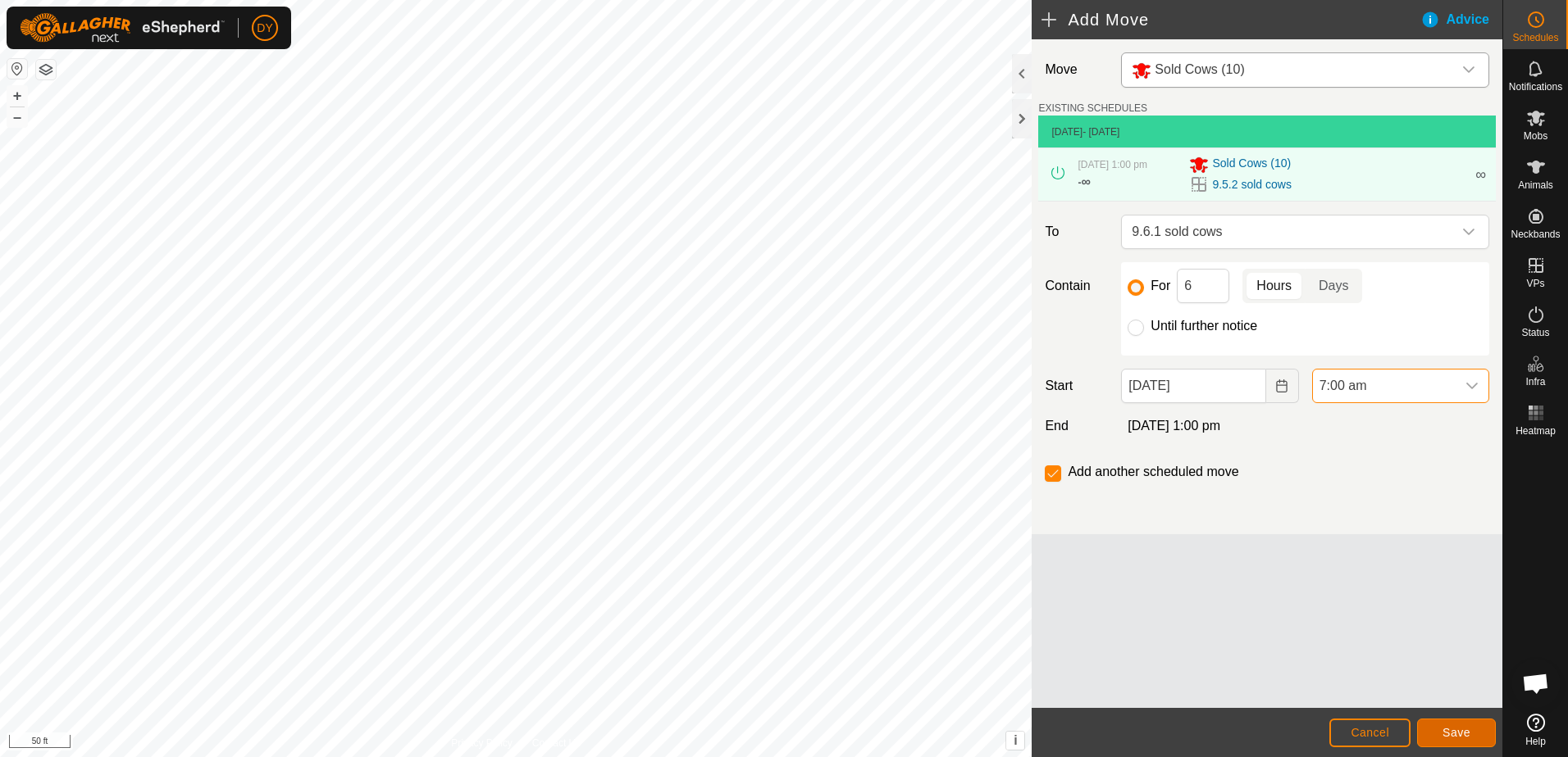
click at [1456, 740] on span "Save" at bounding box center [1456, 732] width 28 height 13
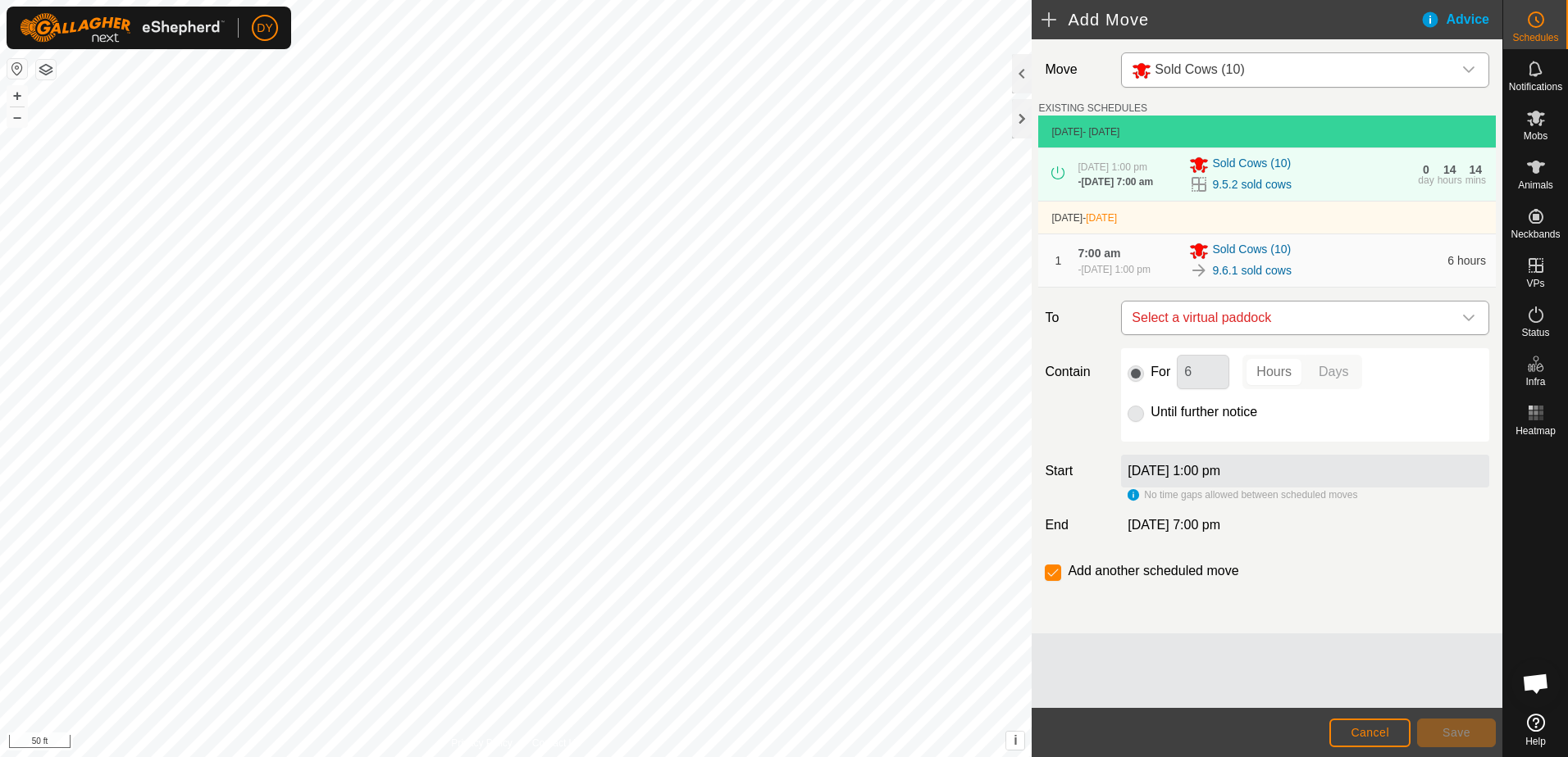
click at [1254, 314] on span "Select a virtual paddock" at bounding box center [1288, 318] width 328 height 33
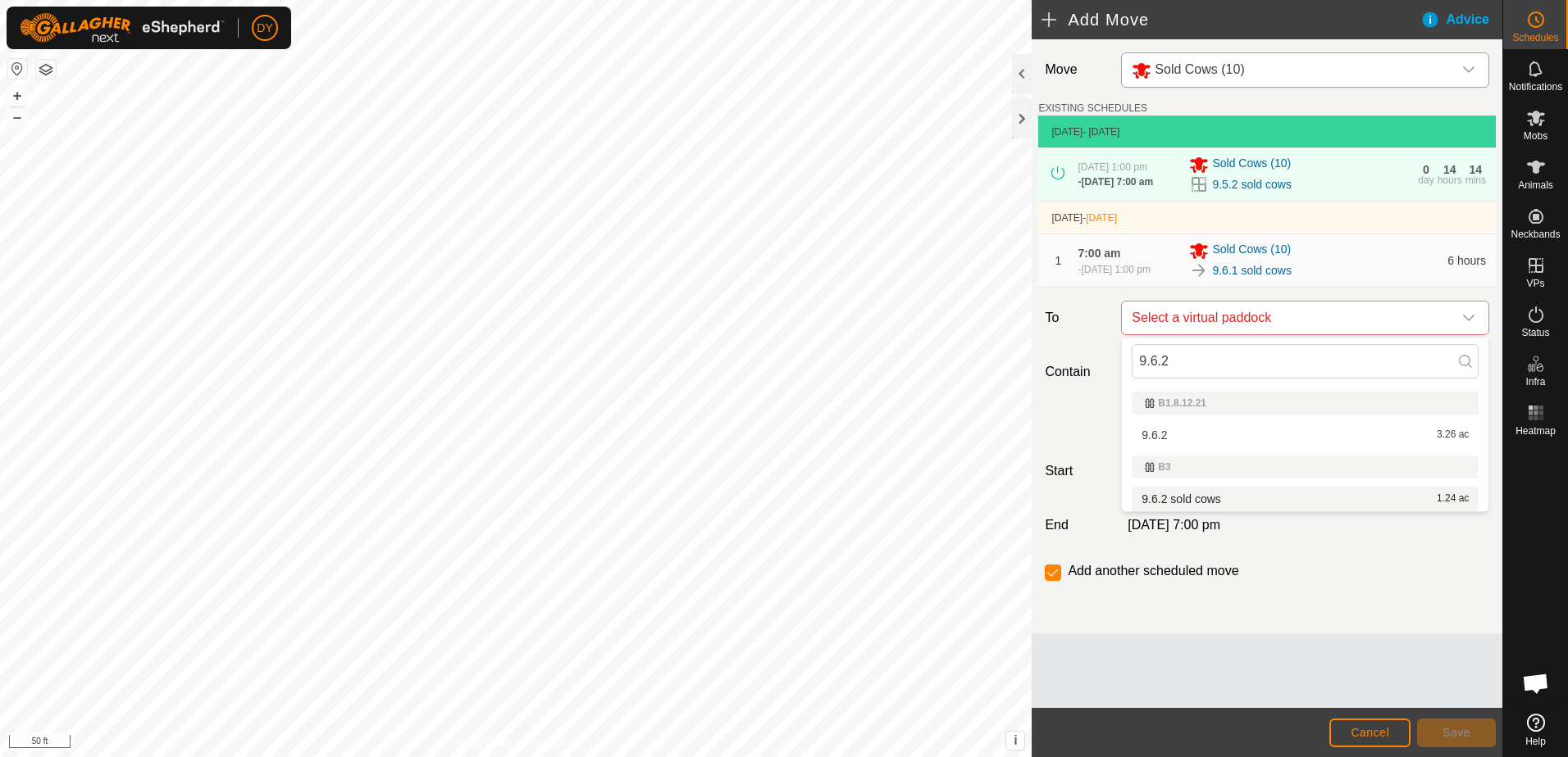
type input "9.6.2"
click at [1185, 499] on li "9.6.2 sold cows 1.24 ac" at bounding box center [1305, 499] width 347 height 24
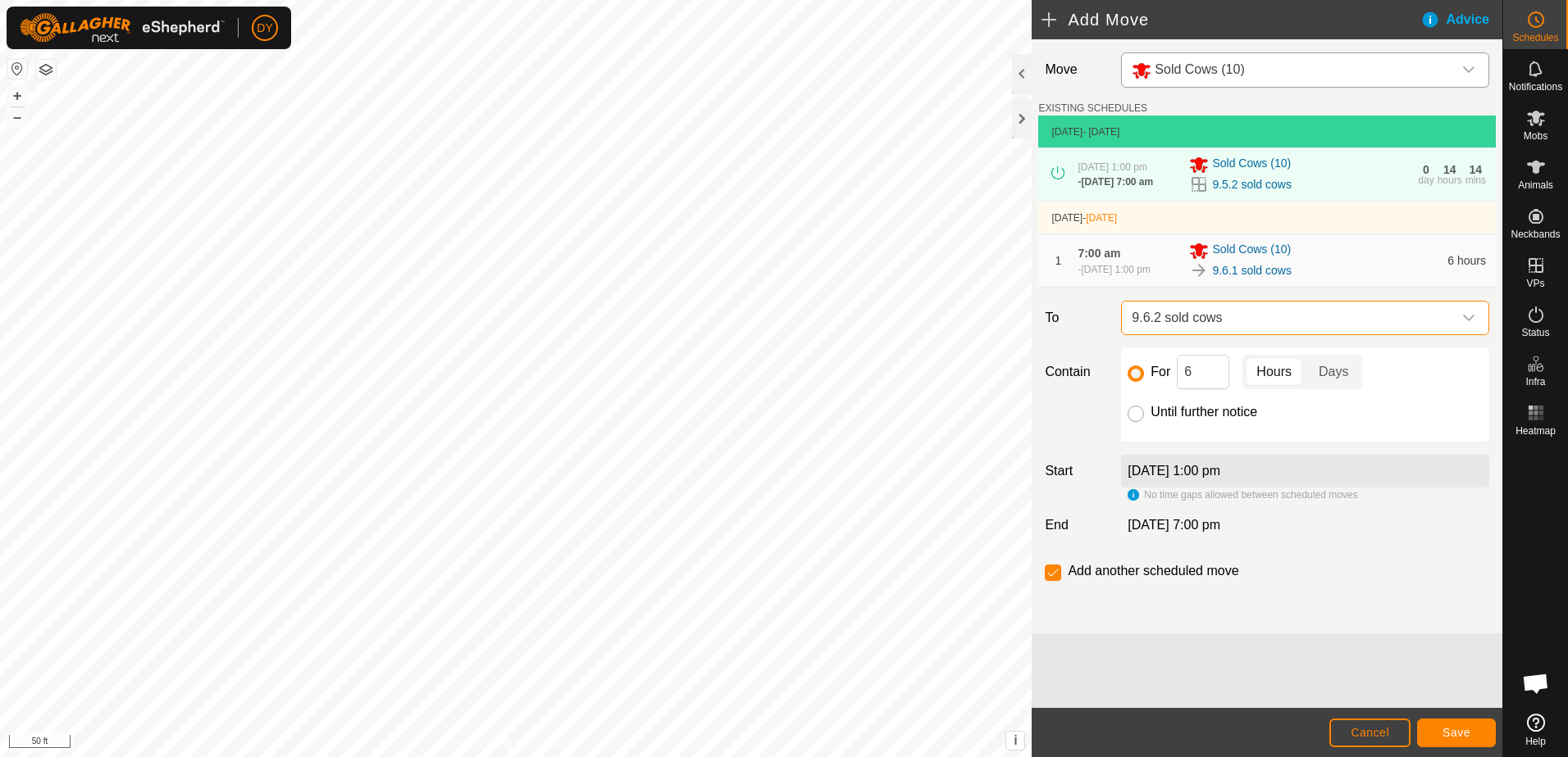
click at [1134, 416] on input "Until further notice" at bounding box center [1135, 414] width 17 height 17
radio input "true"
checkbox input "false"
click at [1428, 732] on button "Save" at bounding box center [1456, 734] width 79 height 29
